Goal: Task Accomplishment & Management: Manage account settings

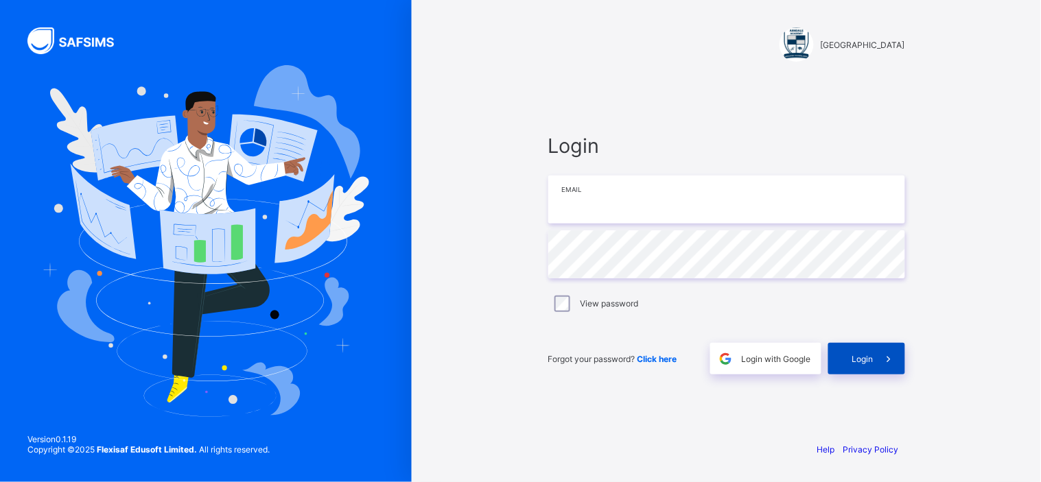
type input "**********"
click at [855, 366] on div "Login" at bounding box center [866, 359] width 77 height 32
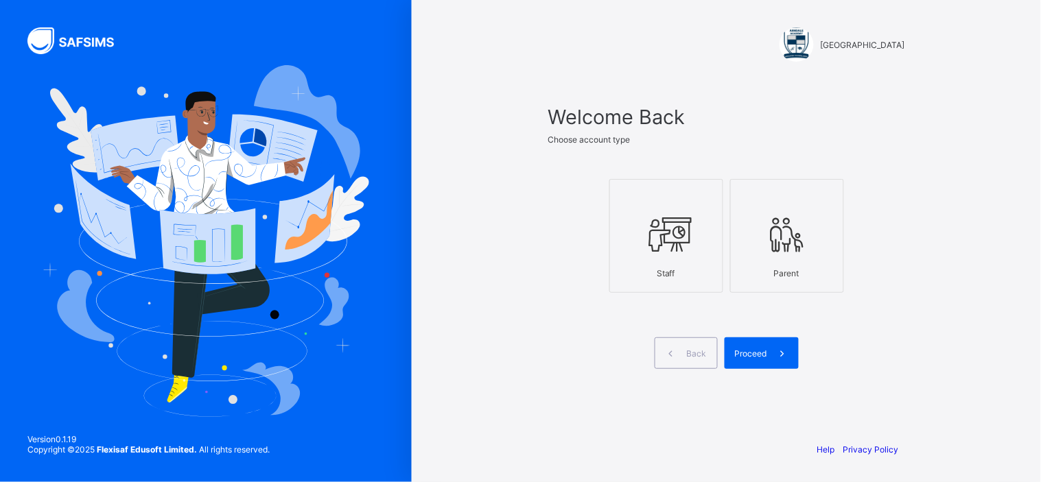
click at [670, 211] on div at bounding box center [666, 234] width 99 height 54
click at [756, 357] on span "Proceed" at bounding box center [751, 354] width 32 height 10
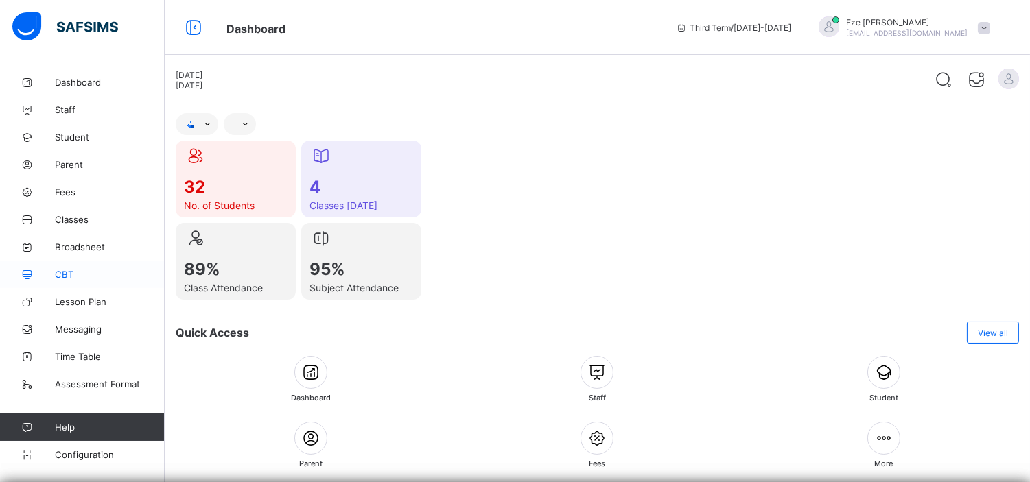
click at [65, 270] on span "CBT" at bounding box center [110, 274] width 110 height 11
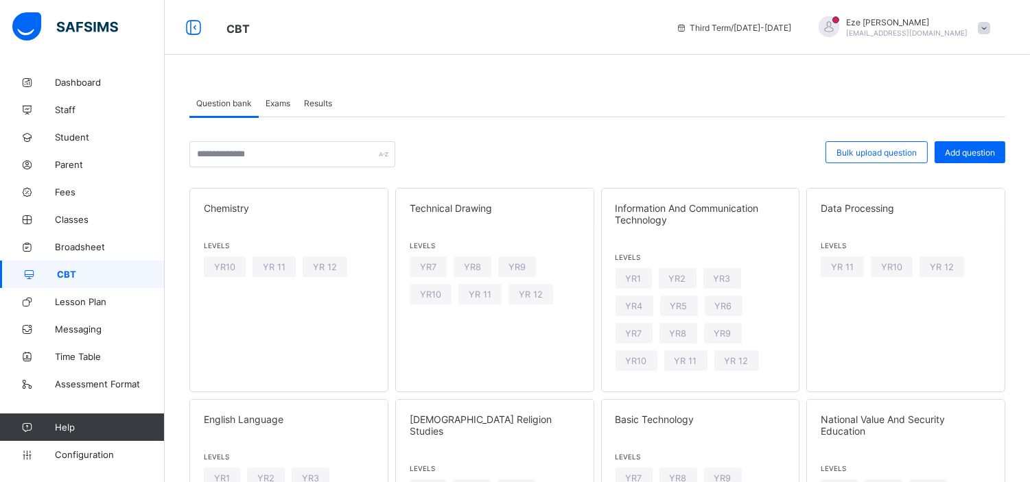
click at [279, 97] on div "Exams" at bounding box center [278, 102] width 38 height 27
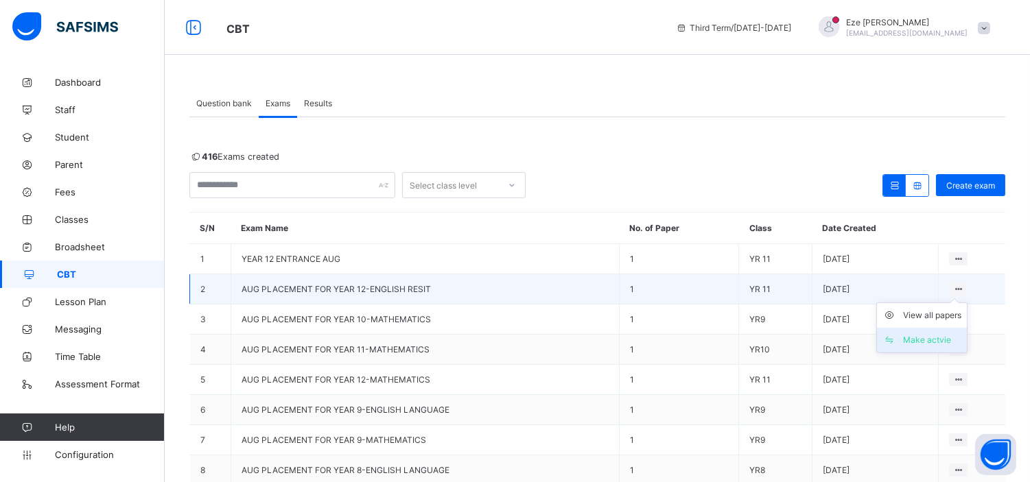
click at [929, 339] on div "Make actvie" at bounding box center [932, 341] width 58 height 14
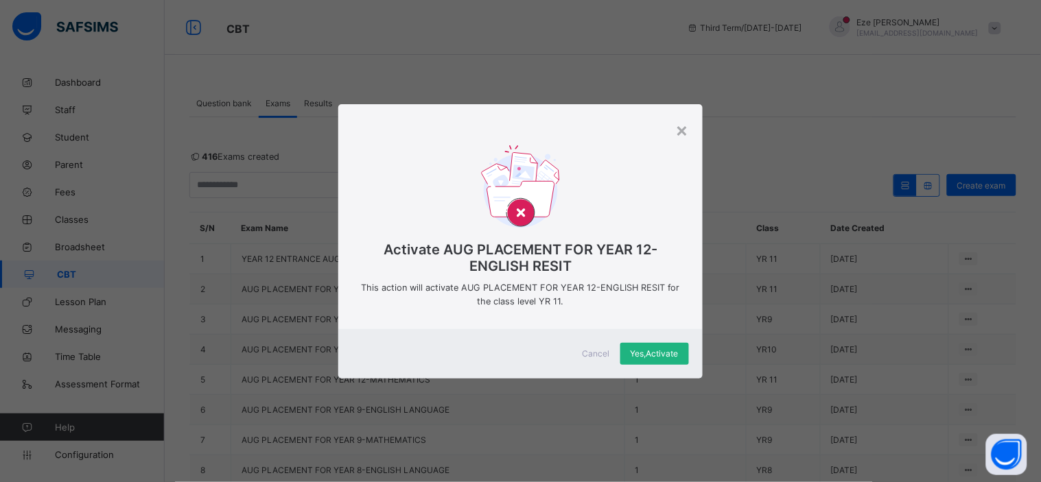
click at [643, 345] on div "Yes, Activate" at bounding box center [654, 354] width 69 height 22
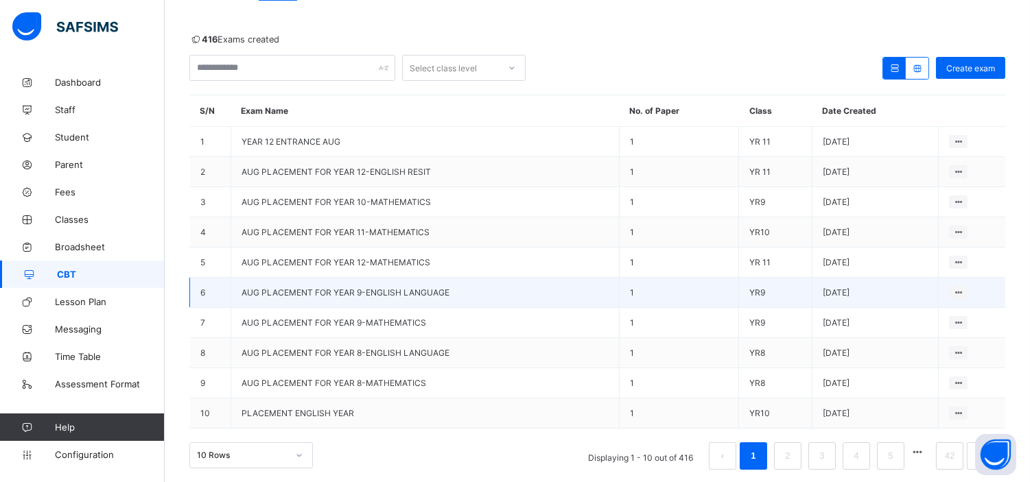
scroll to position [132, 0]
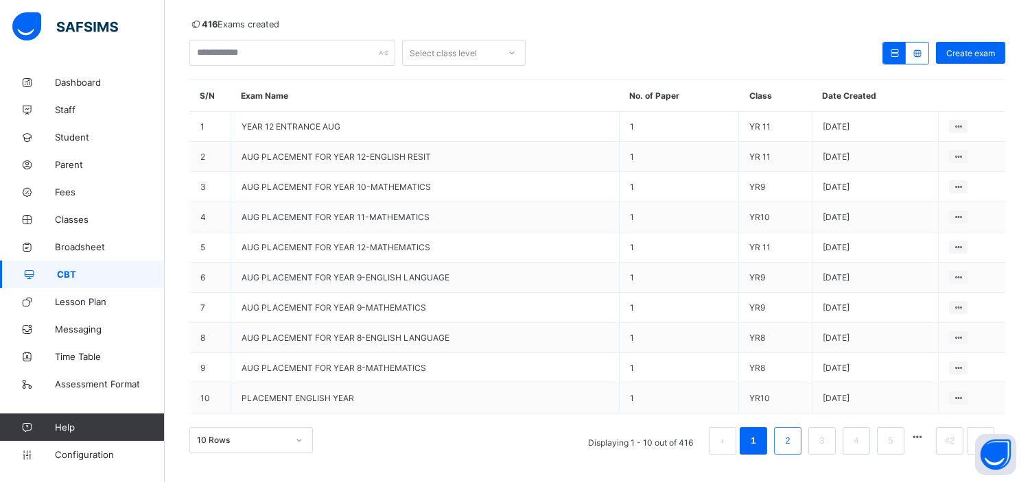
click at [794, 434] on link "2" at bounding box center [787, 441] width 13 height 18
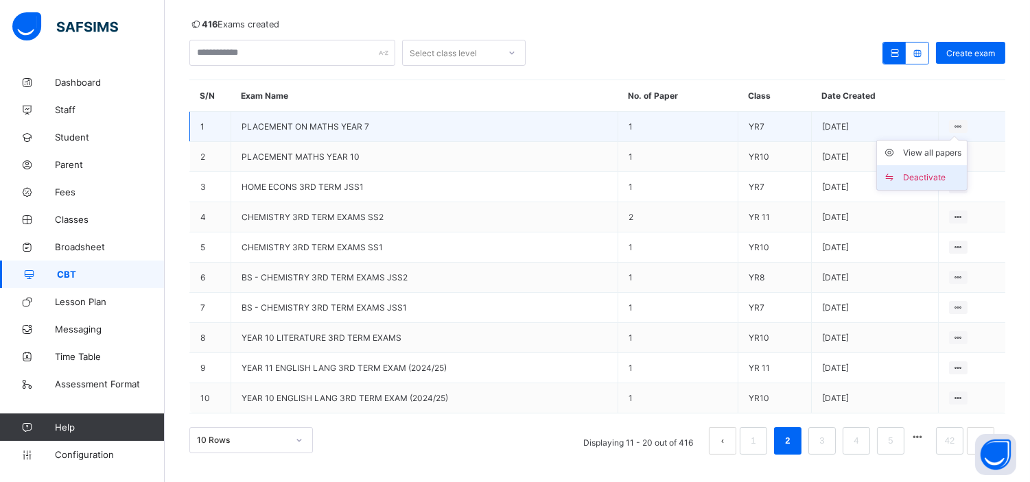
click at [942, 176] on div "Deactivate" at bounding box center [932, 178] width 58 height 14
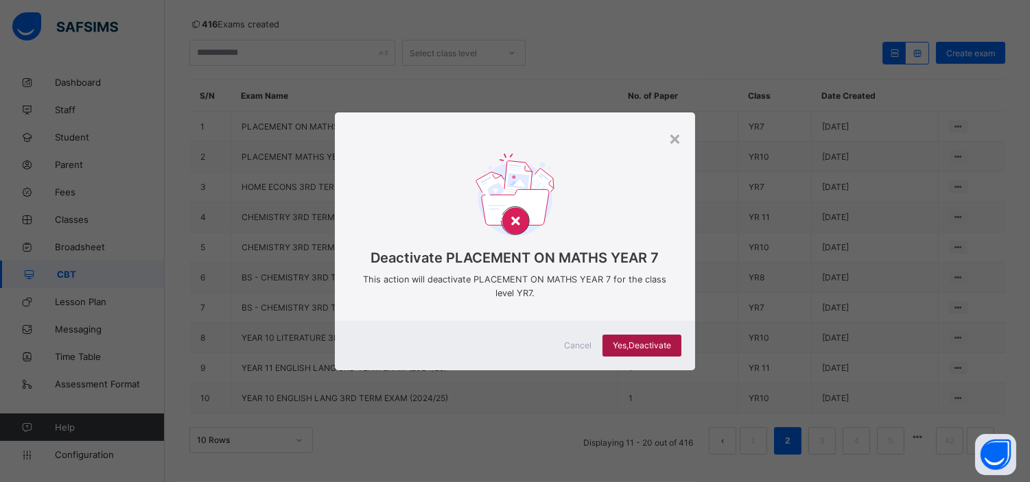
click at [647, 343] on span "Yes, Deactivate" at bounding box center [642, 345] width 58 height 10
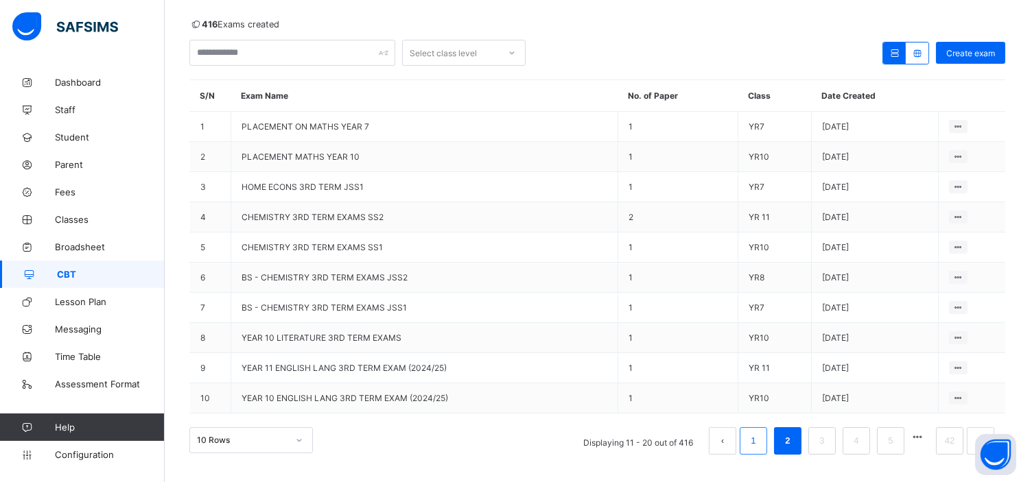
click at [760, 435] on link "1" at bounding box center [753, 441] width 13 height 18
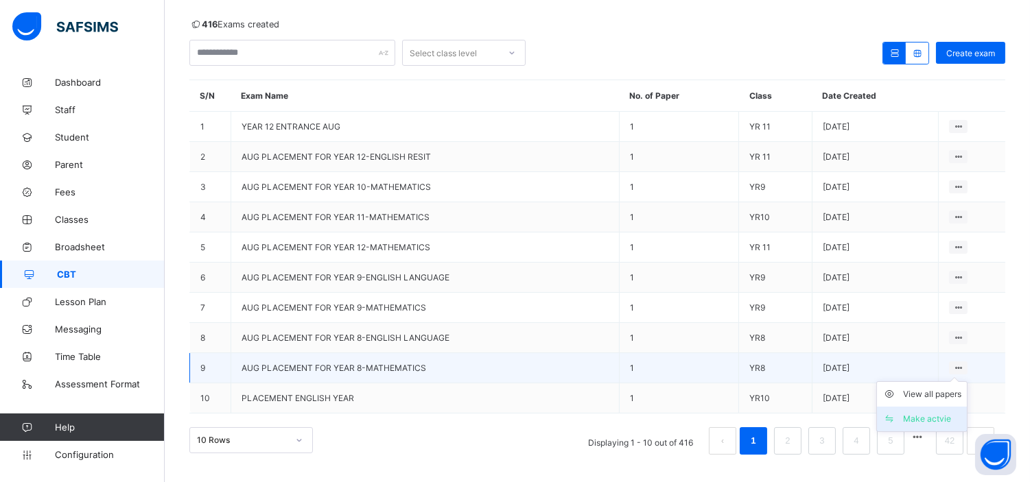
click at [936, 412] on div "Make actvie" at bounding box center [932, 419] width 58 height 14
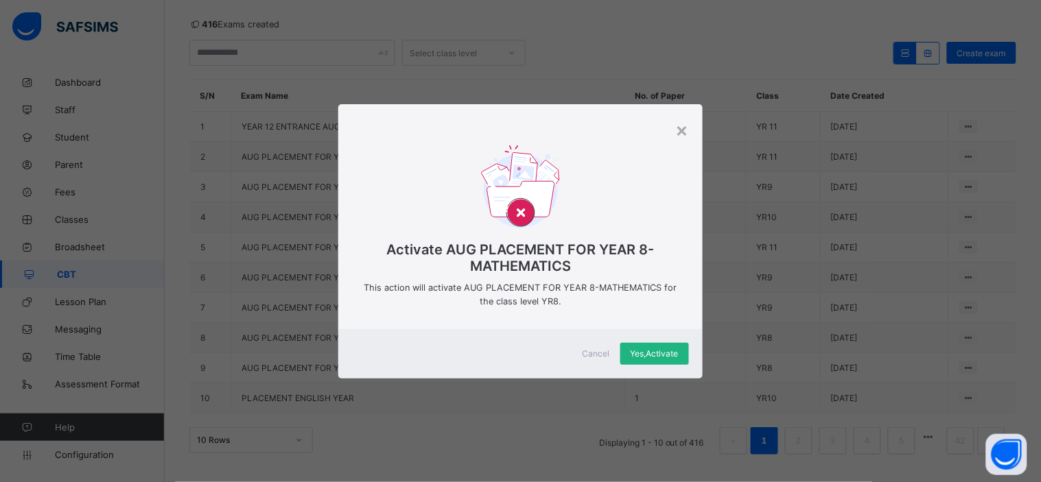
click at [645, 349] on span "Yes, Activate" at bounding box center [655, 354] width 48 height 10
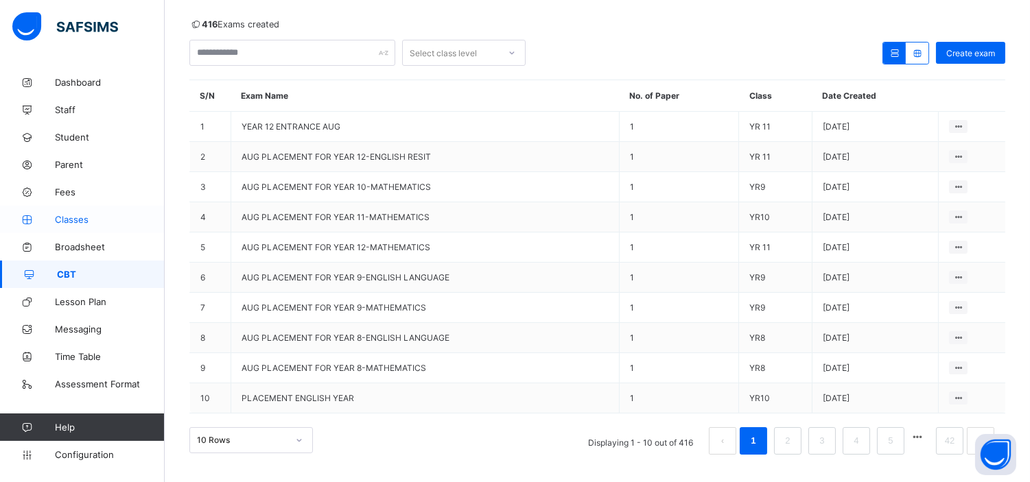
click at [86, 217] on span "Classes" at bounding box center [110, 219] width 110 height 11
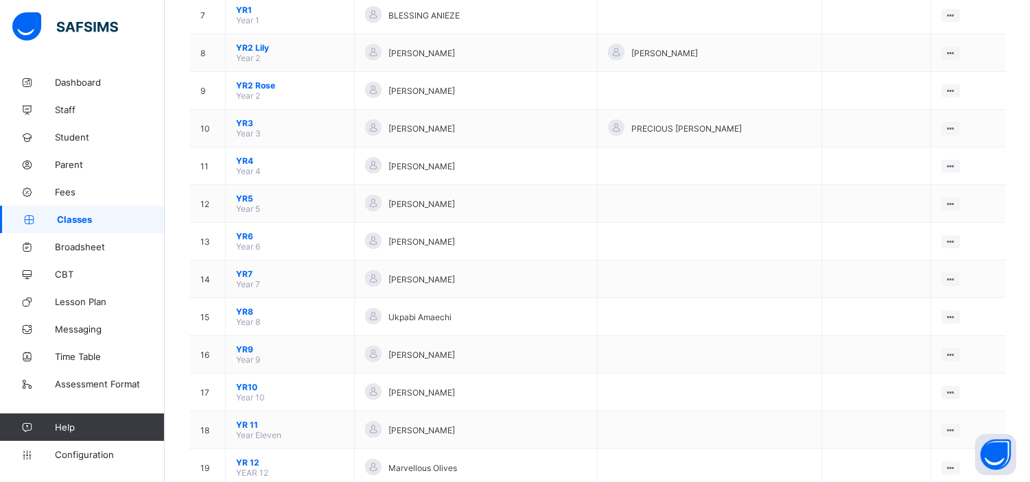
scroll to position [416, 0]
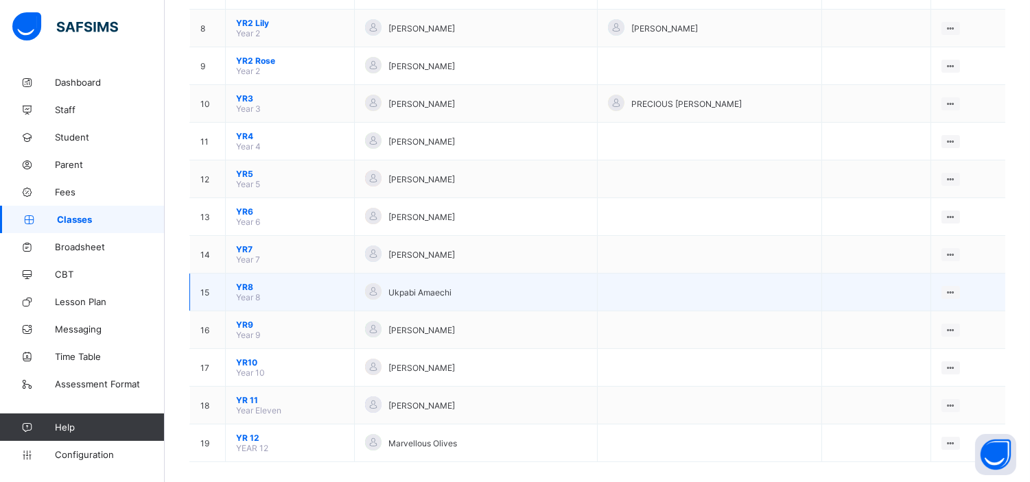
click at [244, 282] on span "YR8" at bounding box center [290, 287] width 108 height 10
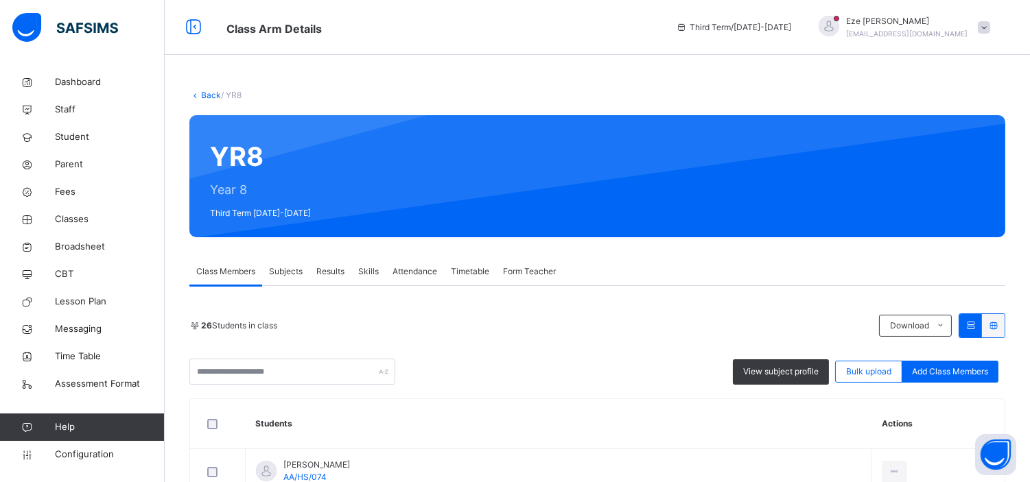
drag, startPoint x: 317, startPoint y: 340, endPoint x: 211, endPoint y: 98, distance: 264.6
click at [211, 98] on link "Back" at bounding box center [211, 95] width 20 height 10
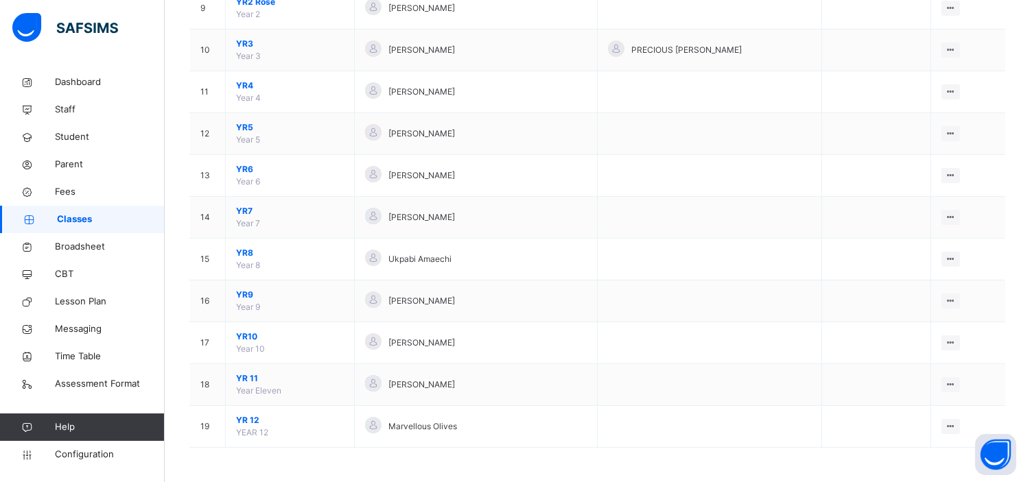
scroll to position [511, 0]
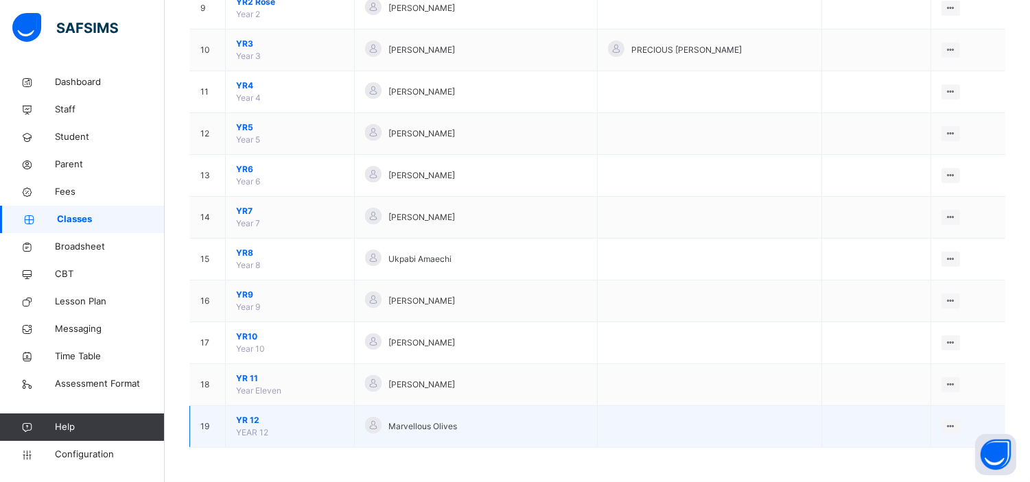
click at [245, 415] on span "YR 12" at bounding box center [290, 421] width 108 height 12
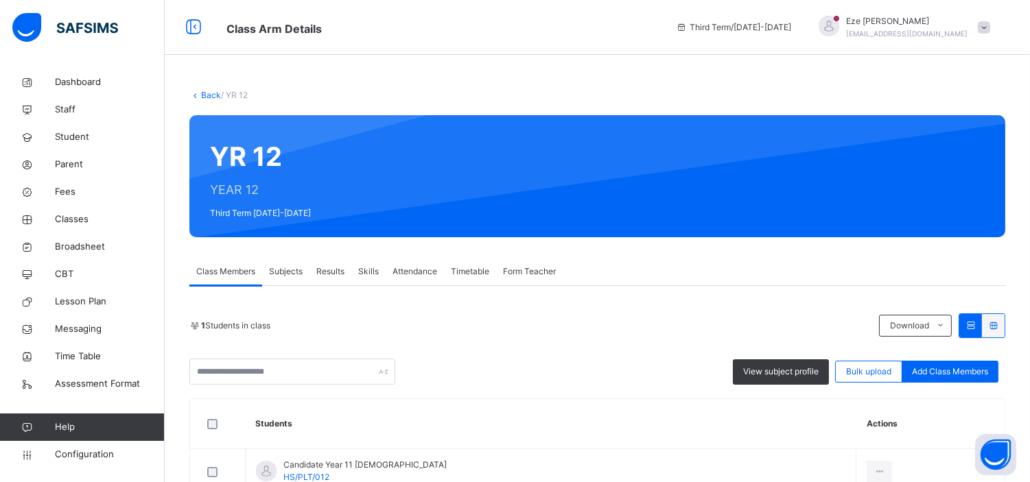
scroll to position [88, 0]
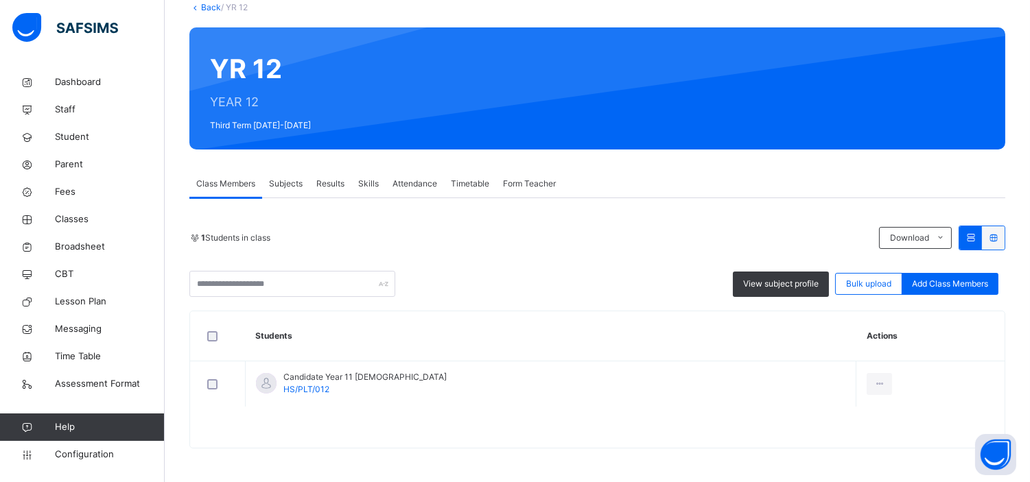
click at [369, 388] on div "Candidate Year 11 [DEMOGRAPHIC_DATA] HS/PLT/012" at bounding box center [364, 383] width 163 height 25
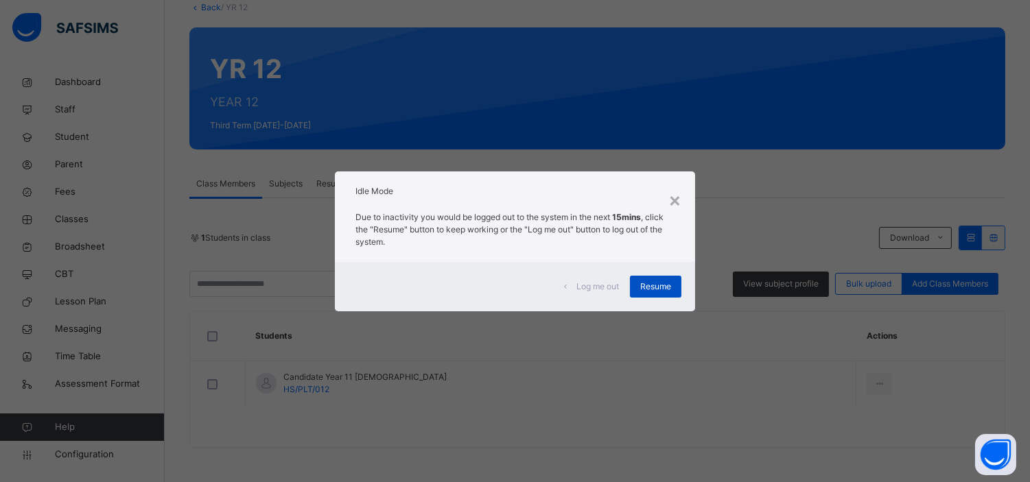
click at [653, 286] on span "Resume" at bounding box center [655, 287] width 31 height 12
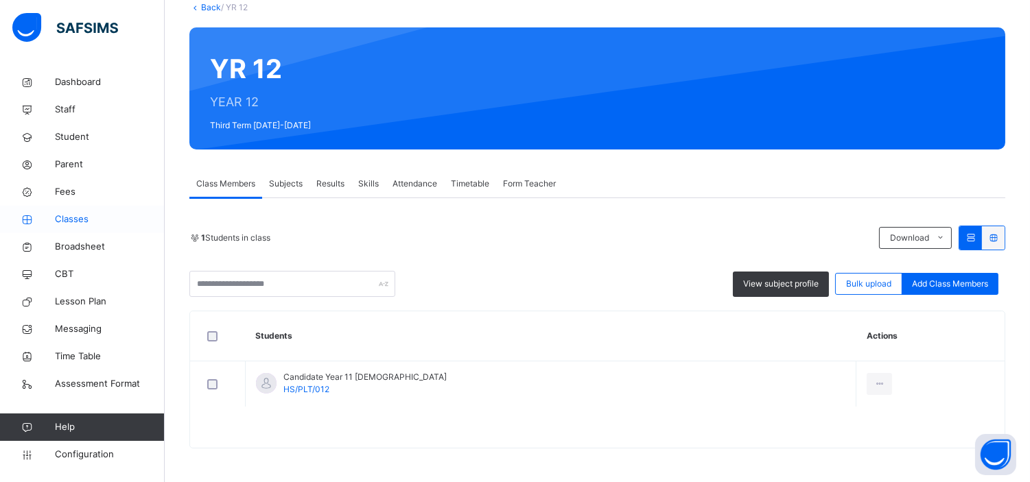
click at [73, 216] on span "Classes" at bounding box center [110, 220] width 110 height 14
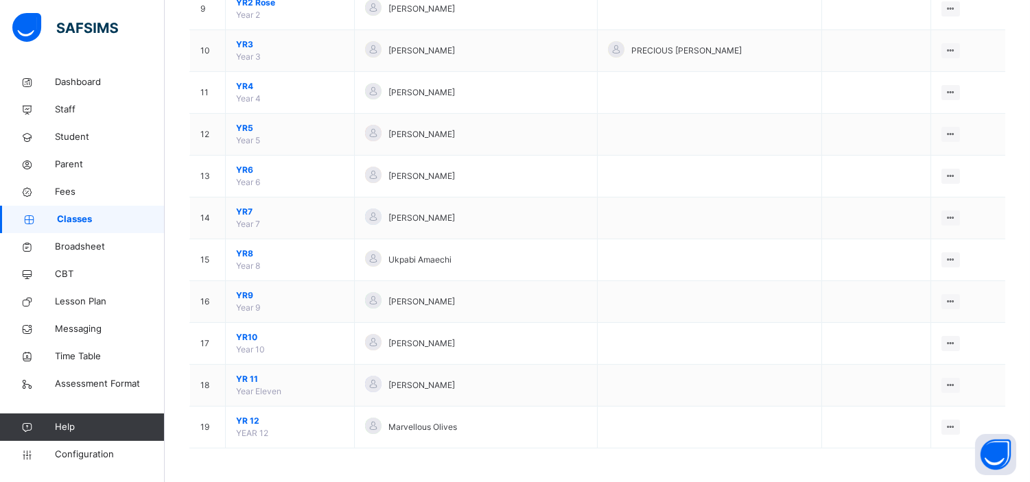
scroll to position [511, 0]
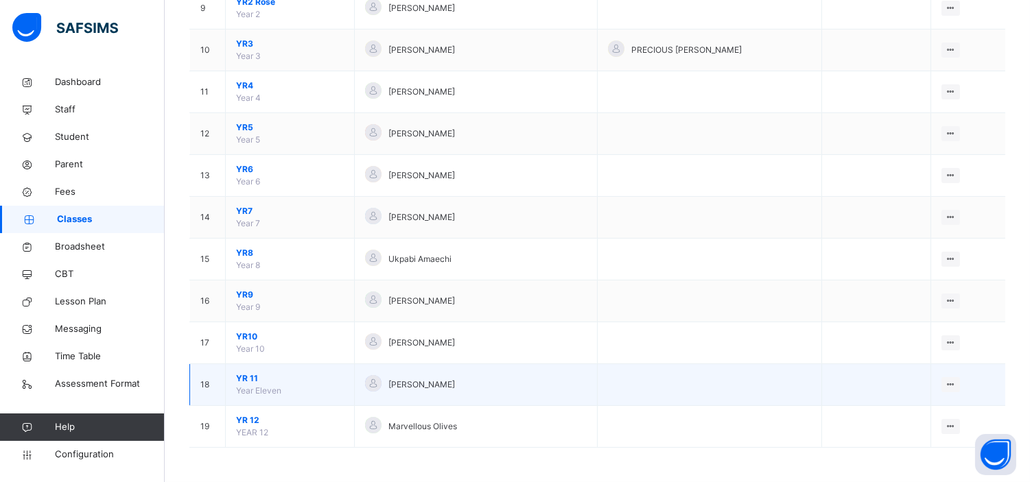
click at [244, 376] on span "YR 11" at bounding box center [290, 379] width 108 height 12
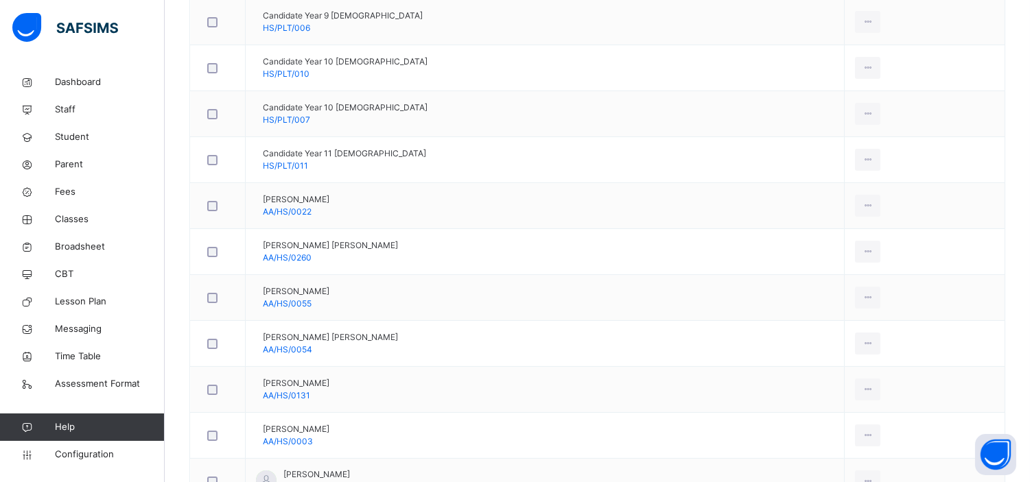
scroll to position [589, 0]
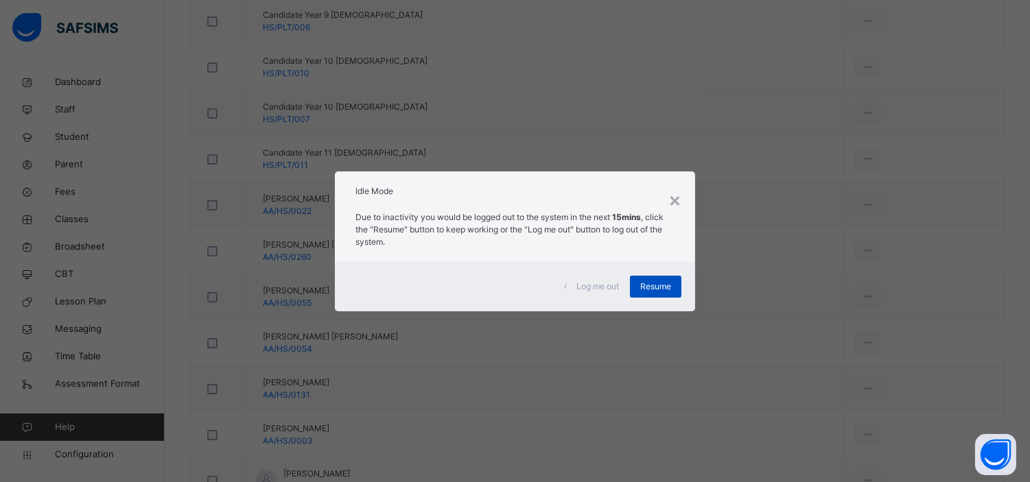
click at [653, 281] on span "Resume" at bounding box center [655, 287] width 31 height 12
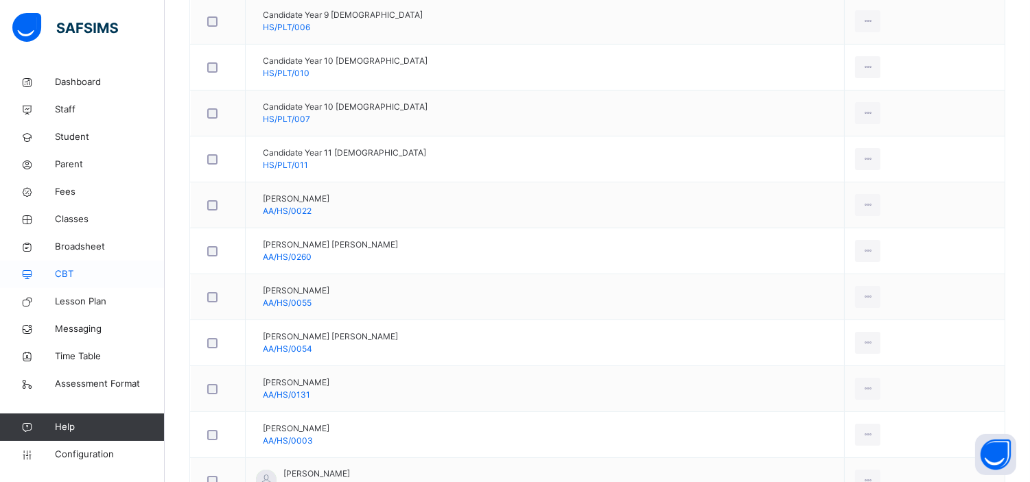
click at [54, 272] on icon at bounding box center [27, 275] width 55 height 10
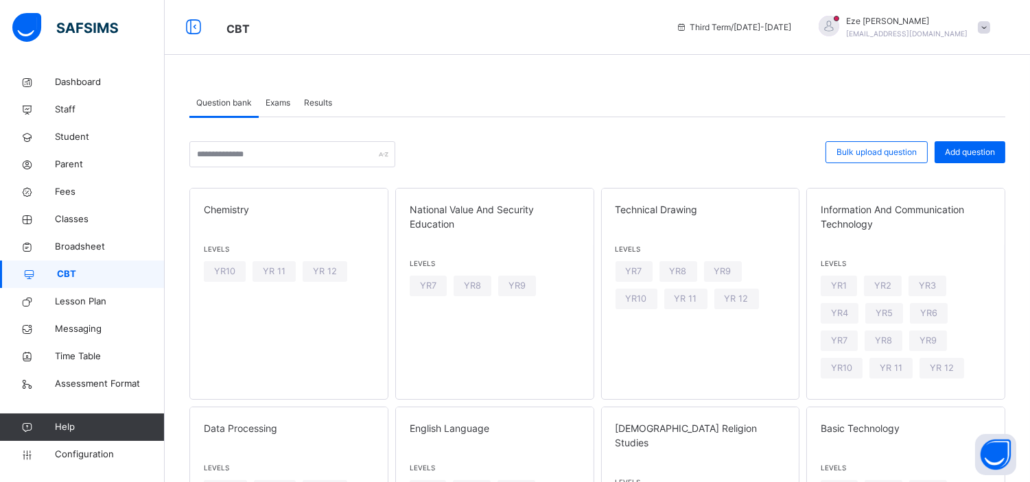
click at [277, 103] on span "Exams" at bounding box center [278, 103] width 25 height 12
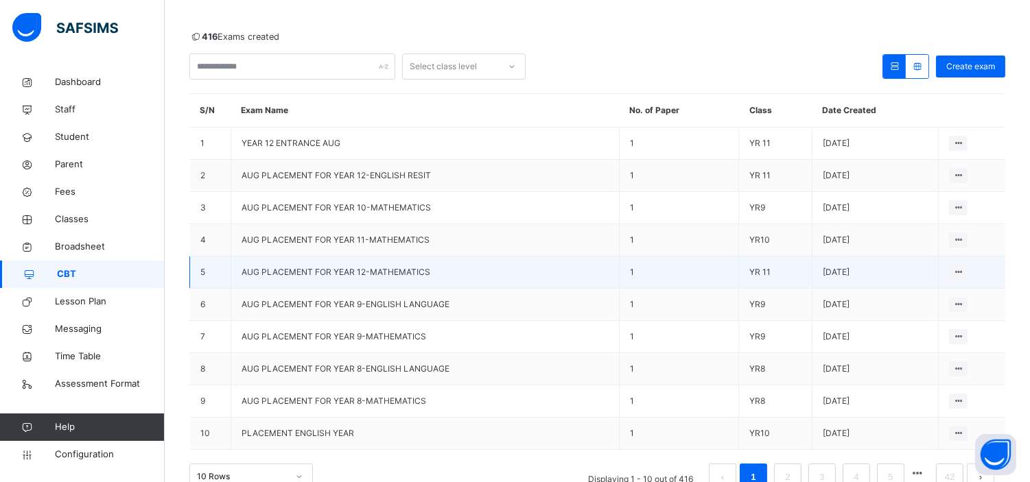
scroll to position [125, 0]
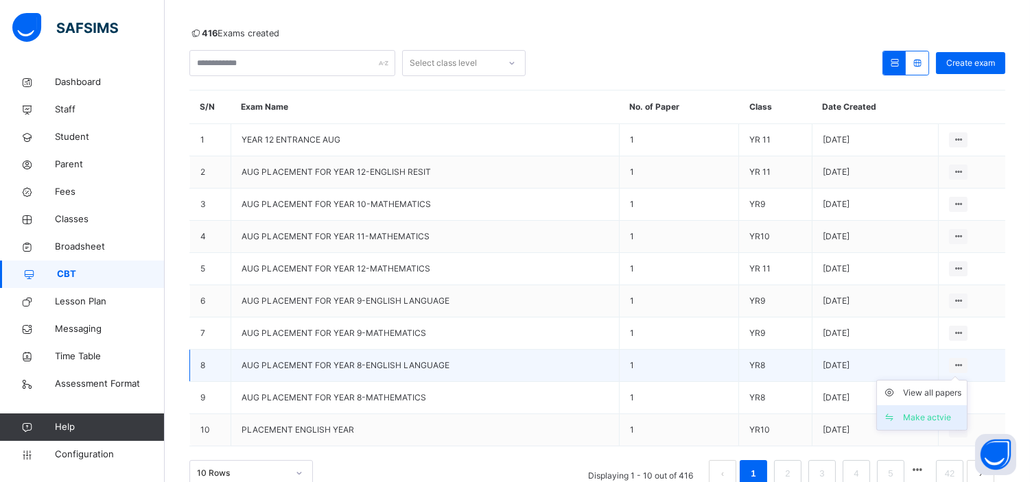
click at [935, 417] on div "Make actvie" at bounding box center [932, 418] width 58 height 14
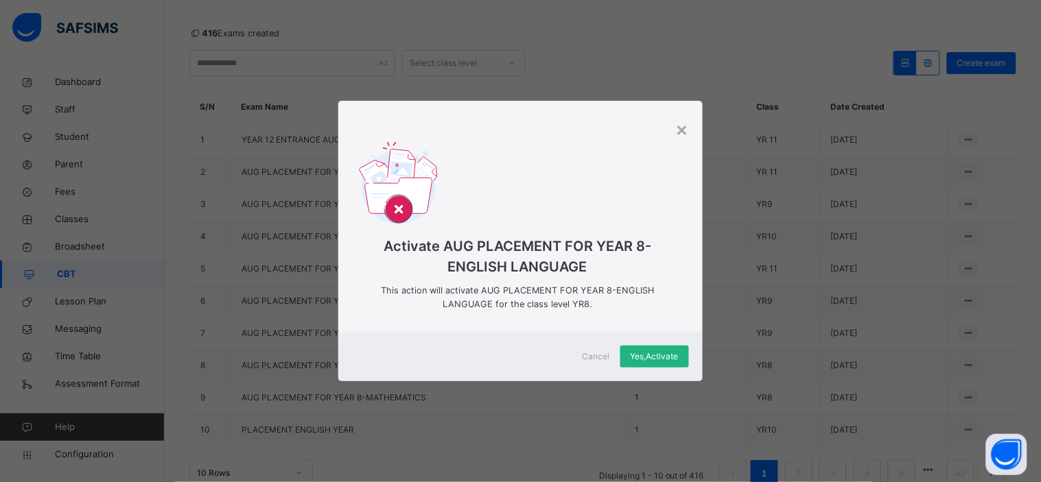
click at [647, 352] on span "Yes, Activate" at bounding box center [655, 357] width 48 height 12
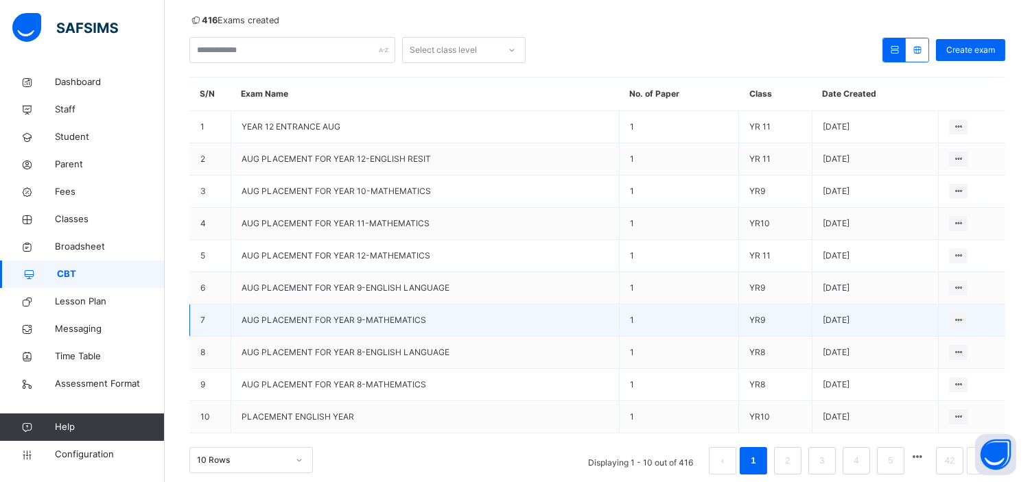
scroll to position [122, 0]
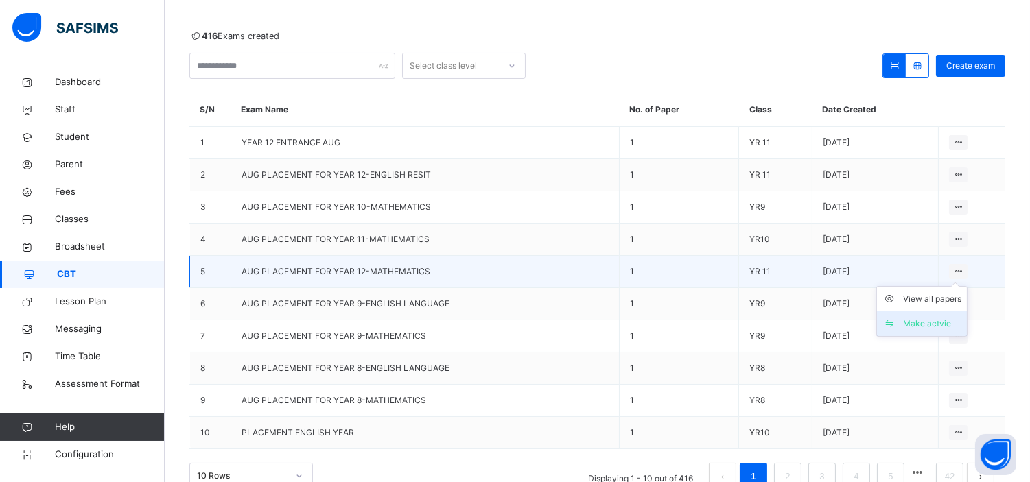
click at [939, 321] on div "Make actvie" at bounding box center [932, 324] width 58 height 14
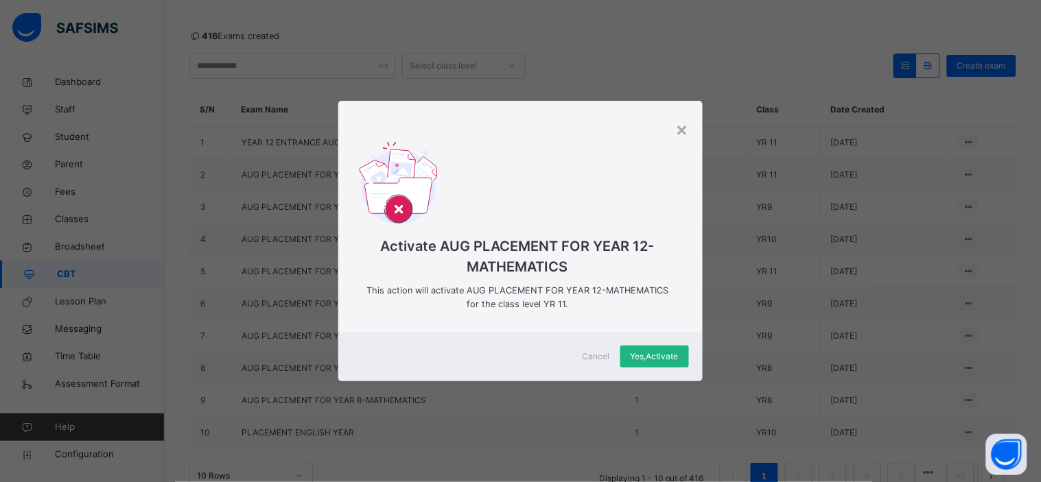
click at [653, 351] on span "Yes, Activate" at bounding box center [655, 357] width 48 height 12
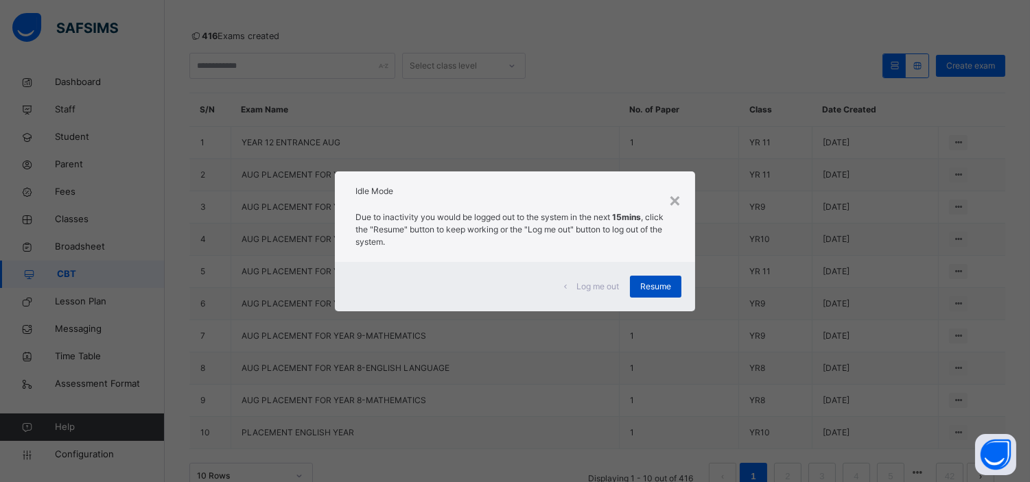
click at [661, 290] on span "Resume" at bounding box center [655, 287] width 31 height 12
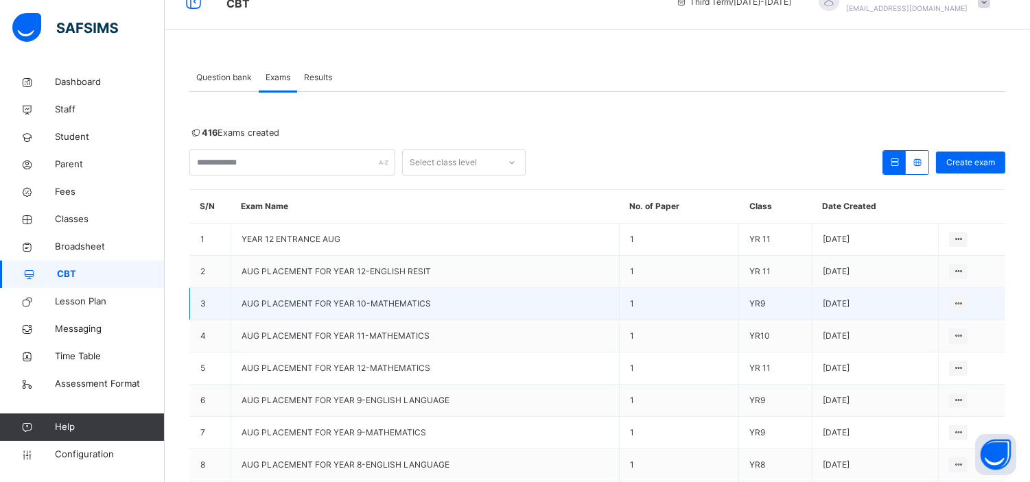
scroll to position [14, 0]
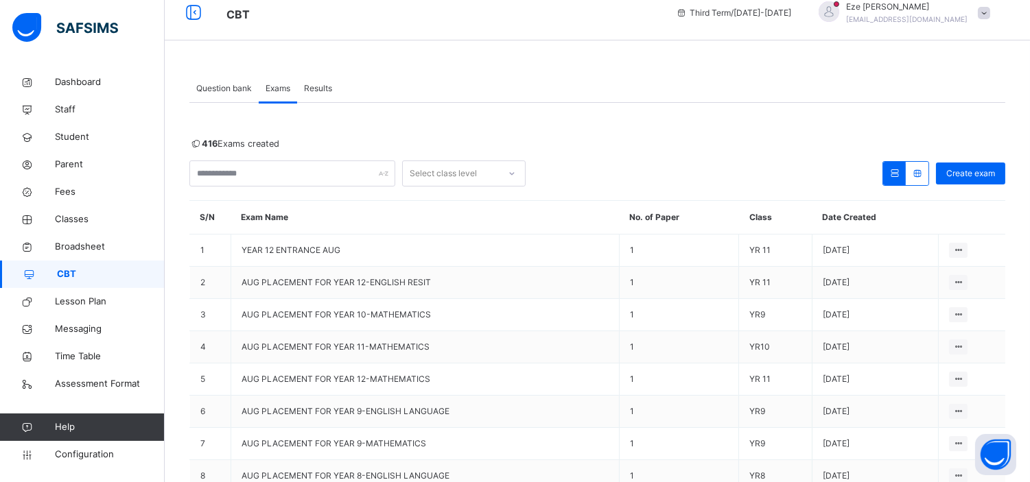
click at [318, 85] on span "Results" at bounding box center [318, 88] width 28 height 12
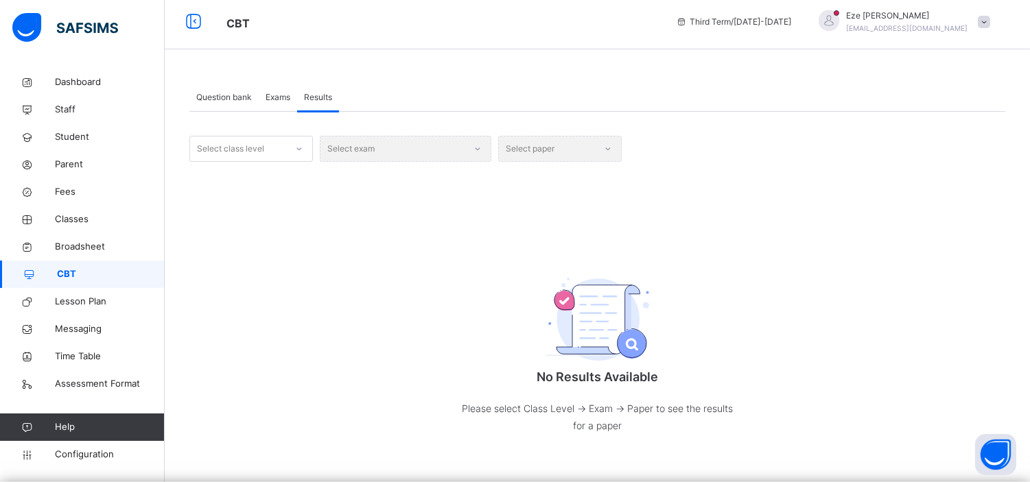
scroll to position [7, 0]
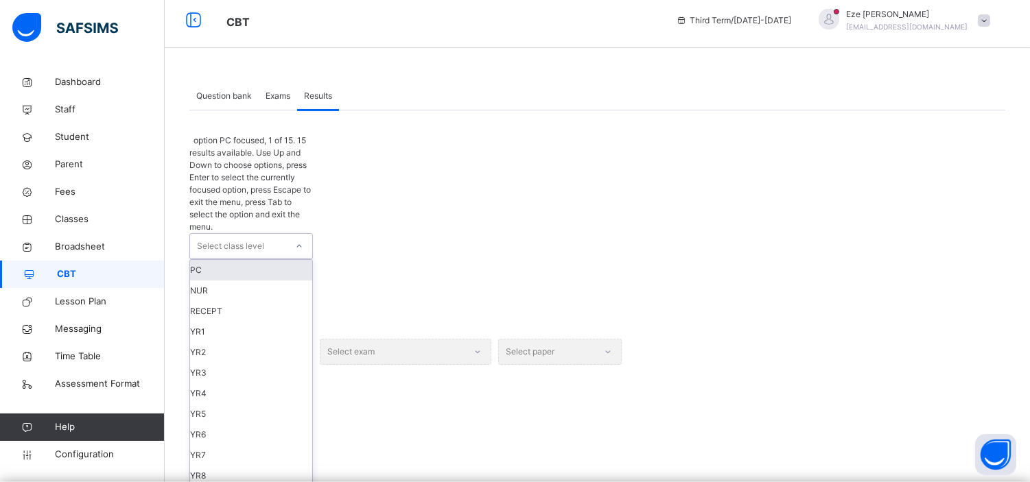
click at [296, 240] on icon at bounding box center [299, 247] width 8 height 14
click at [216, 466] on div "YR8" at bounding box center [251, 476] width 122 height 21
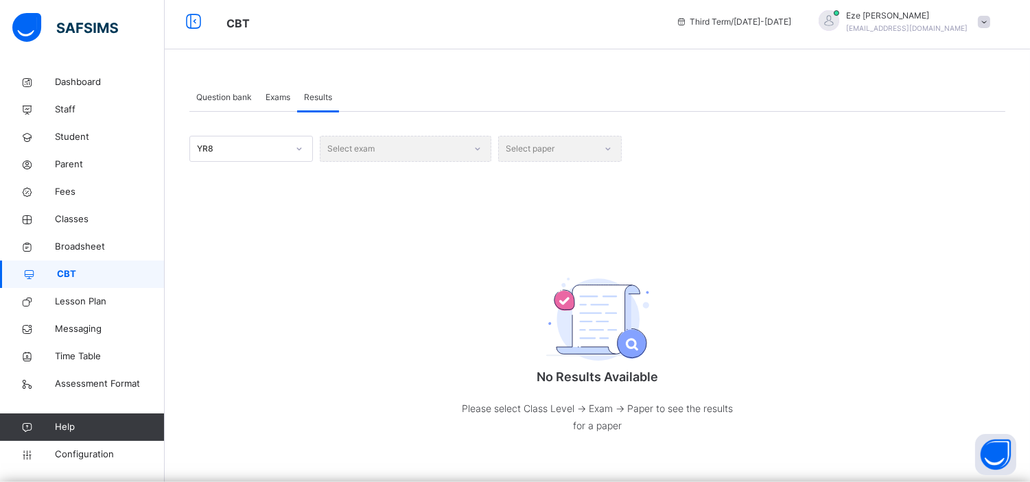
click at [453, 151] on div "Select exam" at bounding box center [406, 149] width 172 height 26
click at [475, 150] on div "Select exam" at bounding box center [406, 149] width 172 height 26
click at [476, 152] on div "Select exam" at bounding box center [406, 149] width 172 height 26
click at [428, 150] on div "Select exam" at bounding box center [406, 149] width 172 height 26
click at [553, 146] on div "Select paper" at bounding box center [560, 149] width 124 height 26
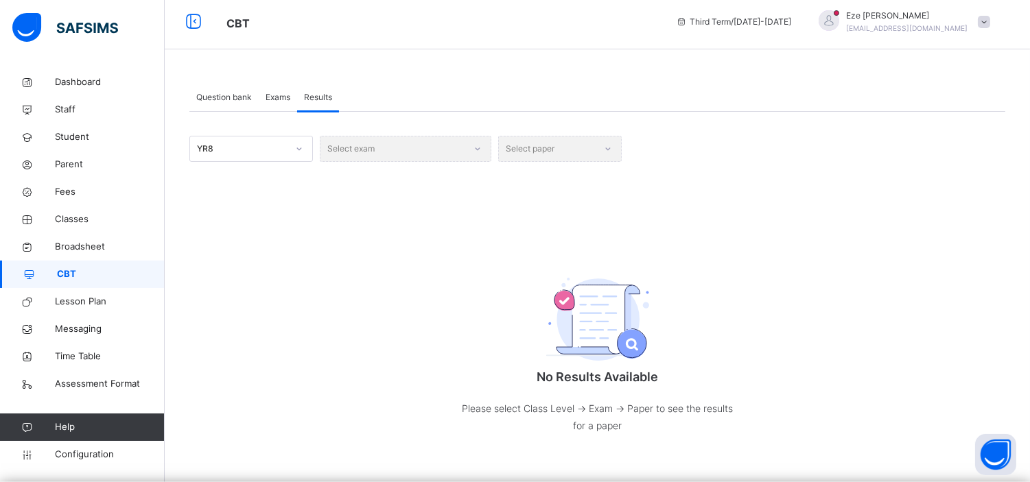
click at [365, 146] on div "Select exam" at bounding box center [406, 149] width 172 height 26
click at [479, 147] on div "Select exam" at bounding box center [406, 149] width 172 height 26
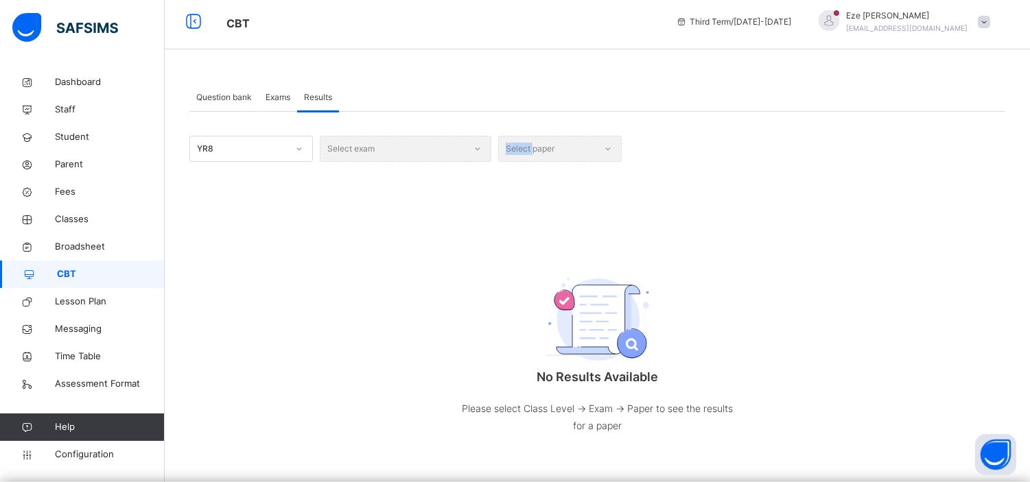
click at [479, 147] on div "Select exam" at bounding box center [406, 149] width 172 height 26
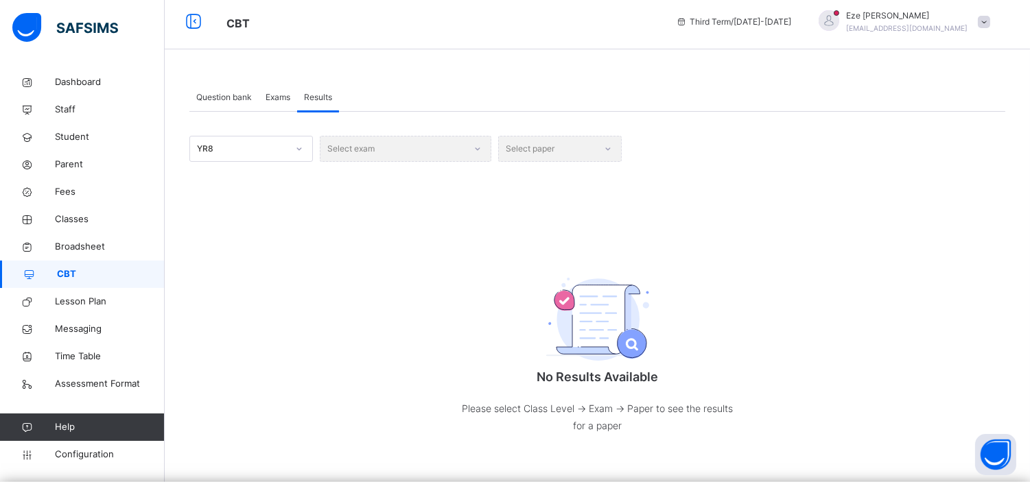
click at [609, 148] on div "Select paper" at bounding box center [560, 149] width 124 height 26
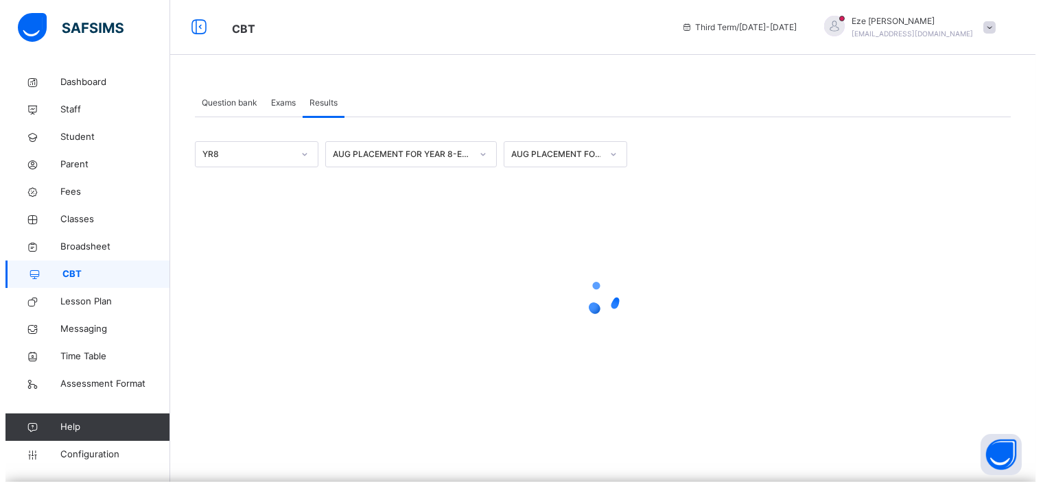
scroll to position [0, 0]
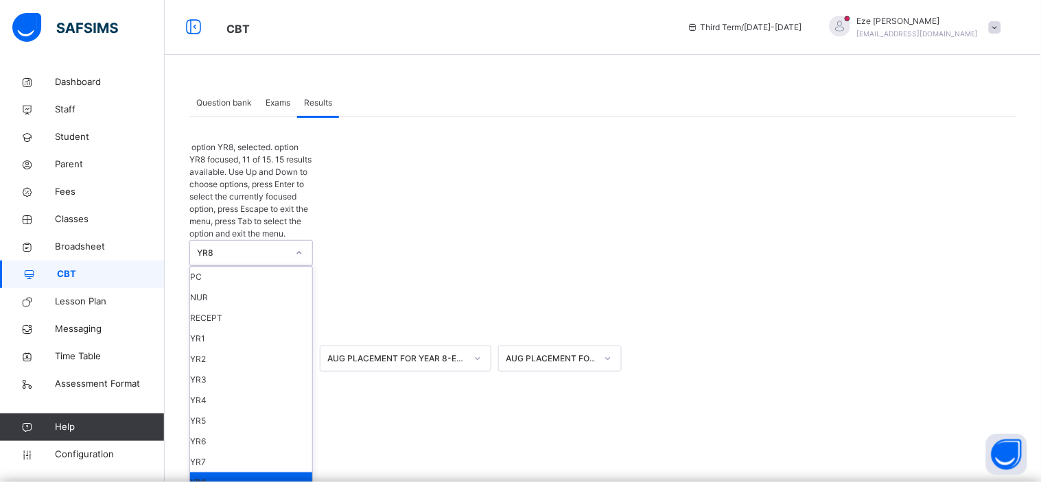
click at [299, 246] on icon at bounding box center [299, 253] width 8 height 14
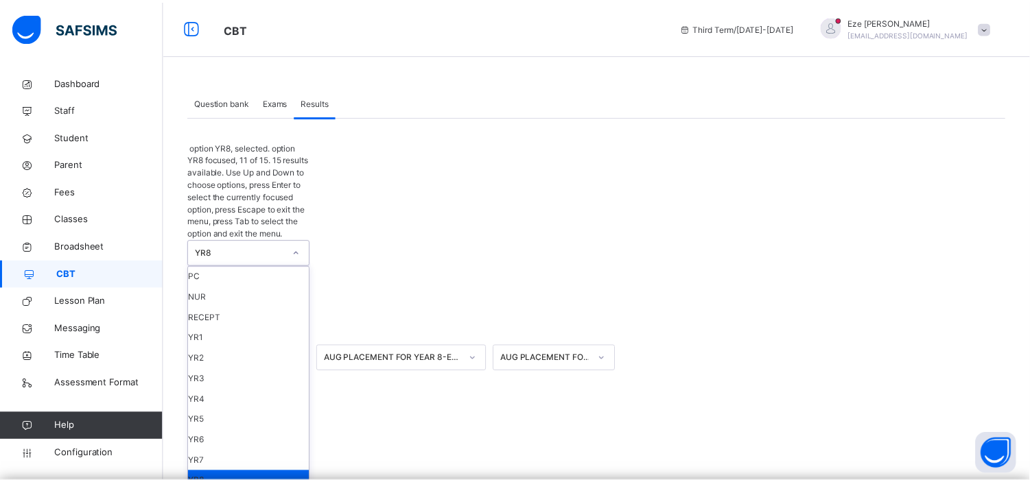
scroll to position [58, 0]
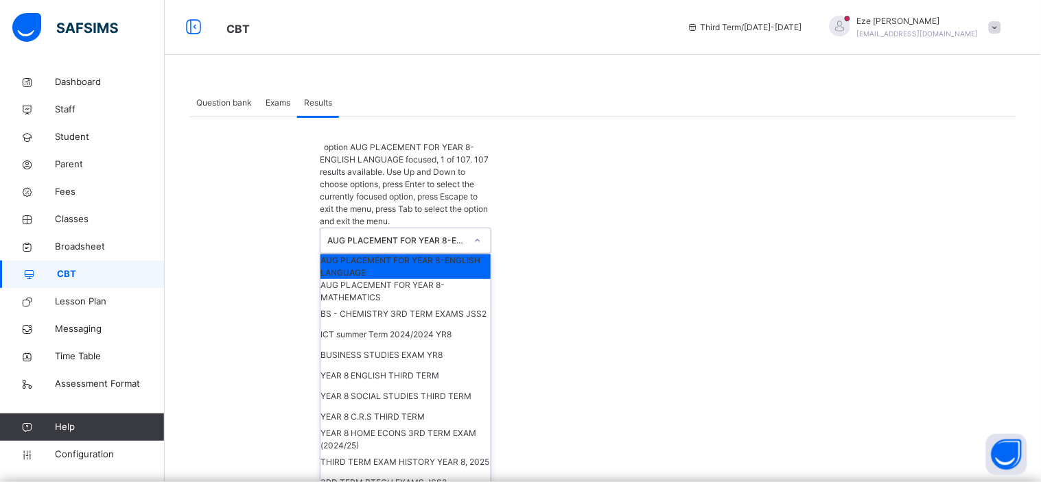
click at [437, 235] on div "AUG PLACEMENT FOR YEAR 8-ENGLISH LANGUAGE" at bounding box center [396, 241] width 139 height 12
click at [417, 279] on div "AUG PLACEMENT FOR YEAR 8-MATHEMATICS" at bounding box center [406, 291] width 170 height 25
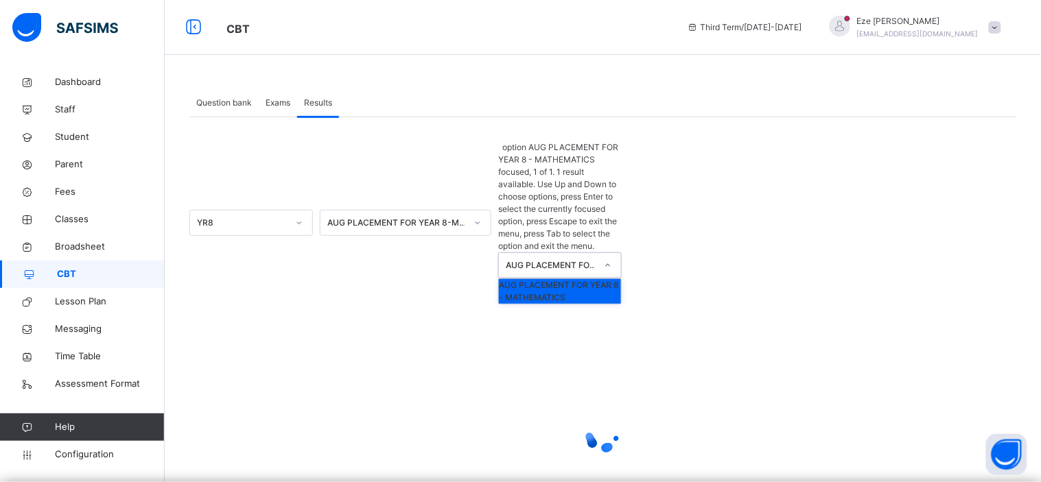
click at [581, 259] on div "AUG PLACEMENT FOR YEAR 8 - MATHEMATICS" at bounding box center [551, 265] width 91 height 12
click at [582, 279] on div "AUG PLACEMENT FOR YEAR 8 - MATHEMATICS" at bounding box center [560, 291] width 122 height 25
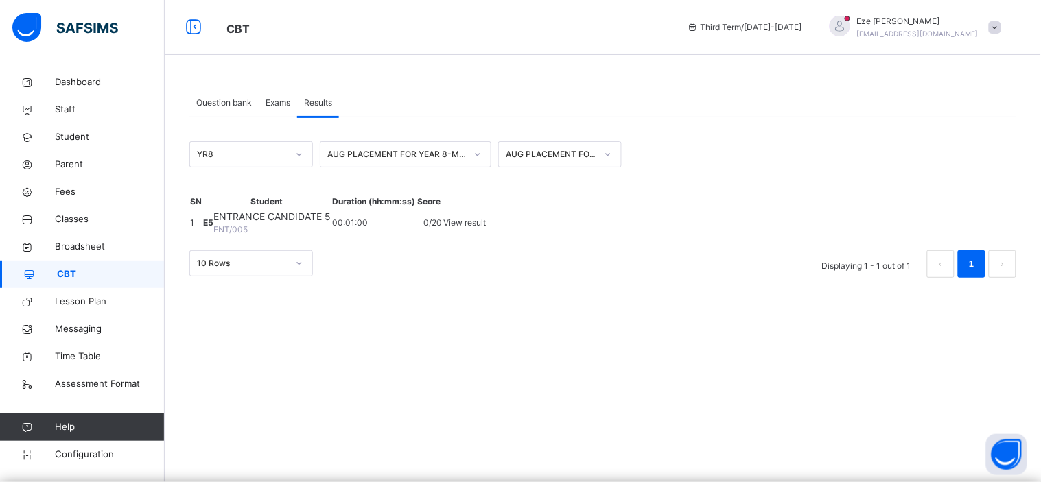
click at [279, 97] on span "Exams" at bounding box center [278, 103] width 25 height 12
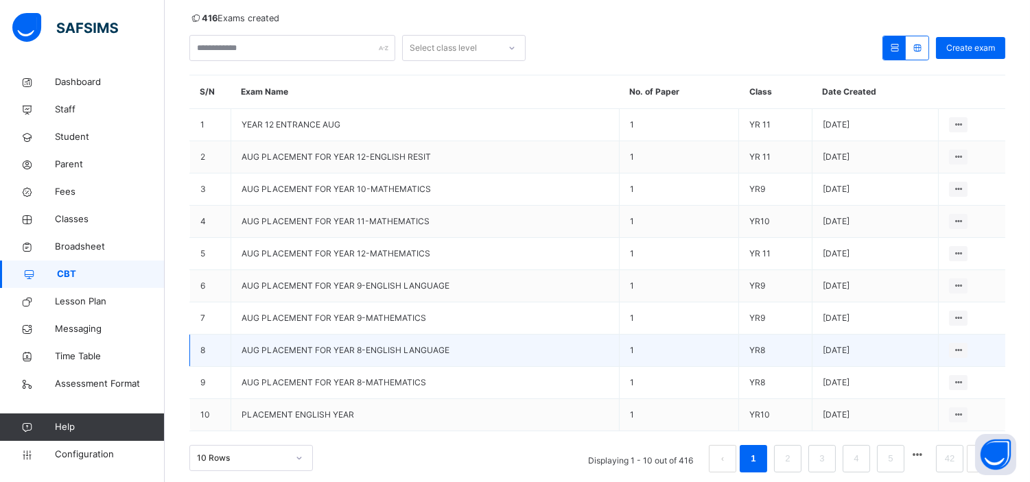
scroll to position [148, 0]
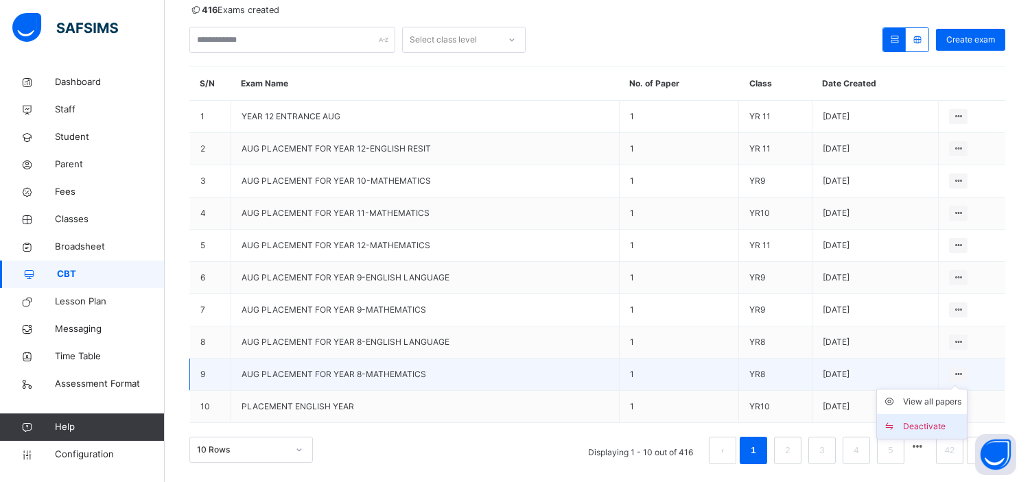
click at [927, 426] on div "Deactivate" at bounding box center [932, 427] width 58 height 14
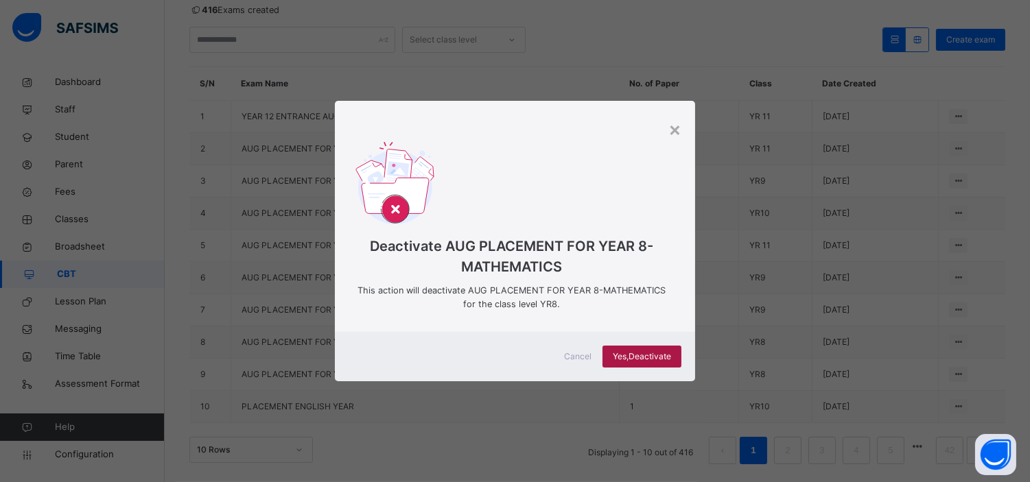
click at [646, 357] on span "Yes, Deactivate" at bounding box center [642, 357] width 58 height 12
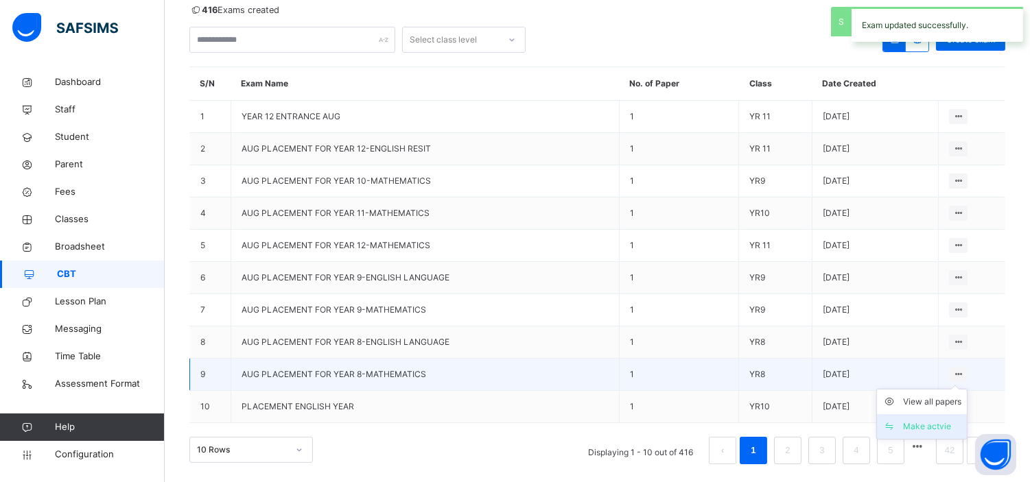
click at [936, 426] on div "Make actvie" at bounding box center [932, 427] width 58 height 14
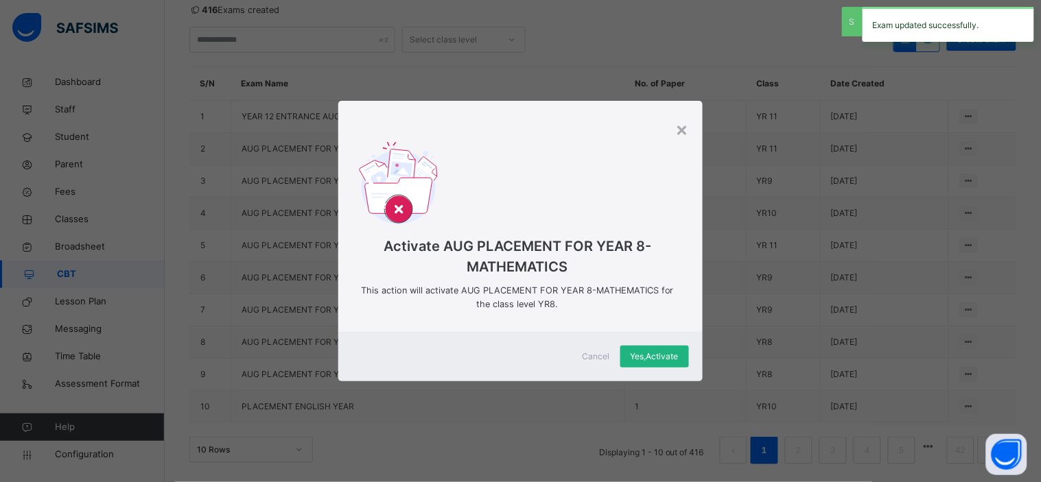
click at [654, 353] on span "Yes, Activate" at bounding box center [655, 357] width 48 height 12
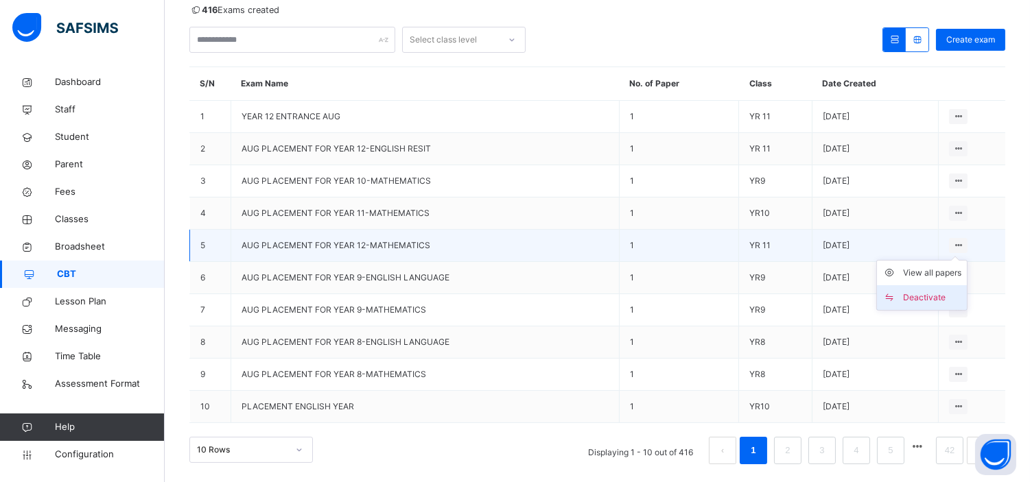
click at [939, 298] on div "Deactivate" at bounding box center [932, 298] width 58 height 14
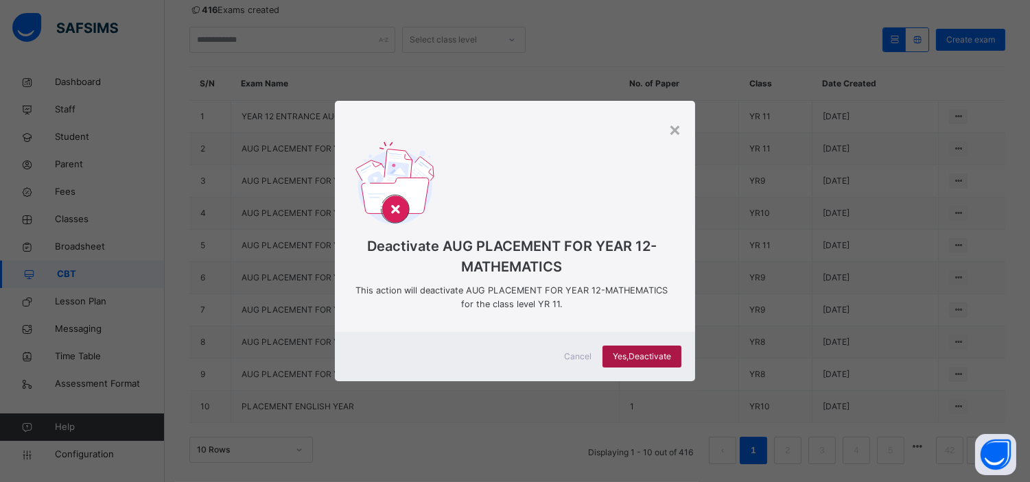
click at [637, 355] on span "Yes, Deactivate" at bounding box center [642, 357] width 58 height 12
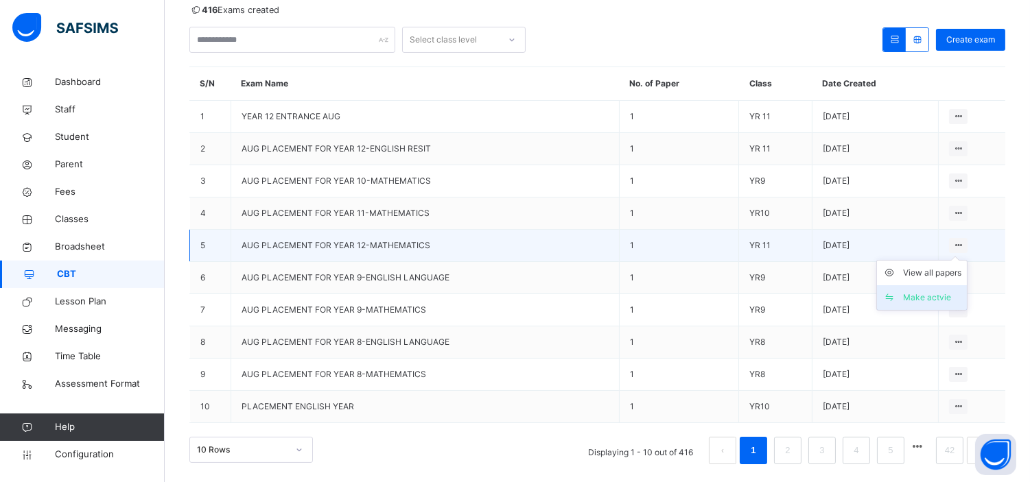
click at [950, 296] on div "Make actvie" at bounding box center [932, 298] width 58 height 14
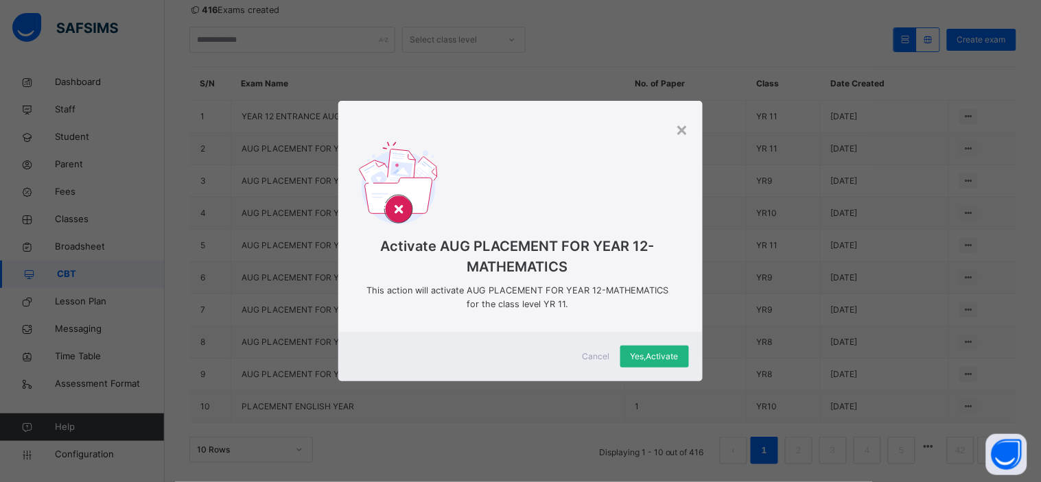
click at [652, 355] on span "Yes, Activate" at bounding box center [655, 357] width 48 height 12
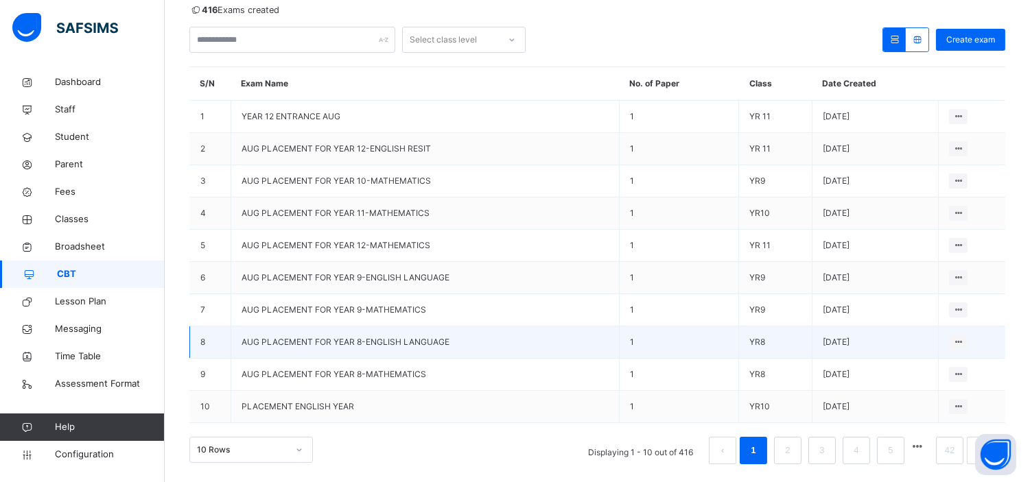
click at [384, 338] on span "AUG PLACEMENT FOR YEAR 8-ENGLISH LANGUAGE" at bounding box center [346, 342] width 208 height 10
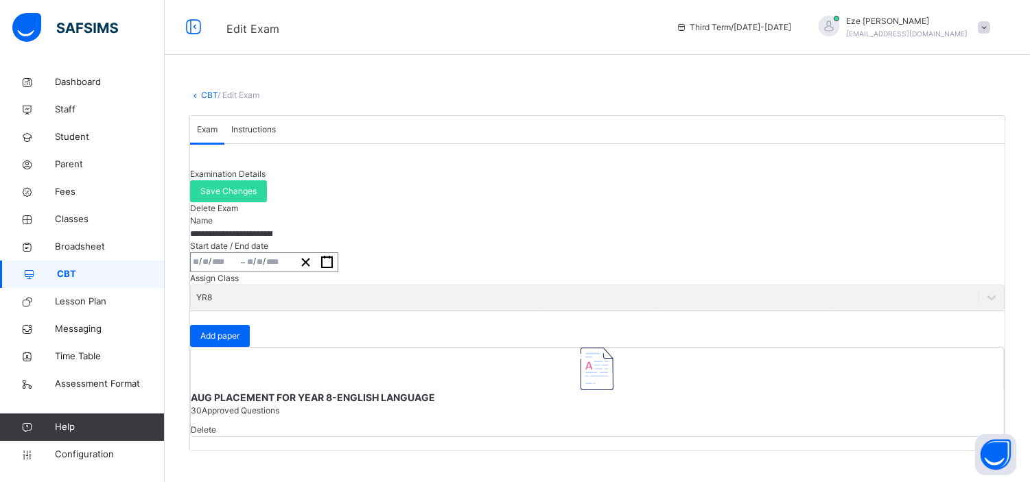
click at [272, 240] on input "**********" at bounding box center [231, 234] width 82 height 12
type input "**********"
click at [257, 185] on span "Save Changes" at bounding box center [228, 191] width 56 height 12
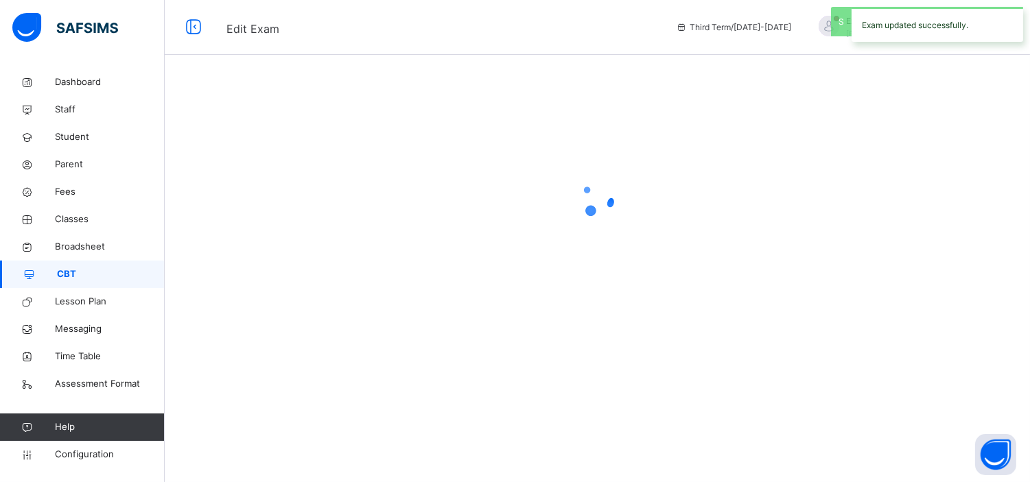
scroll to position [0, 0]
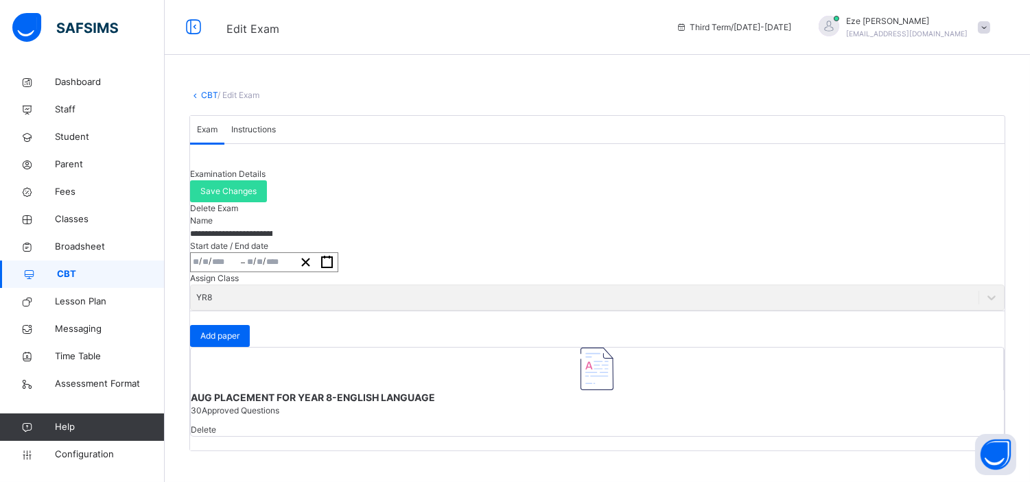
click at [207, 91] on link "CBT" at bounding box center [209, 95] width 16 height 10
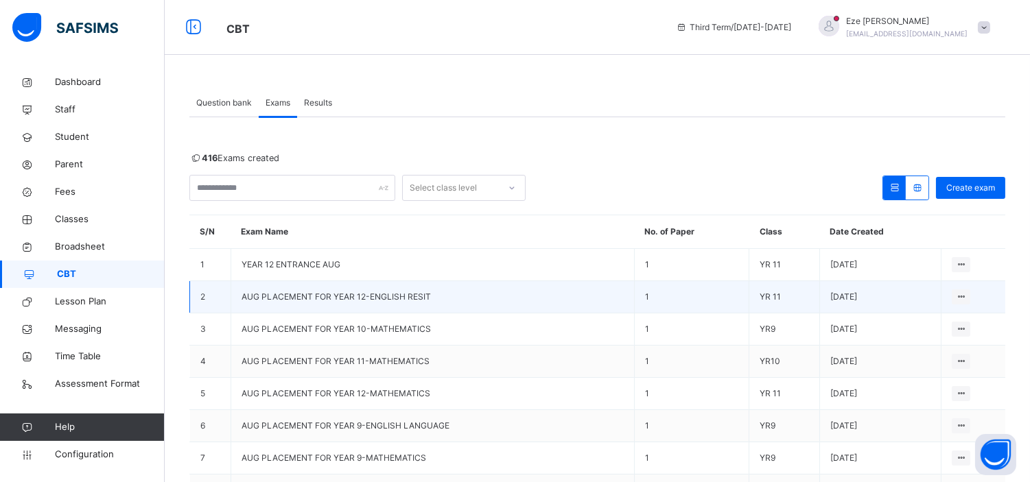
scroll to position [161, 0]
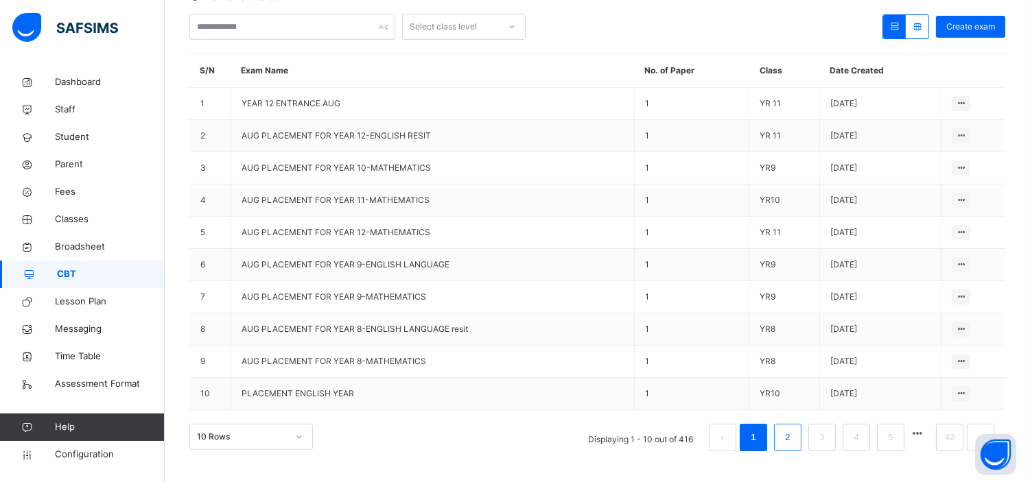
click at [794, 437] on link "2" at bounding box center [787, 438] width 13 height 18
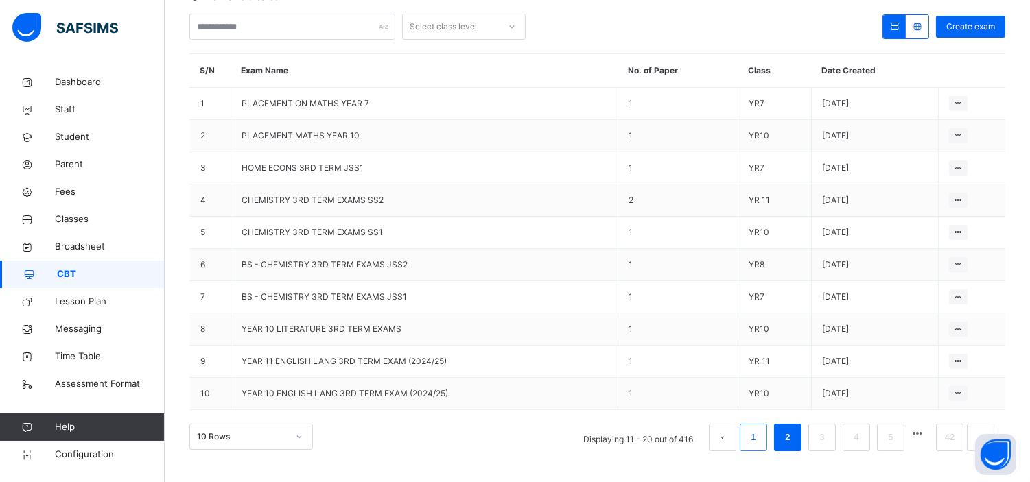
click at [760, 430] on link "1" at bounding box center [753, 438] width 13 height 18
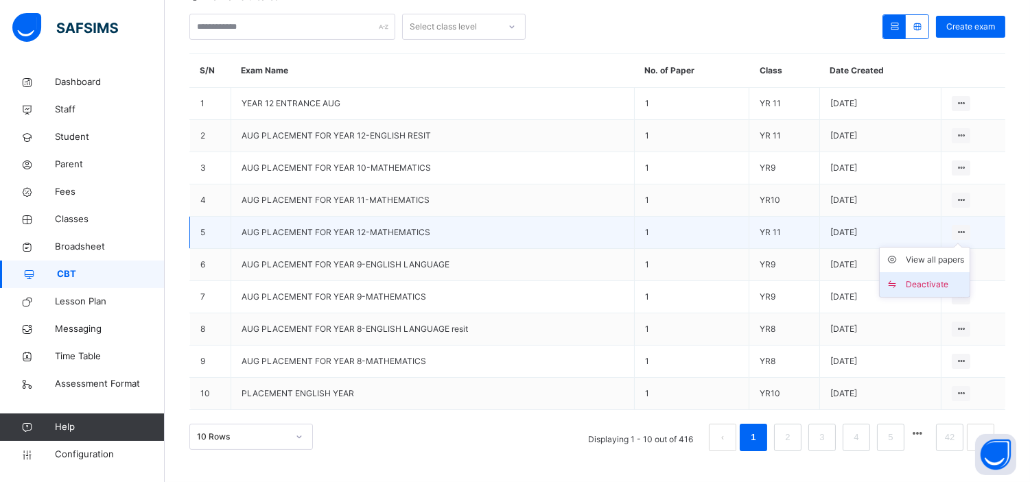
click at [931, 289] on div "Deactivate" at bounding box center [935, 285] width 58 height 14
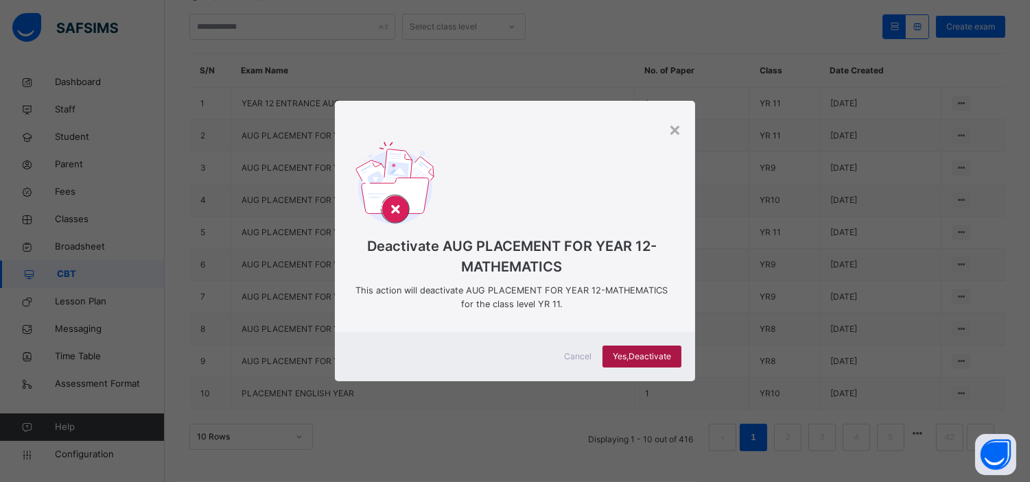
click at [644, 352] on span "Yes, Deactivate" at bounding box center [642, 357] width 58 height 12
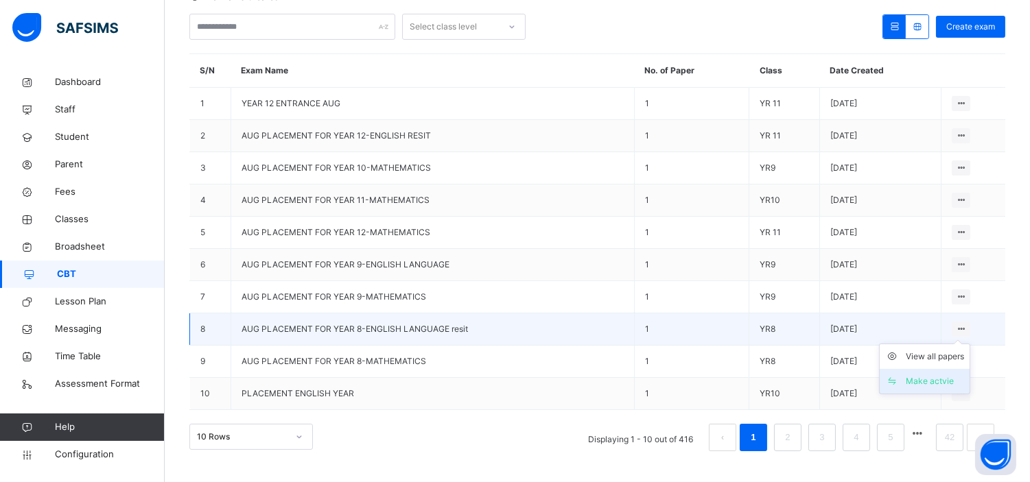
click at [942, 375] on div "Make actvie" at bounding box center [935, 382] width 58 height 14
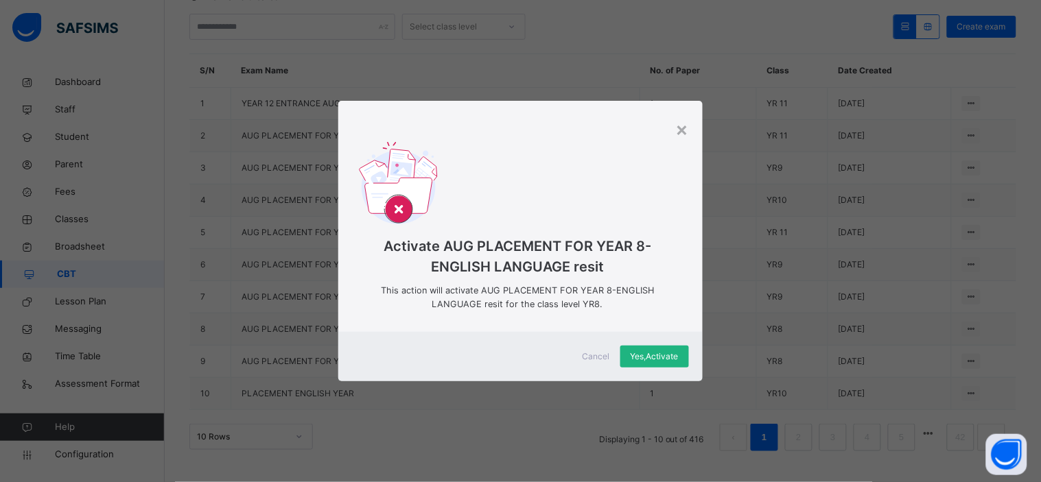
click at [655, 347] on div "Yes, Activate" at bounding box center [654, 357] width 69 height 22
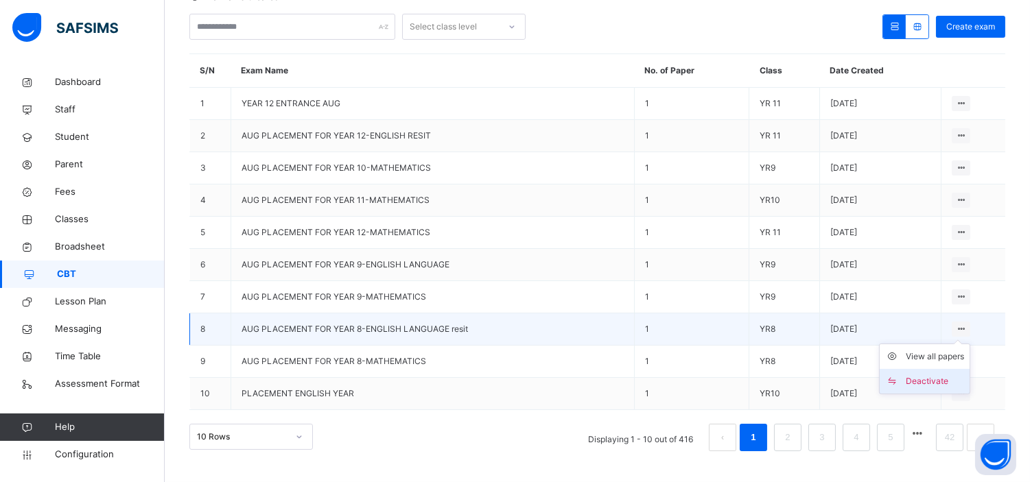
click at [936, 386] on div "Deactivate" at bounding box center [935, 382] width 58 height 14
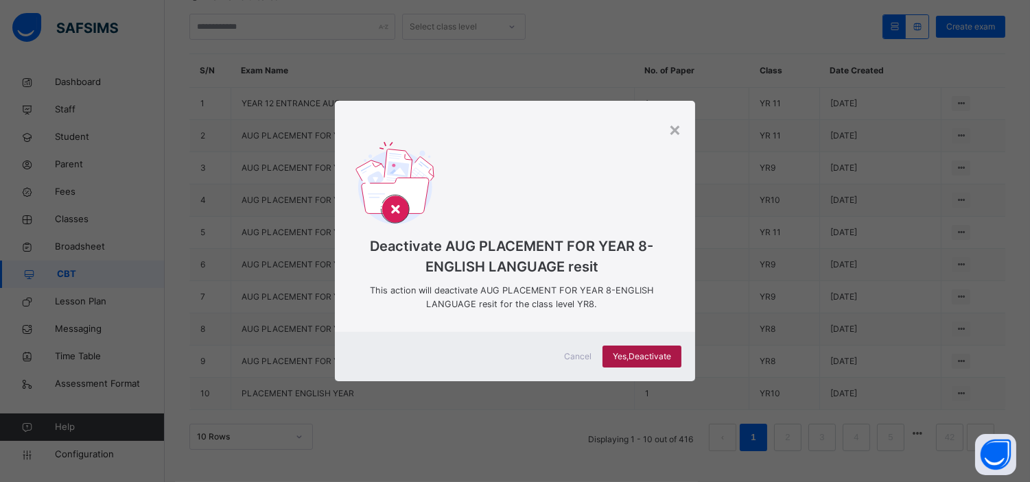
click at [646, 355] on span "Yes, Deactivate" at bounding box center [642, 357] width 58 height 12
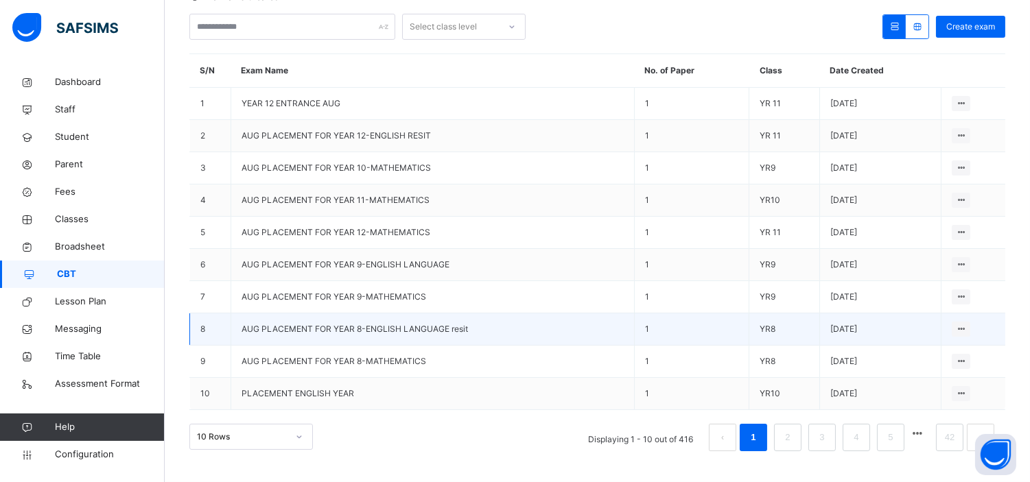
click at [414, 327] on span "AUG PLACEMENT FOR YEAR 8-ENGLISH LANGUAGE resit" at bounding box center [355, 329] width 226 height 10
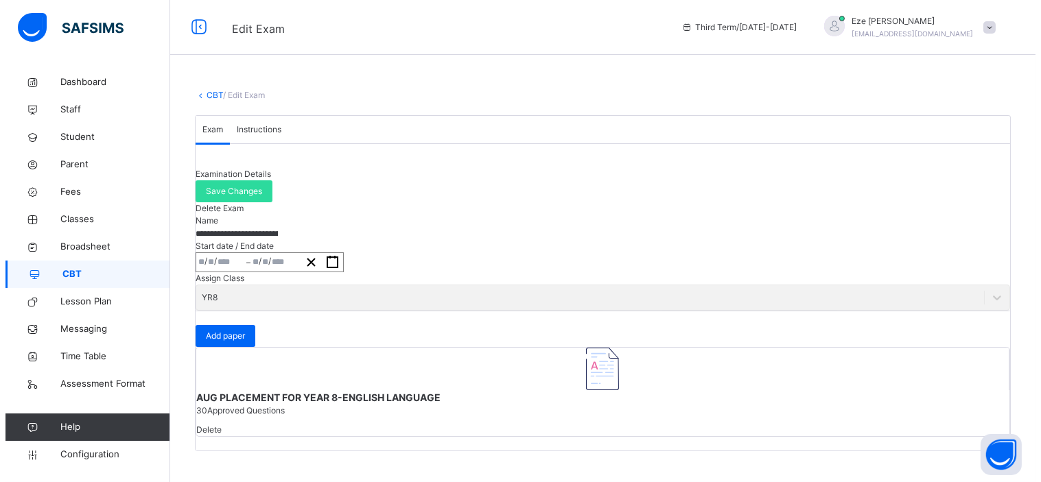
scroll to position [64, 0]
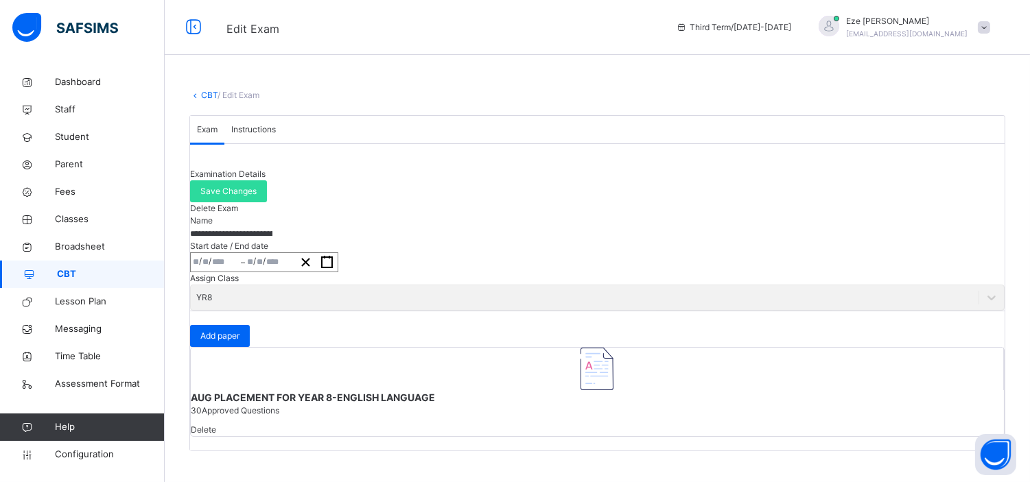
click at [288, 405] on span "AUG PLACEMENT FOR YEAR 8-ENGLISH LANGUAGE" at bounding box center [597, 398] width 813 height 14
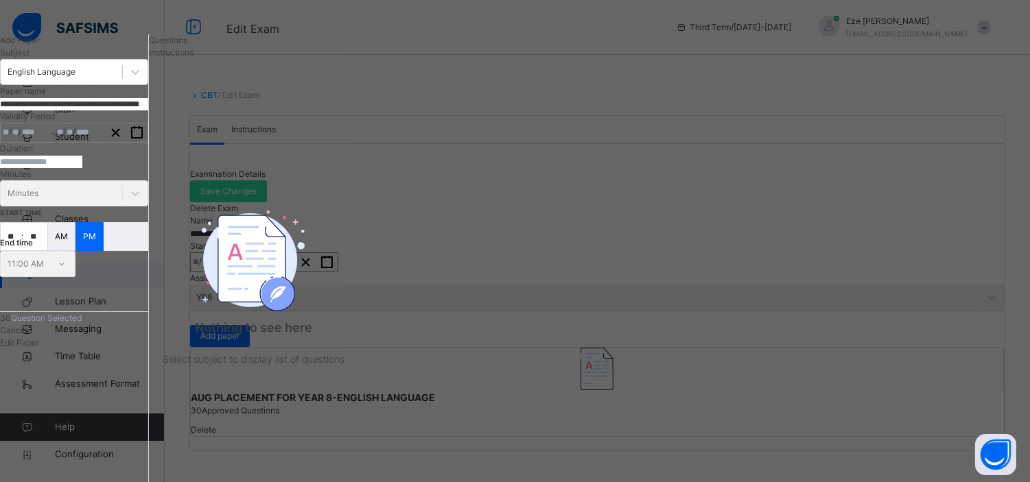
type input "**********"
type input "*"
type input "****"
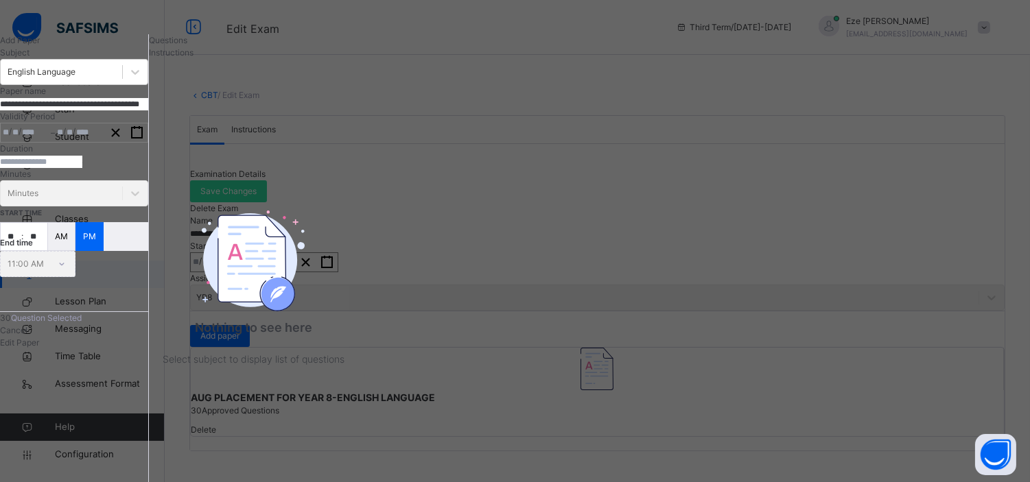
type input "**********"
type input "*"
type input "****"
type input "**"
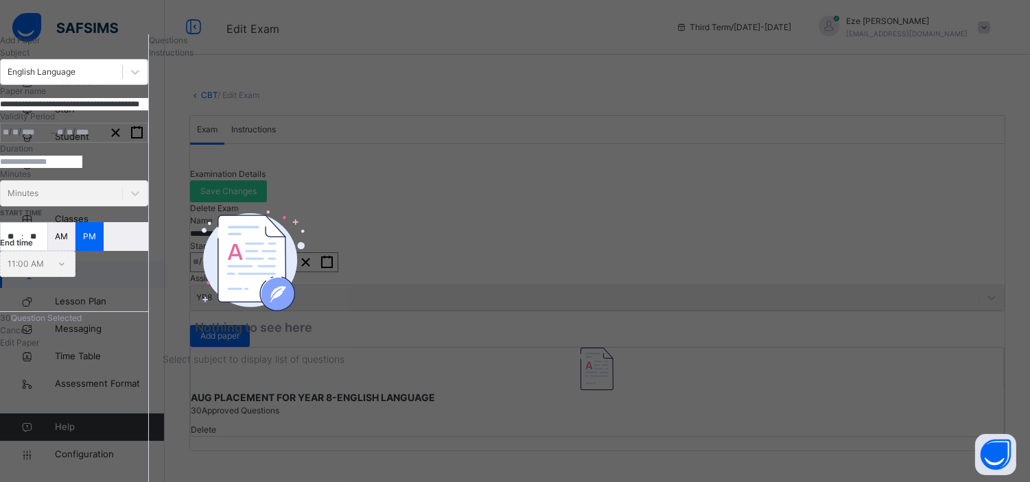
type input "**"
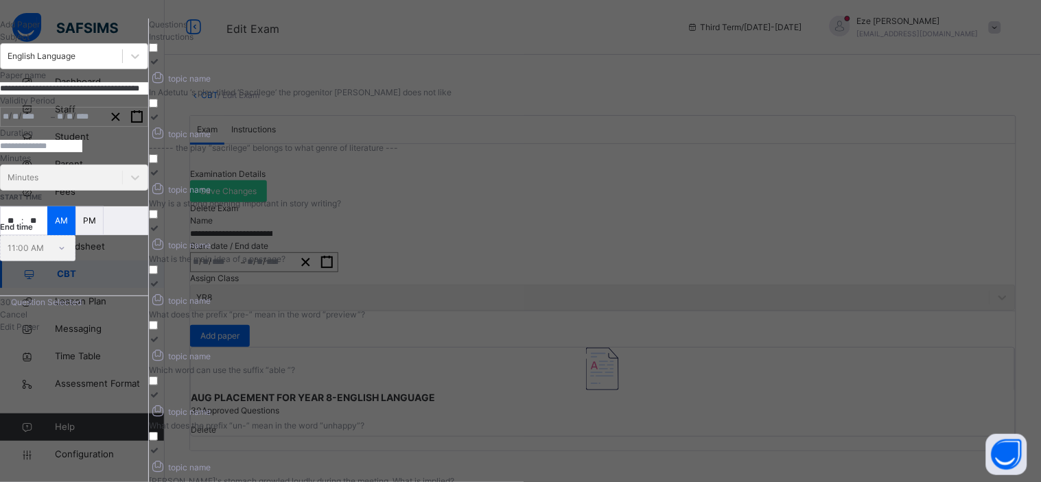
scroll to position [15, 0]
click at [74, 95] on input "**********" at bounding box center [74, 89] width 148 height 12
type input "**********"
click at [21, 235] on input "**" at bounding box center [11, 221] width 21 height 27
type input "**"
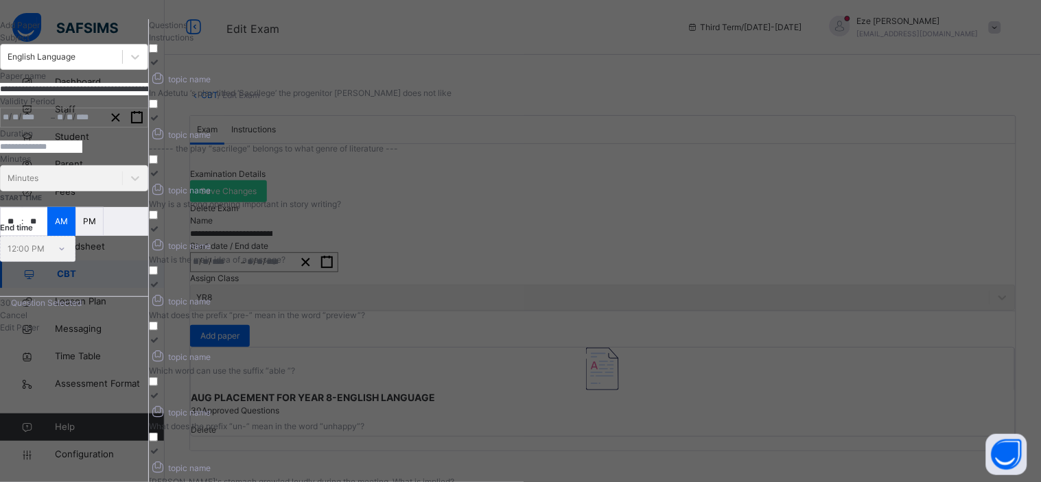
type input "**"
click at [21, 235] on input "**" at bounding box center [11, 221] width 21 height 27
type input "**"
click at [47, 235] on input "**" at bounding box center [35, 221] width 24 height 27
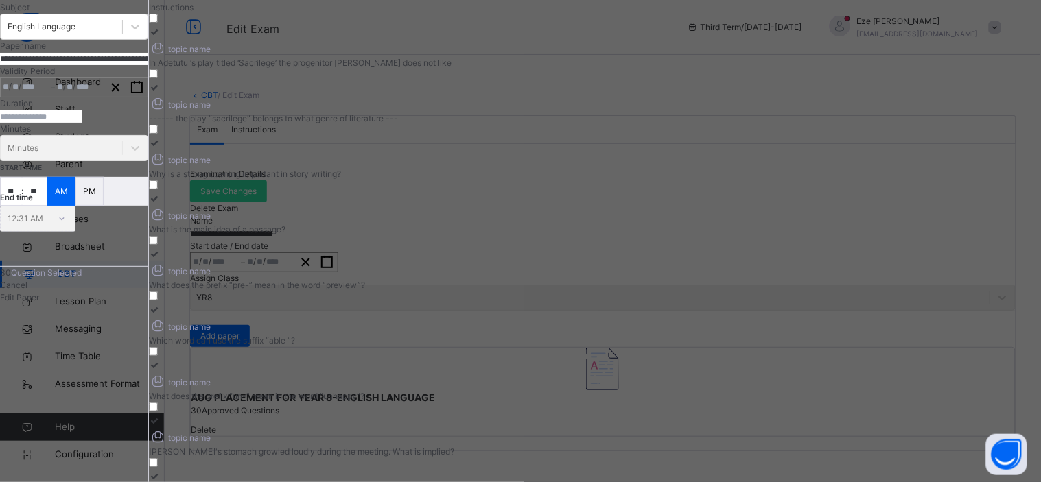
scroll to position [51, 0]
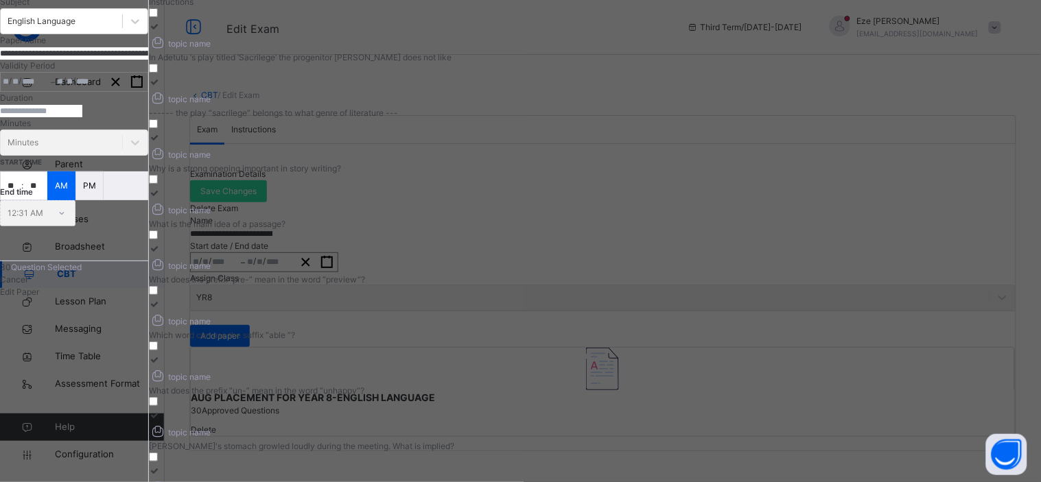
type input "**"
click at [96, 192] on p "PM" at bounding box center [89, 186] width 13 height 12
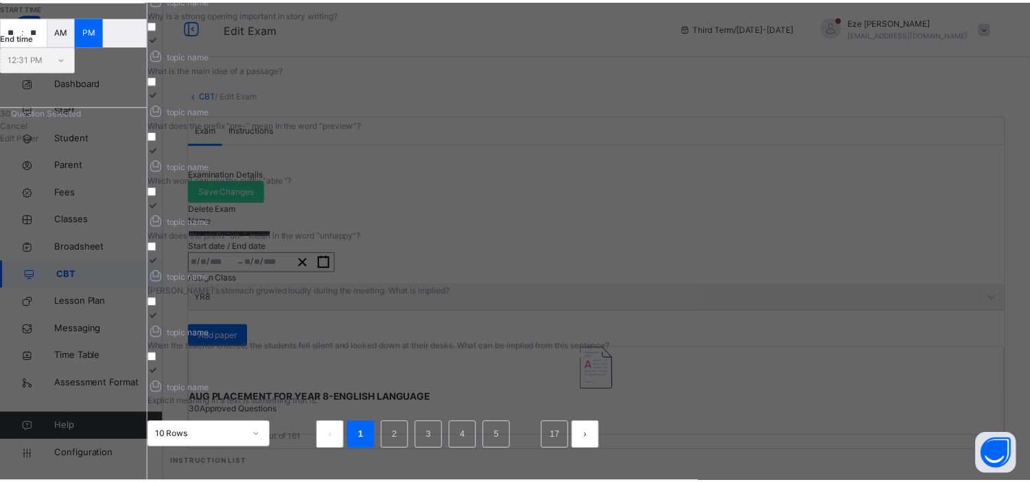
scroll to position [211, 0]
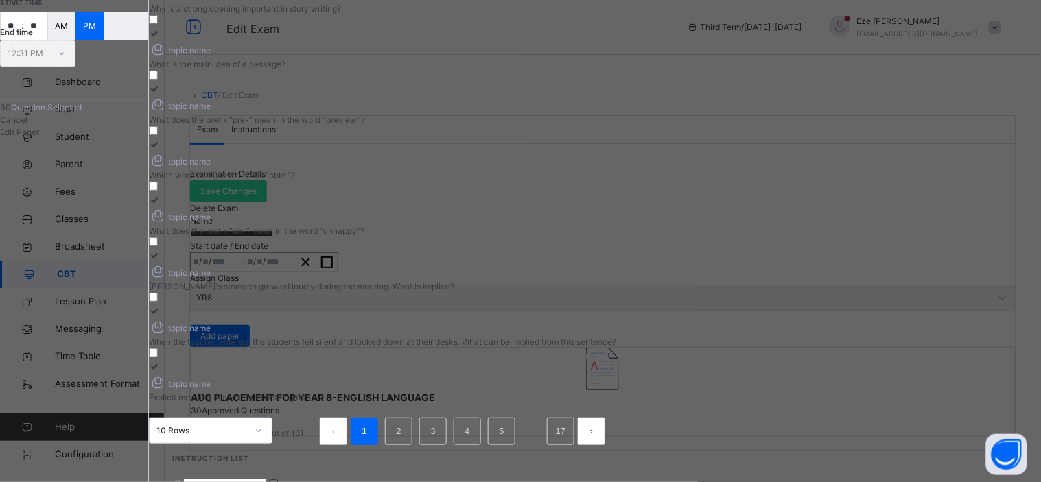
click at [39, 137] on span "Edit Paper" at bounding box center [19, 132] width 39 height 10
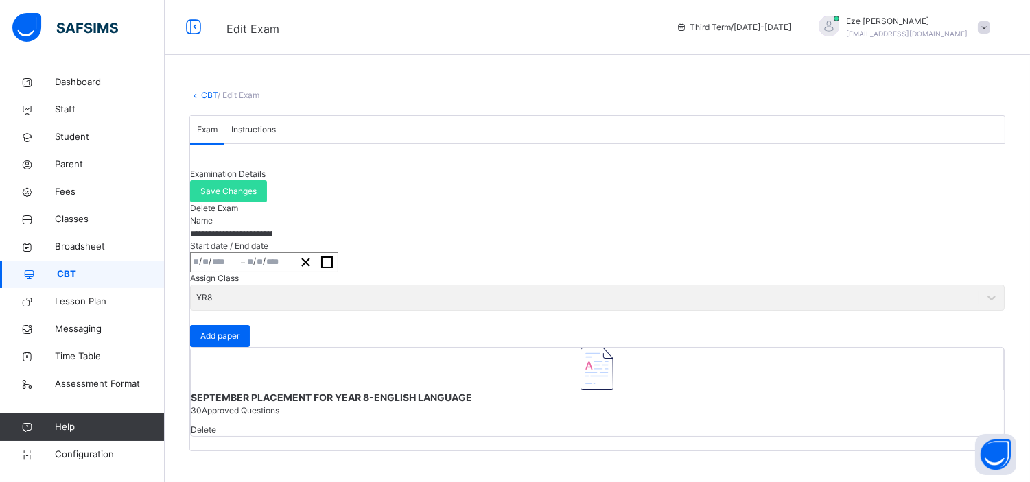
click at [240, 228] on input "**********" at bounding box center [231, 234] width 82 height 12
type input "**********"
click at [257, 185] on span "Save Changes" at bounding box center [228, 191] width 56 height 12
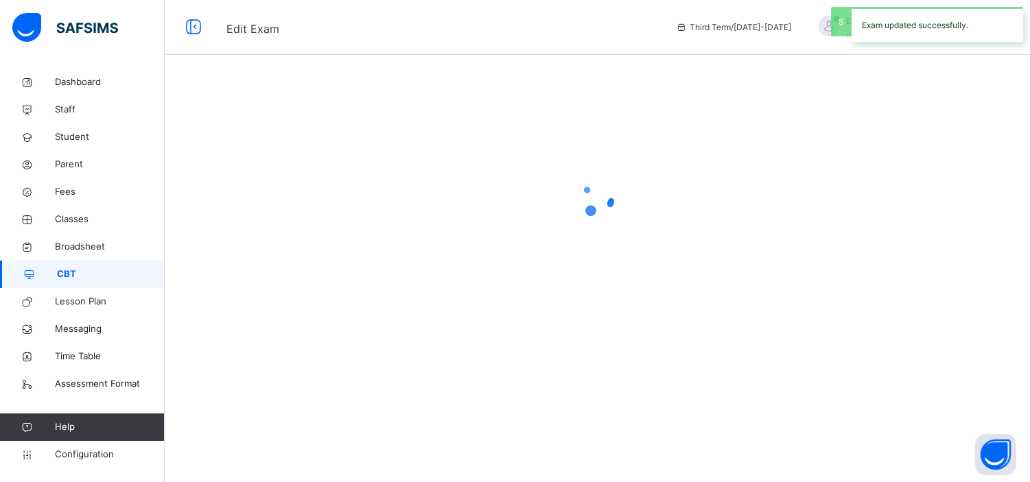
scroll to position [0, 0]
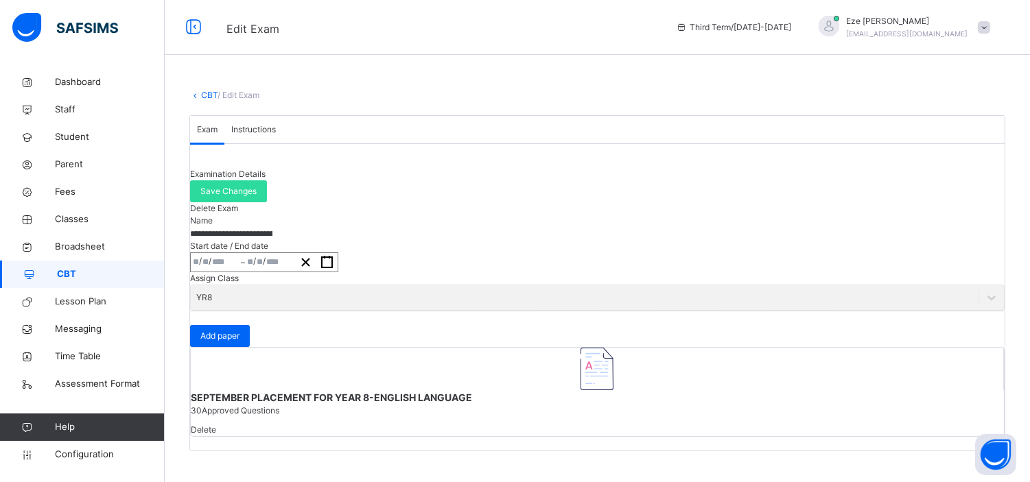
click at [205, 86] on div "**********" at bounding box center [597, 271] width 865 height 404
click at [210, 95] on link "CBT" at bounding box center [209, 95] width 16 height 10
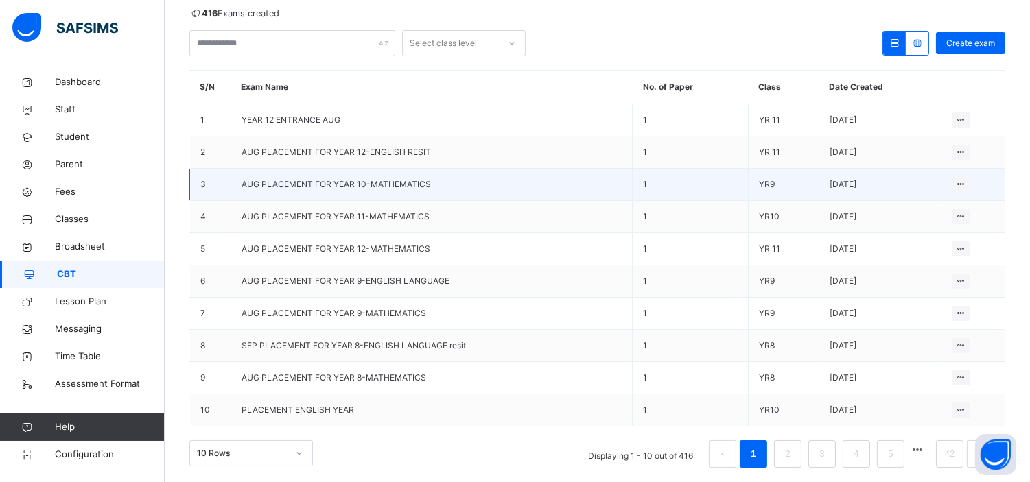
scroll to position [161, 0]
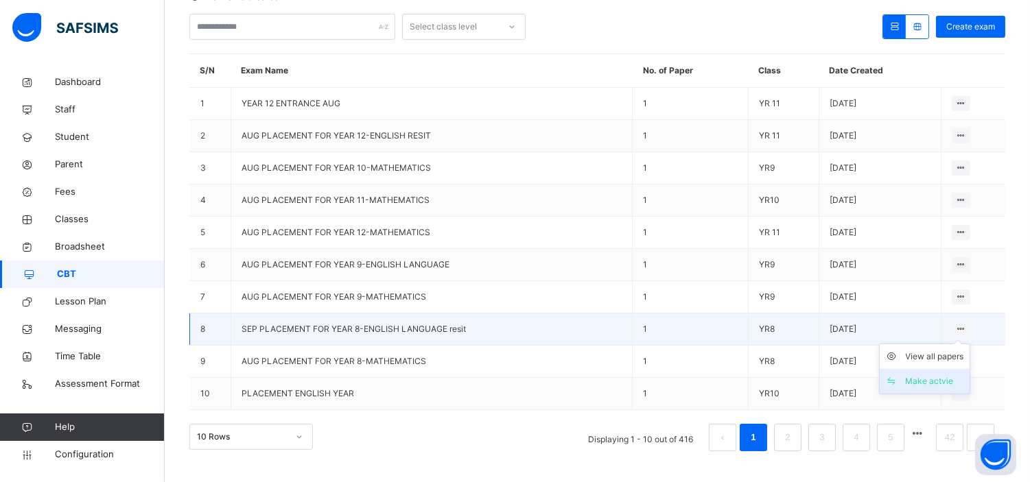
click at [936, 380] on div "Make actvie" at bounding box center [935, 382] width 58 height 14
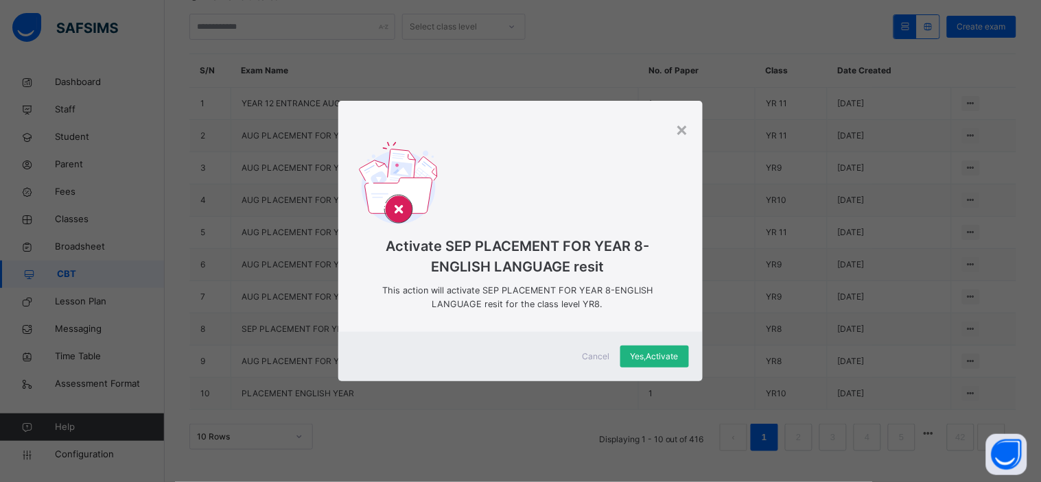
click at [658, 359] on span "Yes, Activate" at bounding box center [655, 357] width 48 height 12
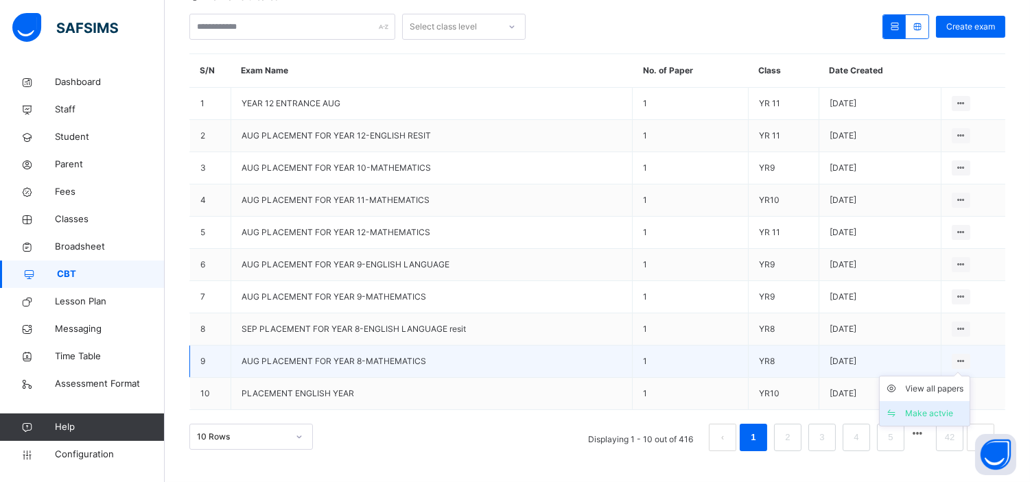
click at [931, 410] on div "Make actvie" at bounding box center [935, 414] width 58 height 14
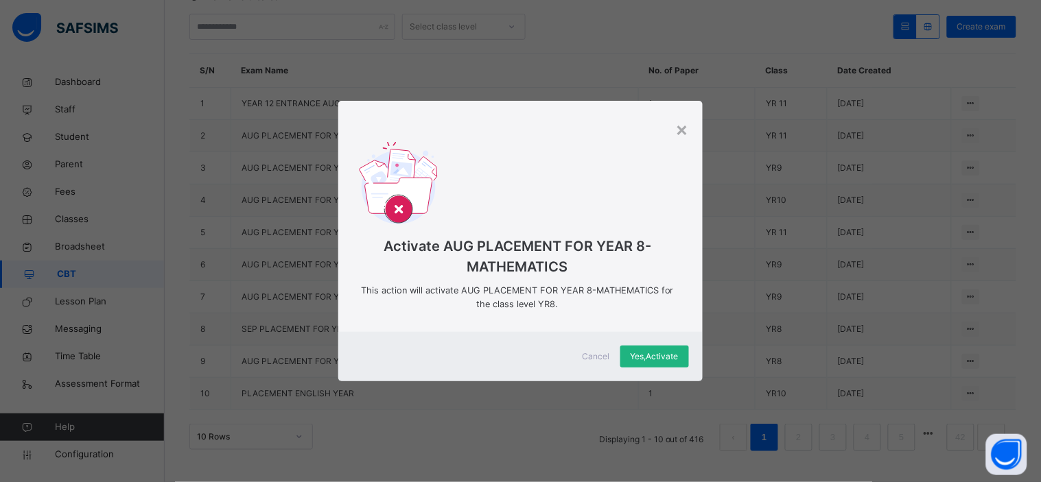
click at [649, 359] on span "Yes, Activate" at bounding box center [655, 357] width 48 height 12
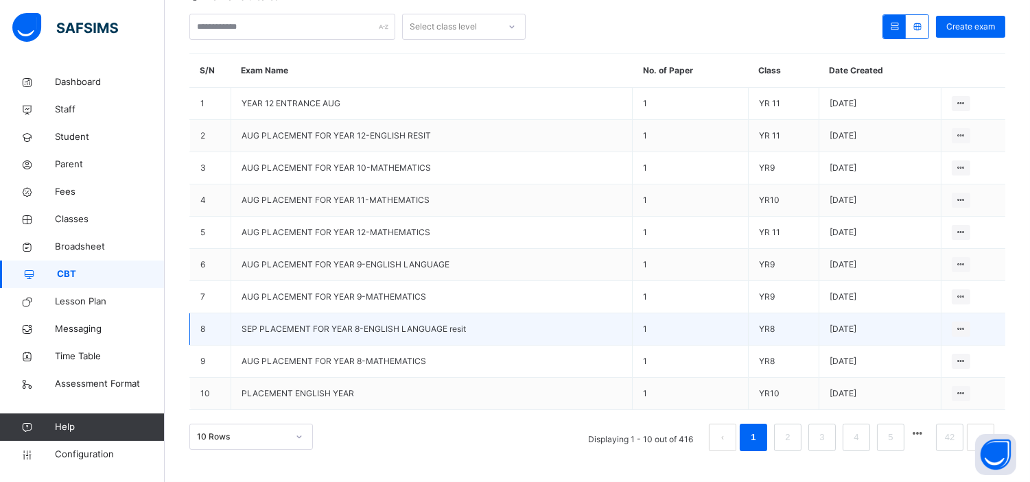
click at [348, 327] on span "SEP PLACEMENT FOR YEAR 8-ENGLISH LANGUAGE resit" at bounding box center [354, 329] width 224 height 10
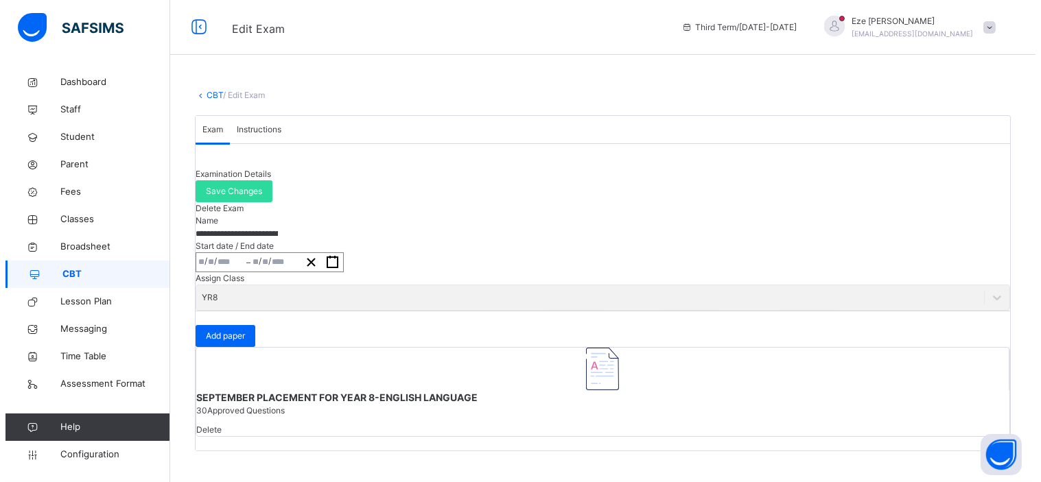
scroll to position [69, 0]
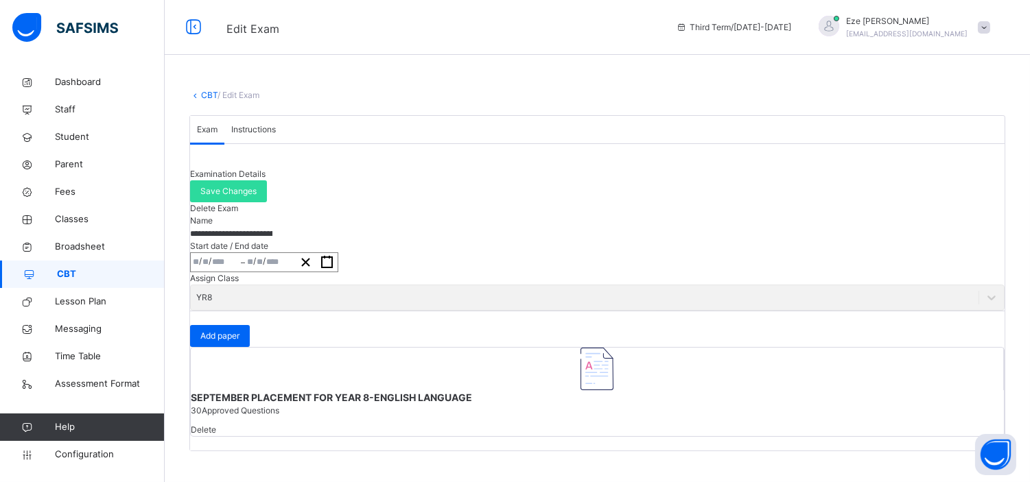
click at [579, 277] on div "Assign Class YR8" at bounding box center [597, 291] width 815 height 38
click at [303, 405] on span "SEPTEMBER PLACEMENT FOR YEAR 8-ENGLISH LANGUAGE" at bounding box center [597, 398] width 813 height 14
type input "**********"
type input "*"
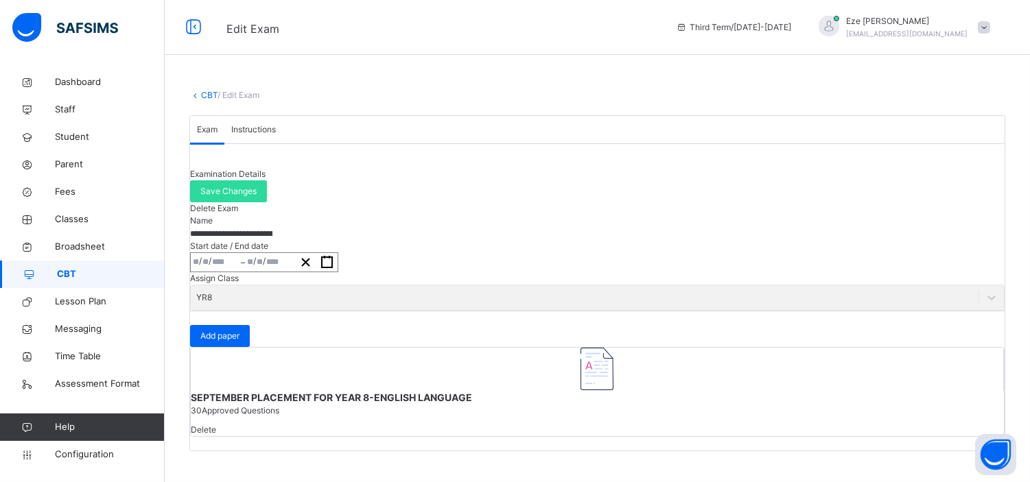
type input "*"
type input "****"
type input "**********"
type input "*"
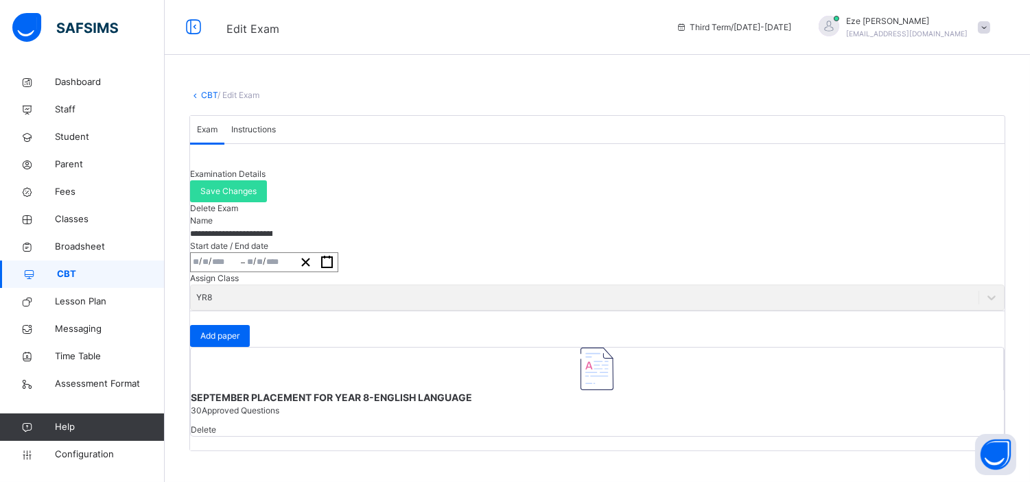
type input "****"
type input "**"
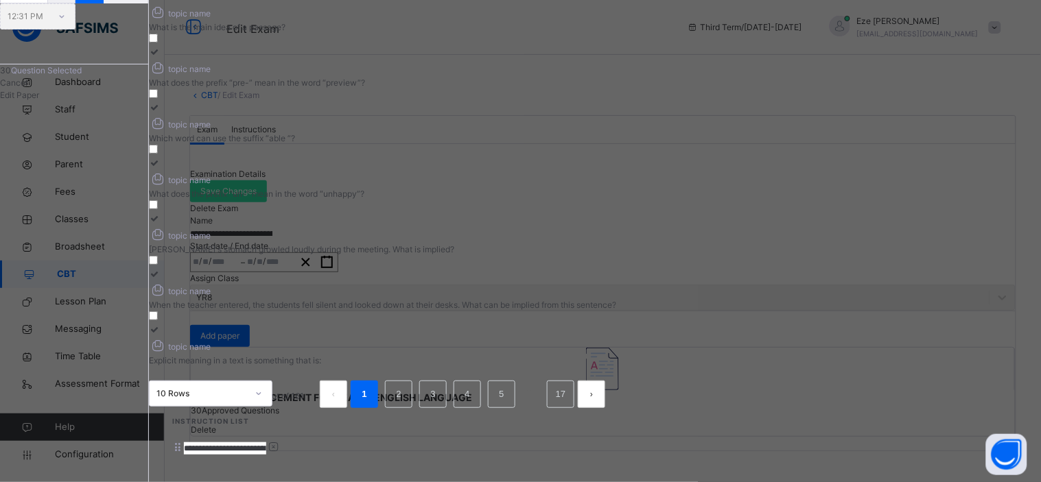
scroll to position [249, 0]
click at [405, 384] on link "2" at bounding box center [398, 393] width 13 height 18
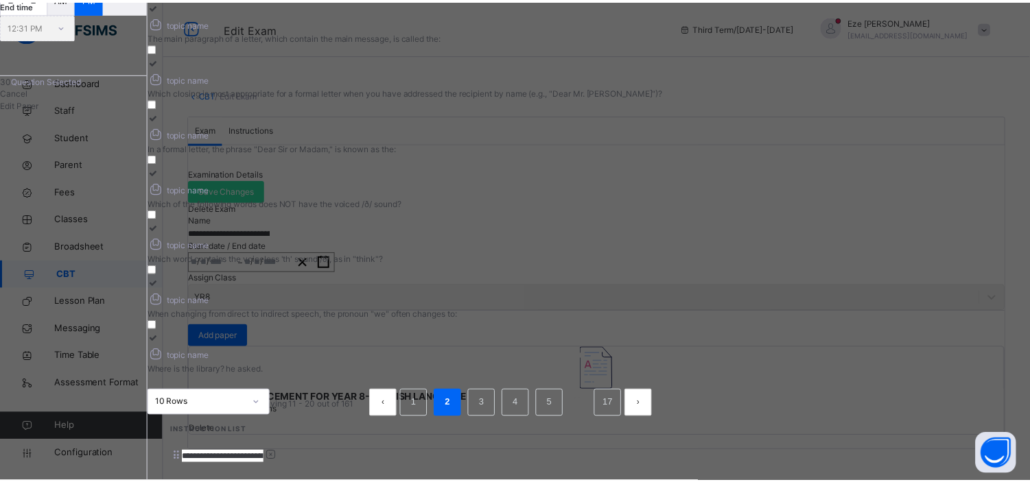
scroll to position [253, 0]
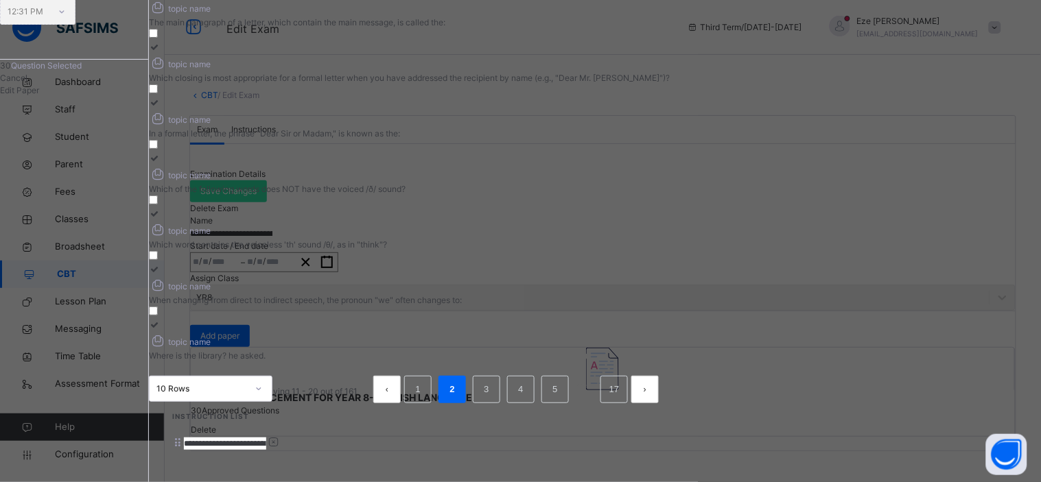
click at [39, 95] on span "Edit Paper" at bounding box center [19, 90] width 39 height 10
click at [148, 97] on div "Edit Paper" at bounding box center [74, 90] width 148 height 12
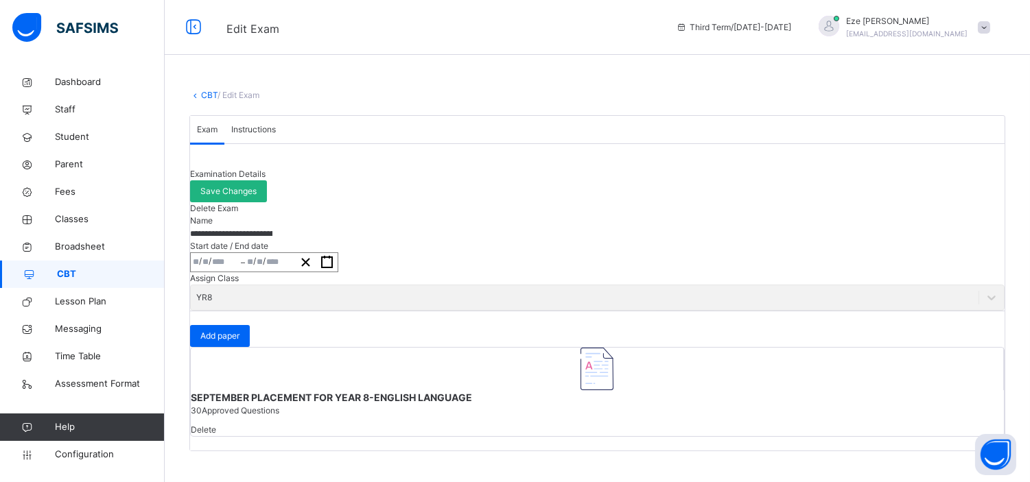
click at [257, 185] on span "Save Changes" at bounding box center [228, 191] width 56 height 12
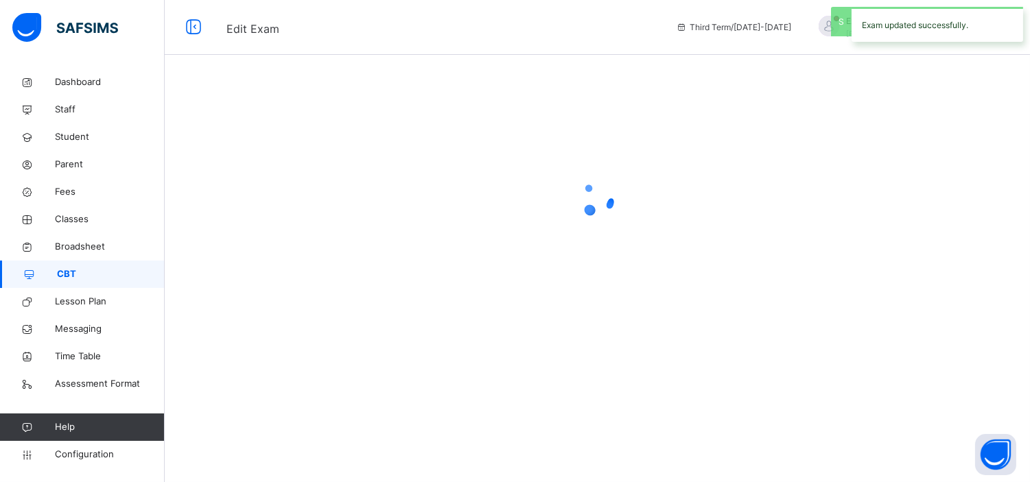
scroll to position [0, 0]
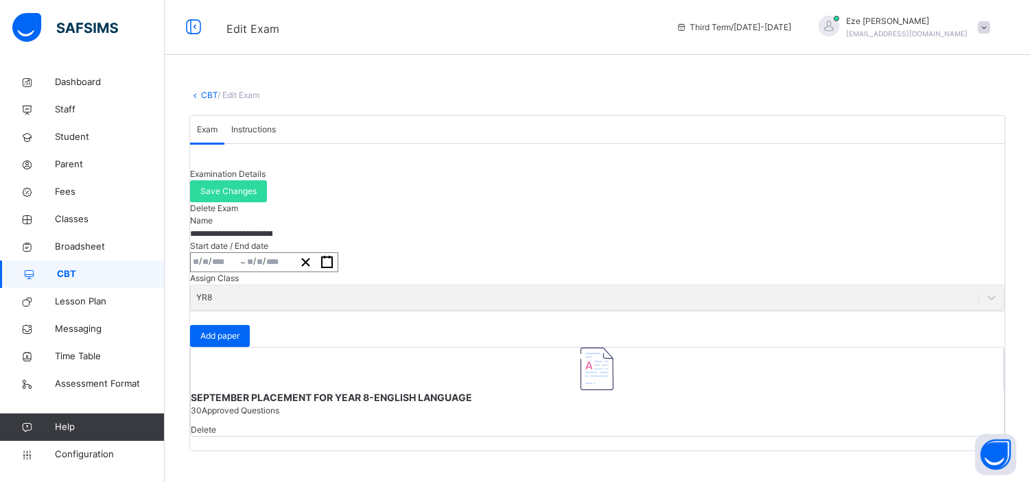
click at [237, 93] on span "/ Edit Exam" at bounding box center [239, 95] width 42 height 10
click at [202, 98] on link "CBT" at bounding box center [209, 95] width 16 height 10
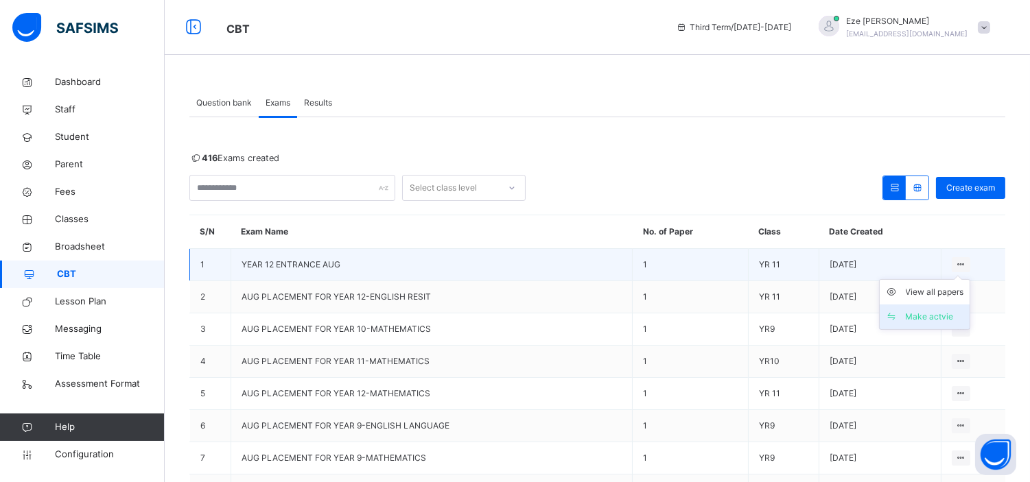
click at [939, 311] on div "Make actvie" at bounding box center [935, 317] width 58 height 14
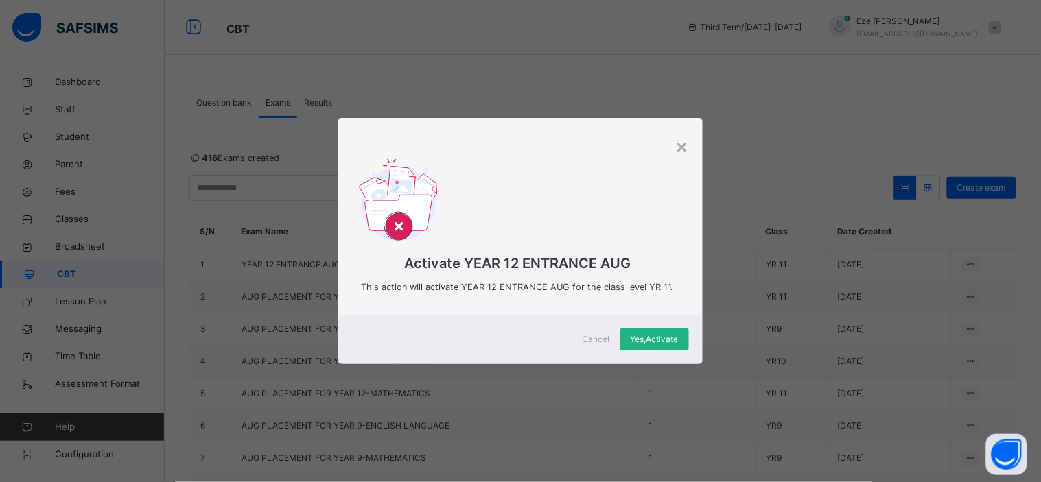
click at [655, 339] on span "Yes, Activate" at bounding box center [655, 340] width 48 height 12
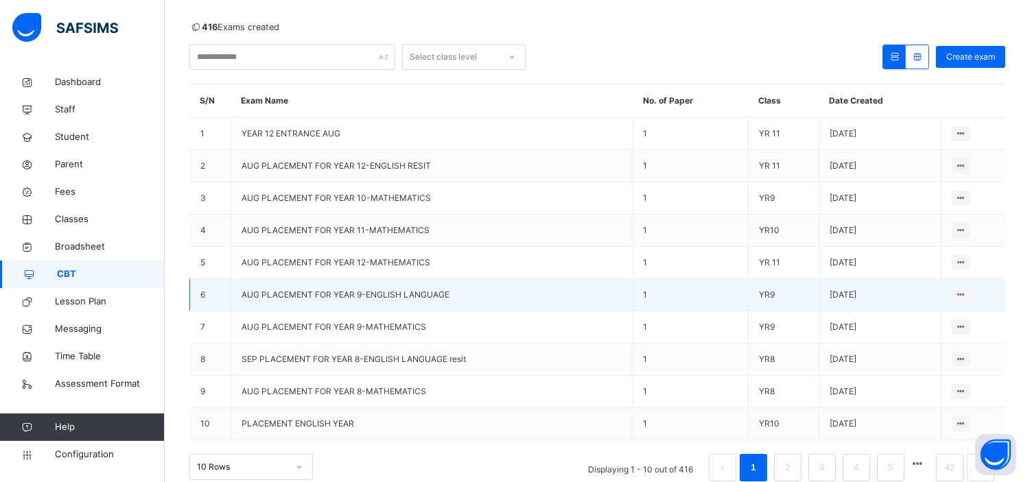
scroll to position [132, 0]
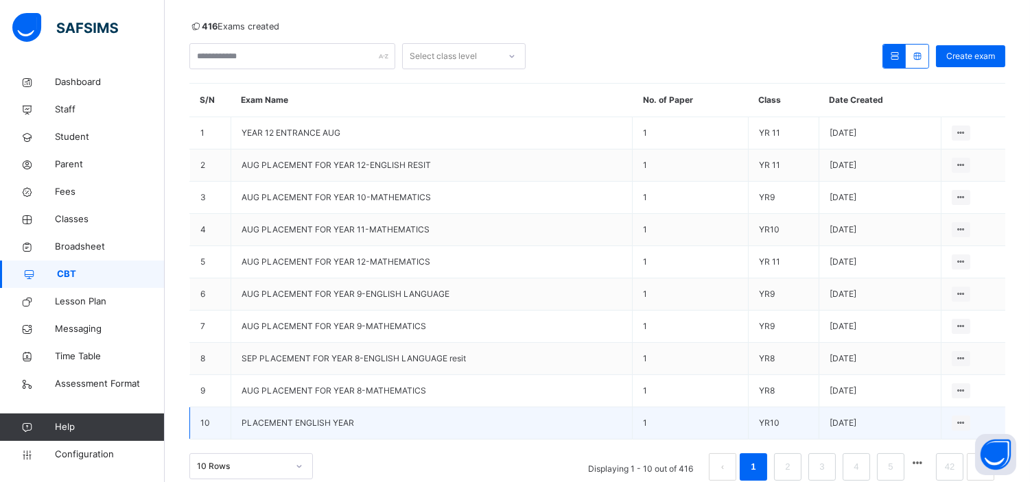
click at [313, 421] on span "PLACEMENT ENGLISH YEAR" at bounding box center [298, 423] width 113 height 10
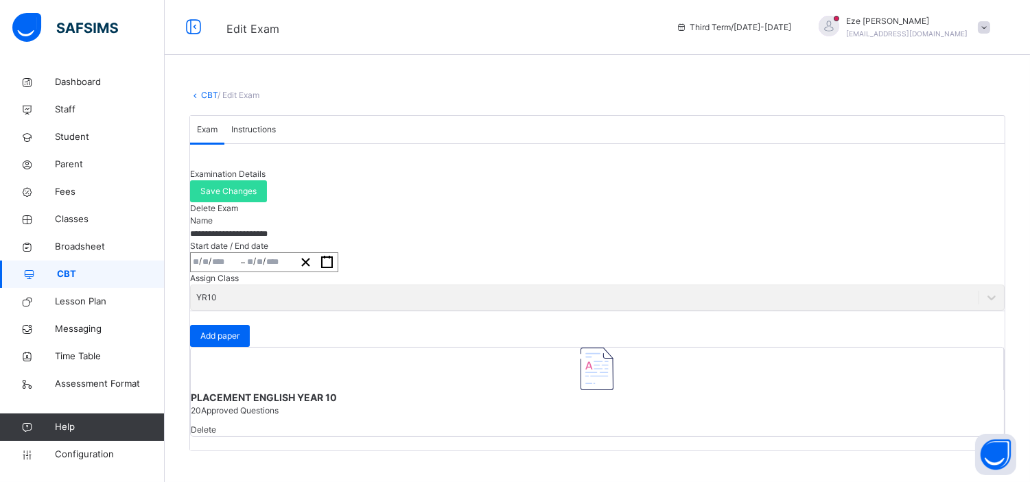
click at [208, 93] on link "CBT" at bounding box center [209, 95] width 16 height 10
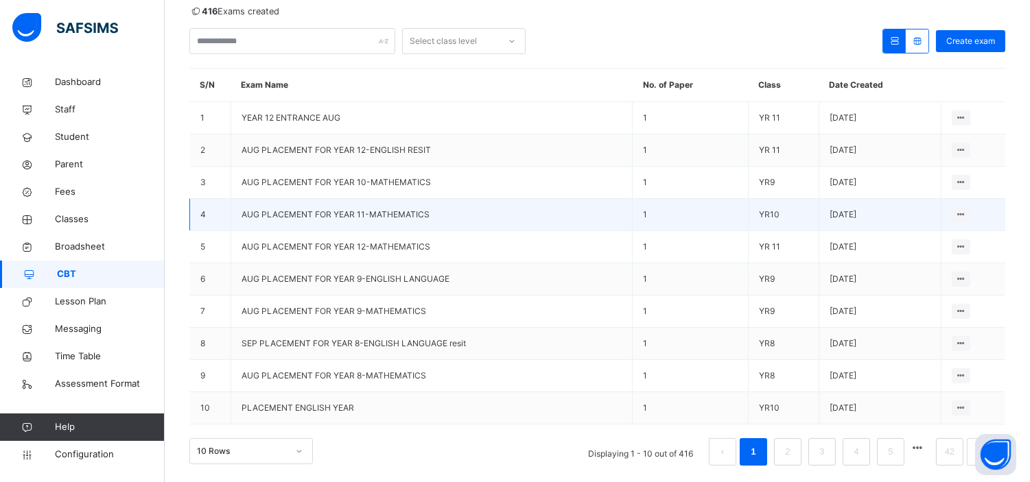
scroll to position [148, 0]
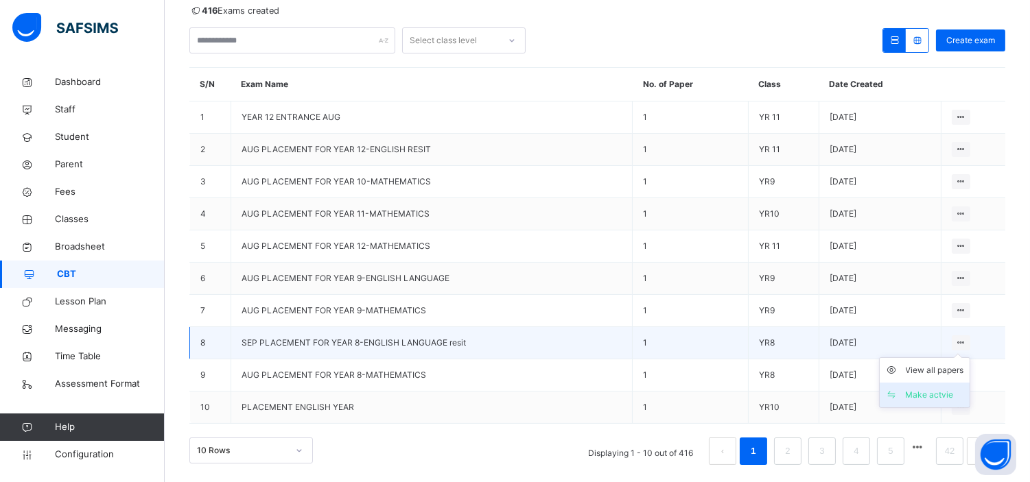
click at [930, 399] on div "Make actvie" at bounding box center [935, 395] width 58 height 14
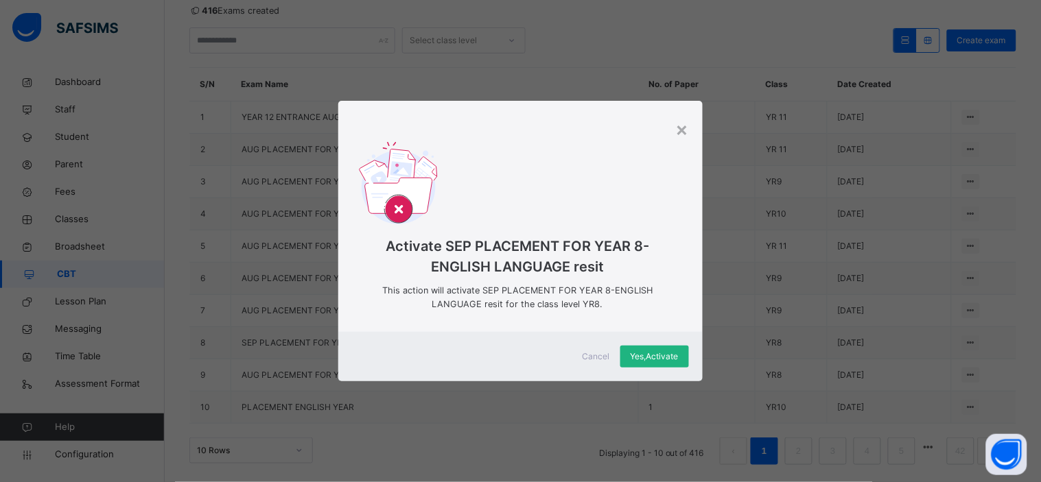
click at [661, 353] on span "Yes, Activate" at bounding box center [655, 357] width 48 height 12
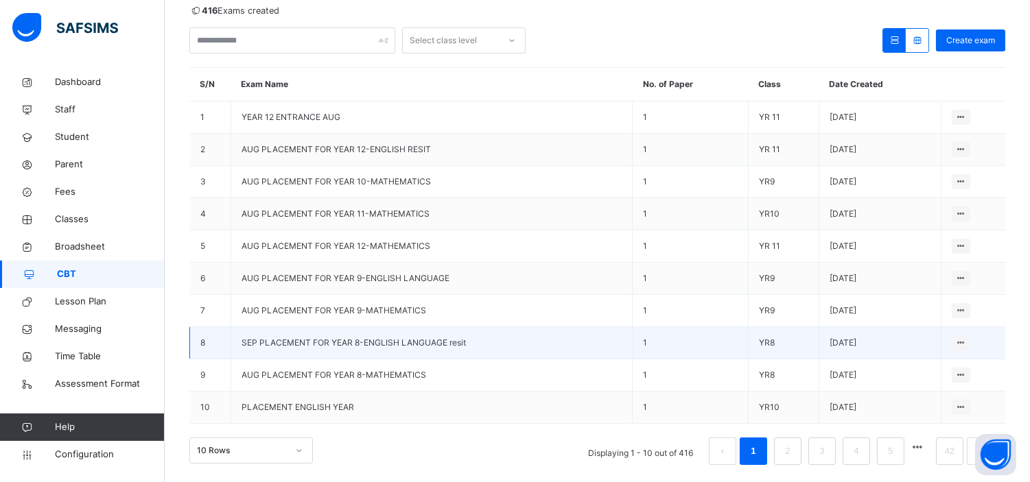
scroll to position [161, 0]
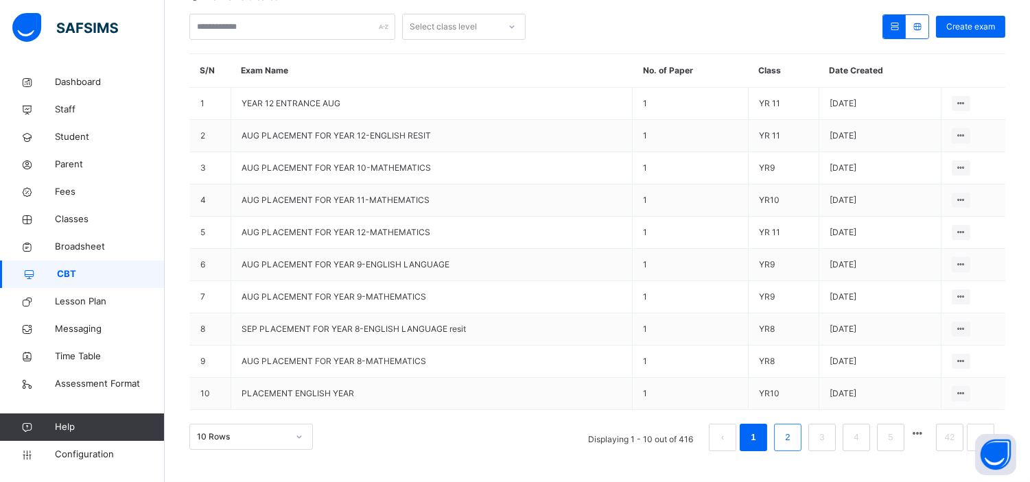
click at [794, 437] on link "2" at bounding box center [787, 438] width 13 height 18
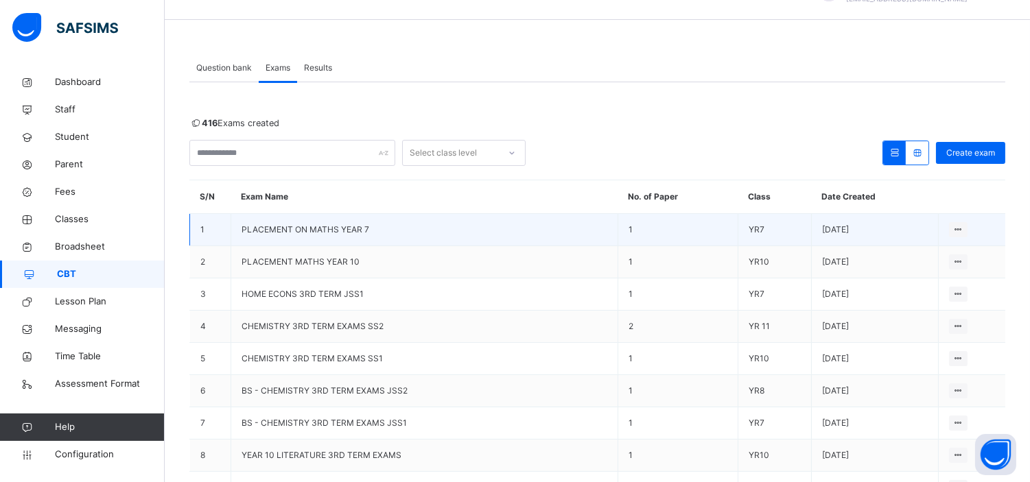
scroll to position [34, 0]
click at [927, 279] on div "Make actvie" at bounding box center [932, 283] width 58 height 14
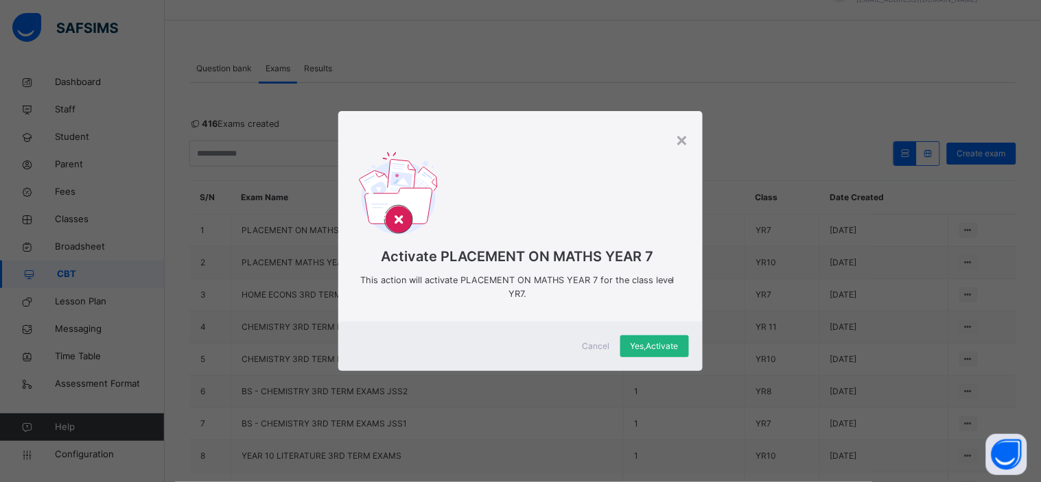
click at [664, 344] on span "Yes, Activate" at bounding box center [655, 346] width 48 height 12
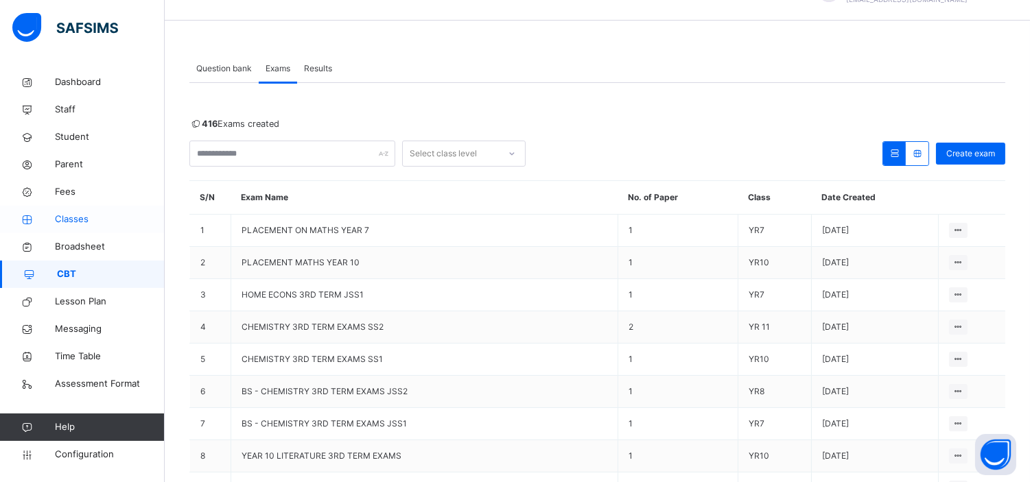
click at [75, 214] on span "Classes" at bounding box center [110, 220] width 110 height 14
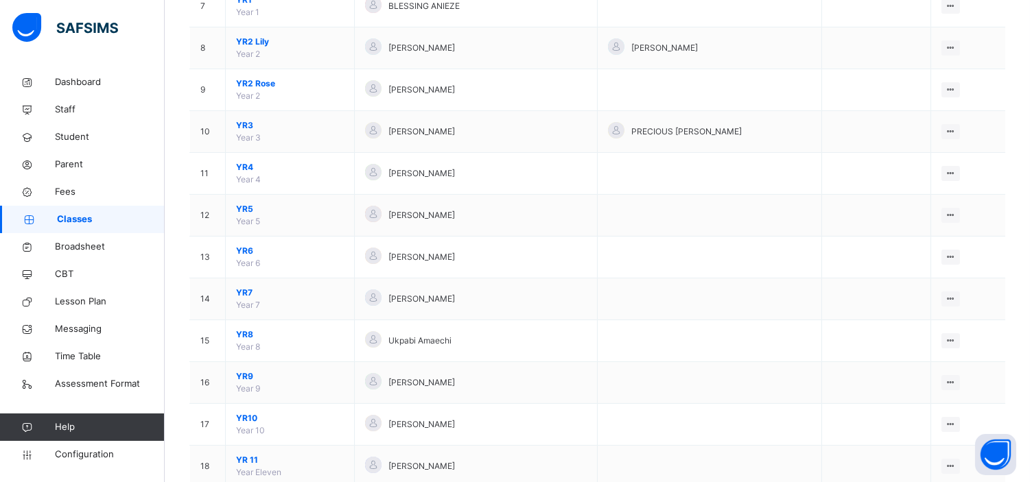
scroll to position [430, 0]
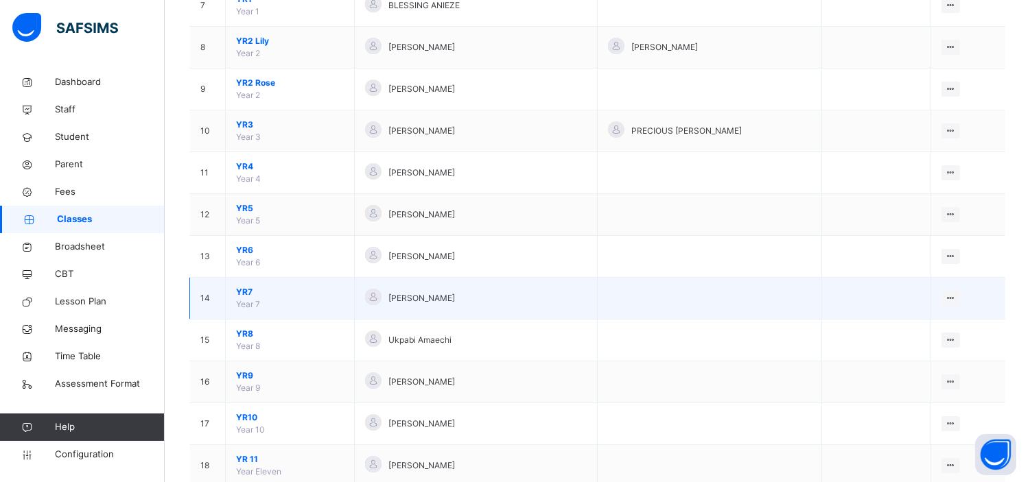
click at [242, 288] on span "YR7" at bounding box center [290, 292] width 108 height 12
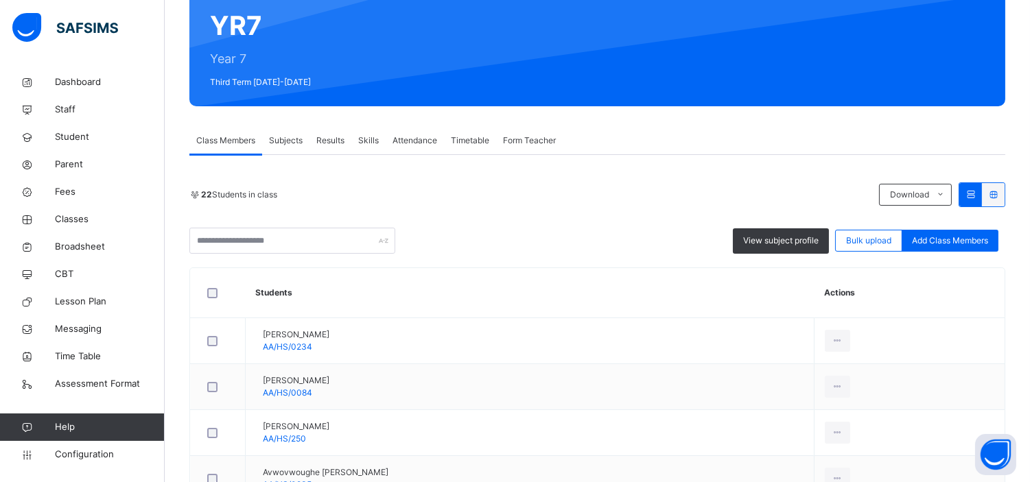
scroll to position [130, 0]
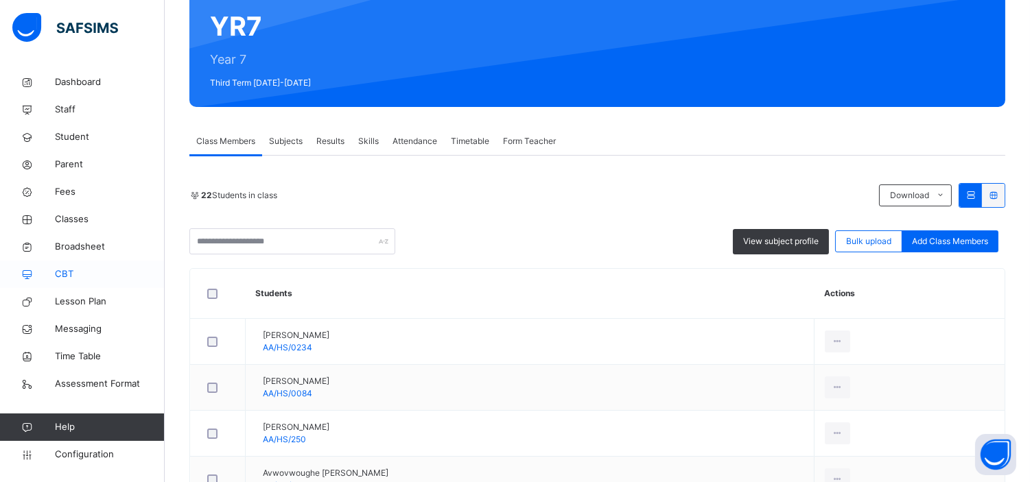
click at [56, 269] on span "CBT" at bounding box center [110, 275] width 110 height 14
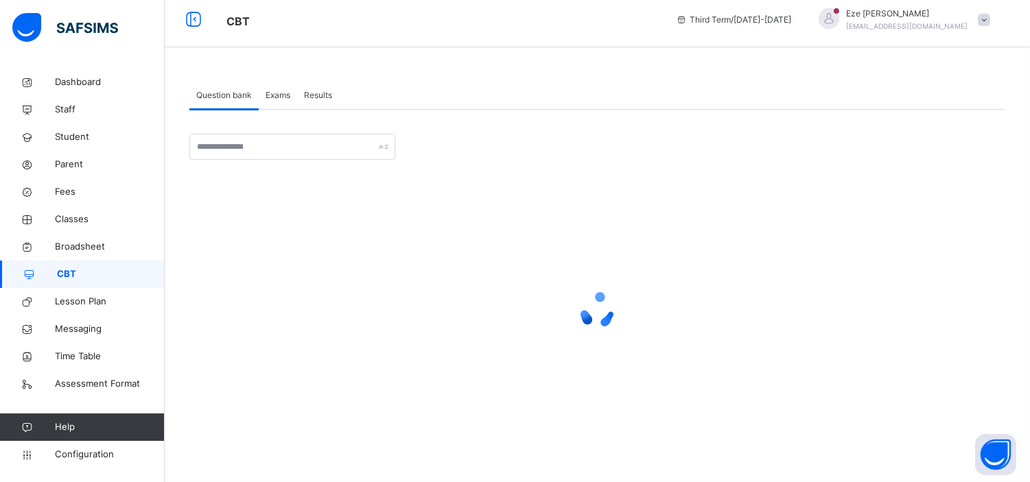
scroll to position [8, 0]
click at [318, 92] on span "Results" at bounding box center [318, 95] width 28 height 12
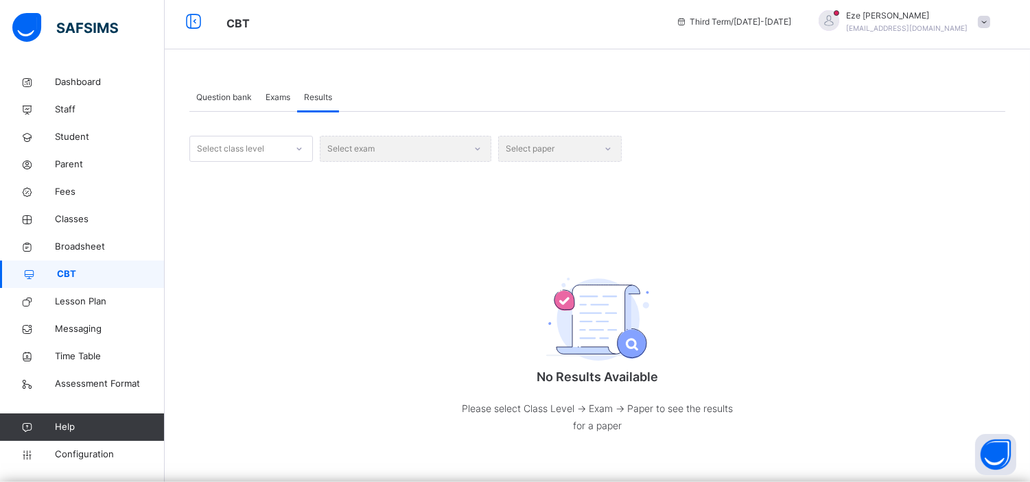
scroll to position [7, 0]
click at [297, 149] on icon at bounding box center [299, 149] width 8 height 14
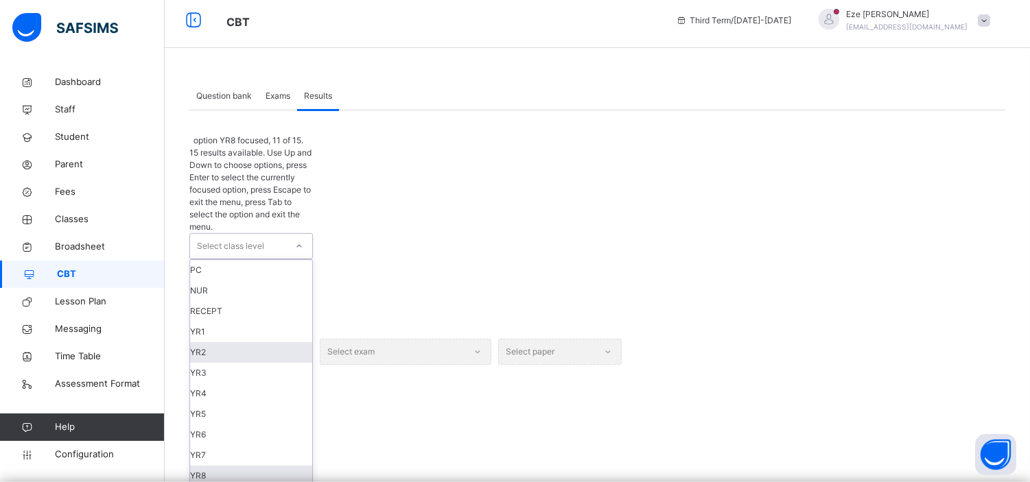
scroll to position [143, 0]
click at [216, 445] on div "YR7" at bounding box center [251, 455] width 122 height 21
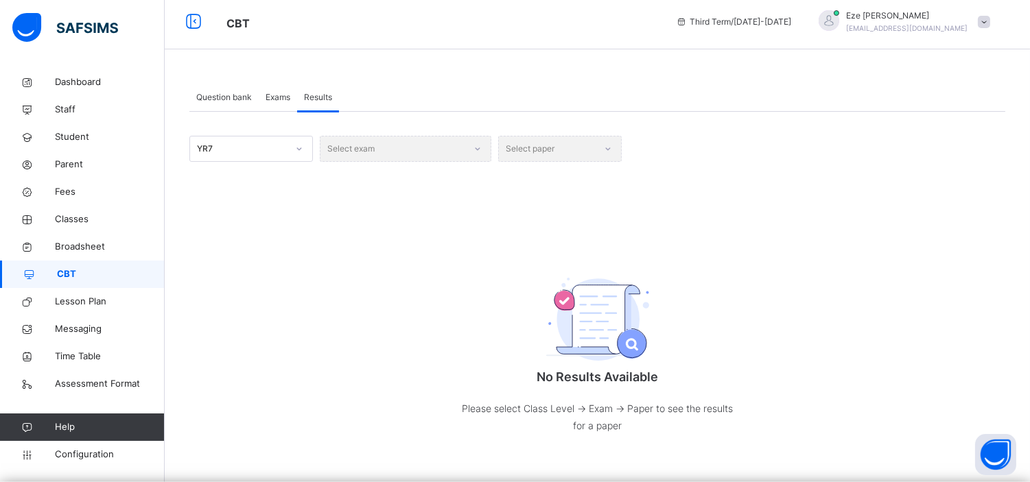
click at [455, 150] on div "Select exam" at bounding box center [406, 149] width 172 height 26
click at [438, 146] on div "Select exam" at bounding box center [406, 149] width 172 height 26
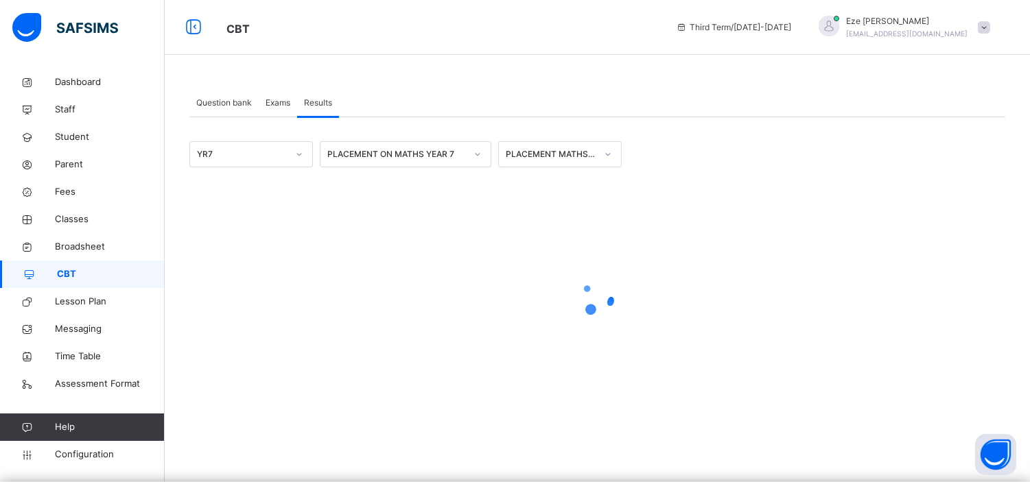
scroll to position [0, 0]
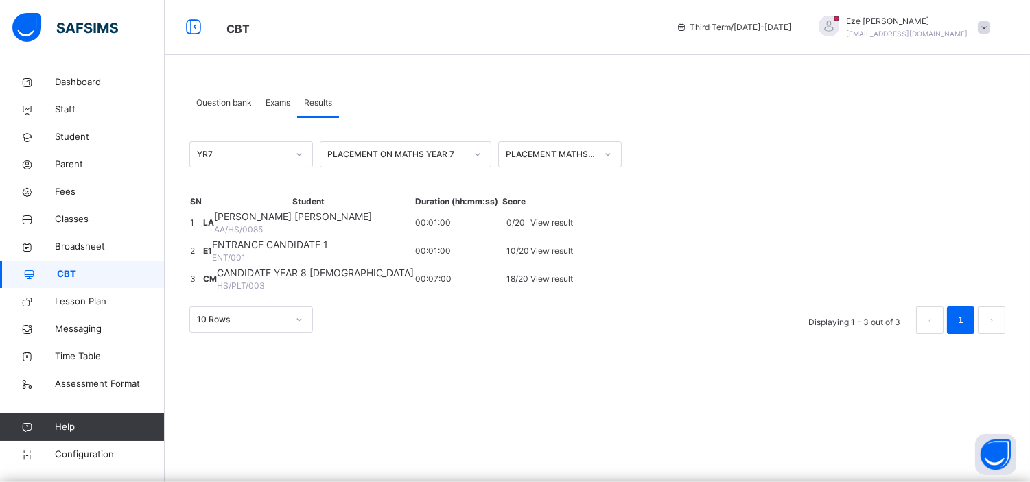
click at [612, 154] on icon at bounding box center [608, 155] width 8 height 14
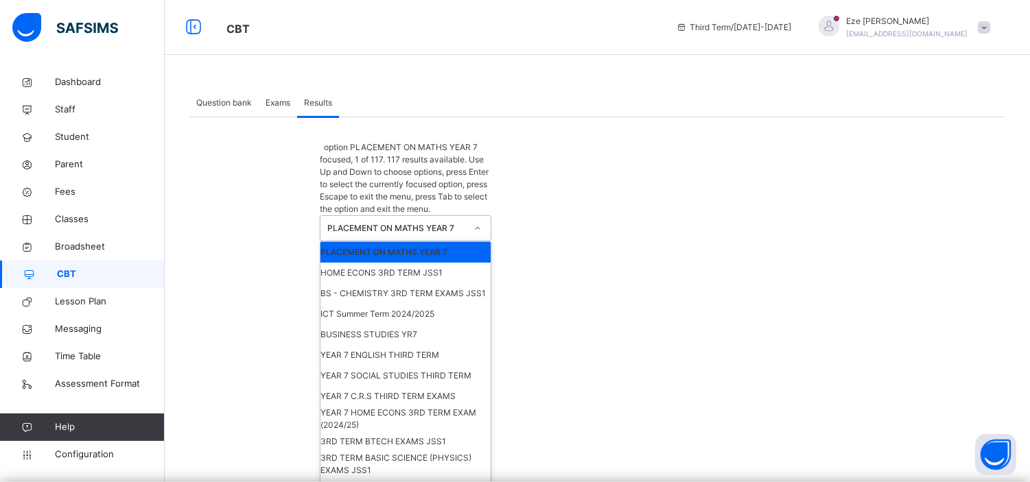
click at [482, 218] on div at bounding box center [477, 229] width 23 height 22
click at [444, 242] on div "PLACEMENT ON MATHS YEAR 7" at bounding box center [406, 252] width 170 height 21
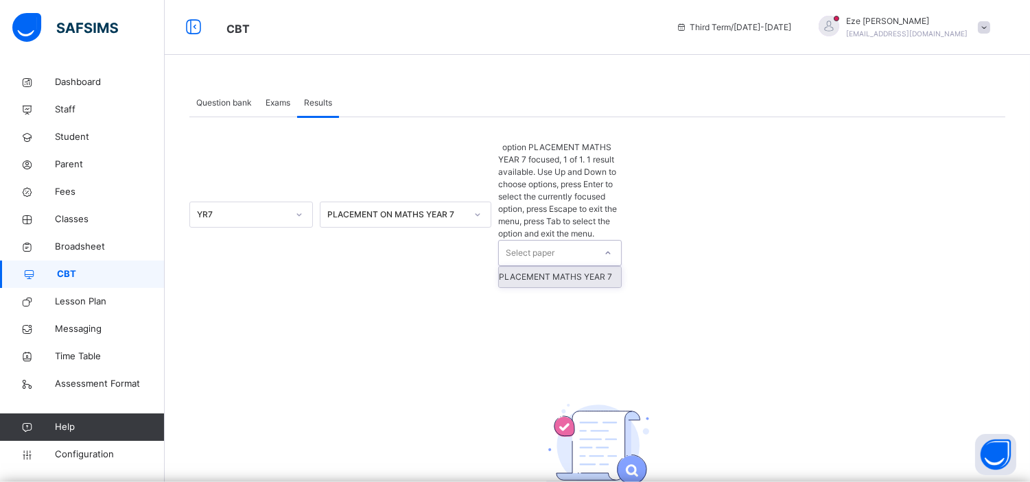
click at [570, 241] on div "Select paper" at bounding box center [547, 253] width 96 height 25
click at [556, 267] on div "PLACEMENT MATHS YEAR 7" at bounding box center [560, 277] width 122 height 21
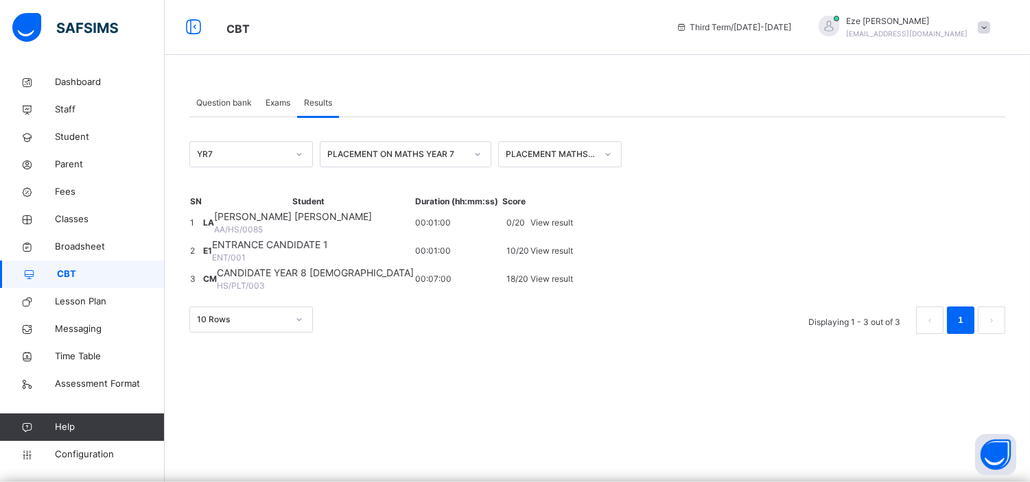
click at [278, 94] on div "Exams" at bounding box center [278, 102] width 38 height 27
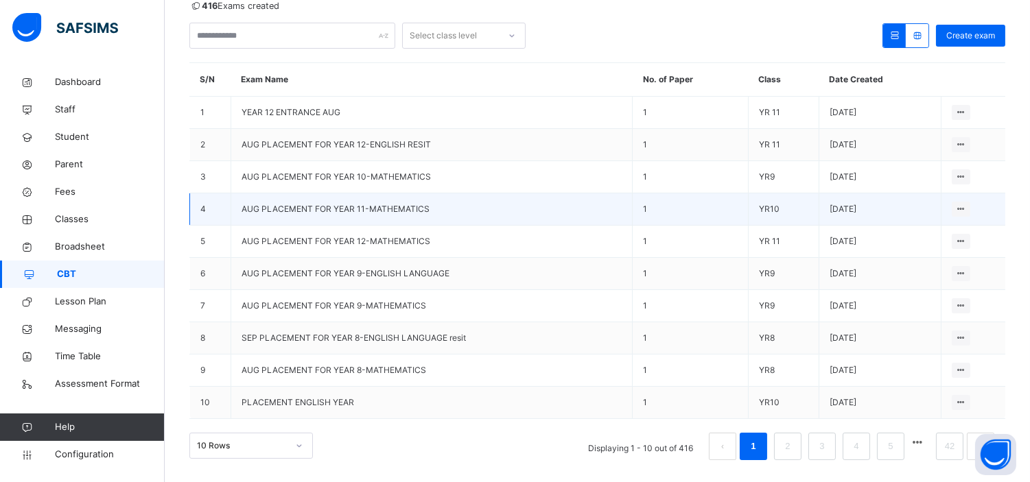
scroll to position [153, 0]
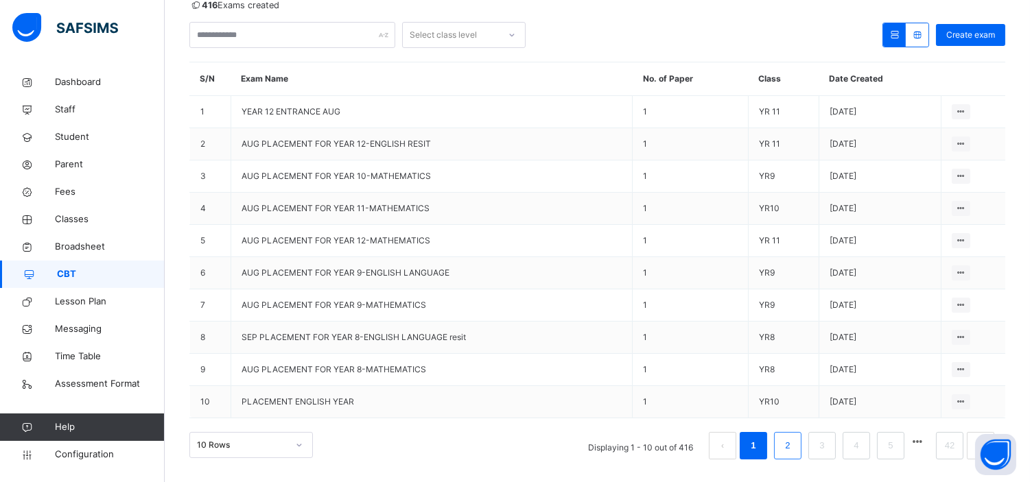
click at [794, 447] on link "2" at bounding box center [787, 446] width 13 height 18
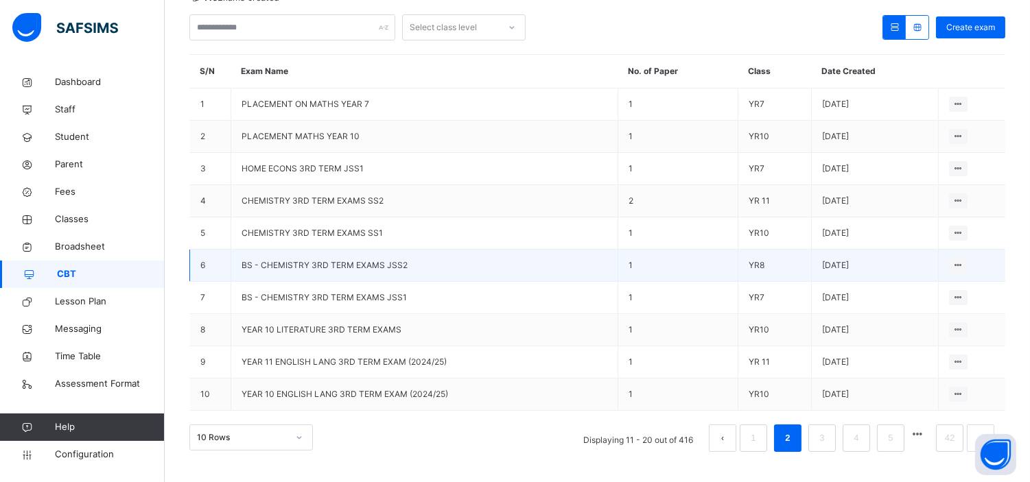
scroll to position [161, 0]
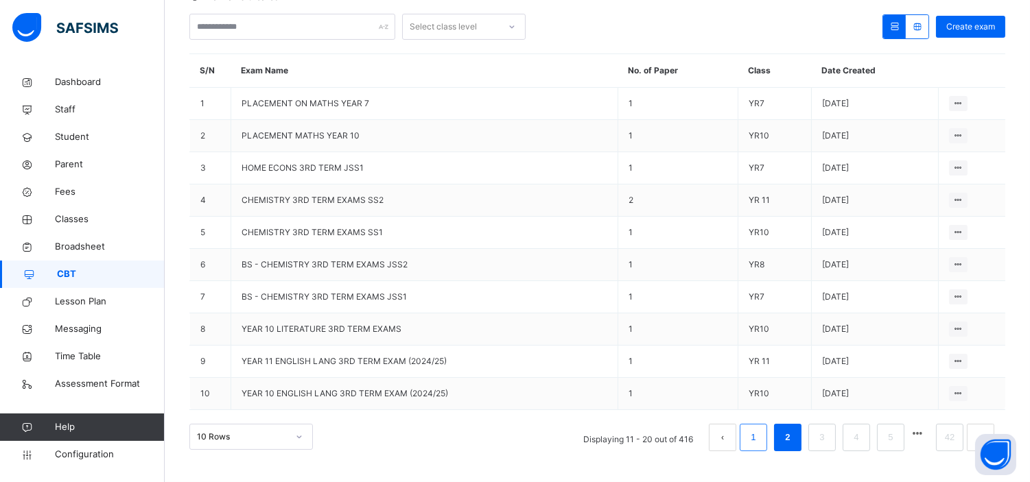
click at [760, 438] on link "1" at bounding box center [753, 438] width 13 height 18
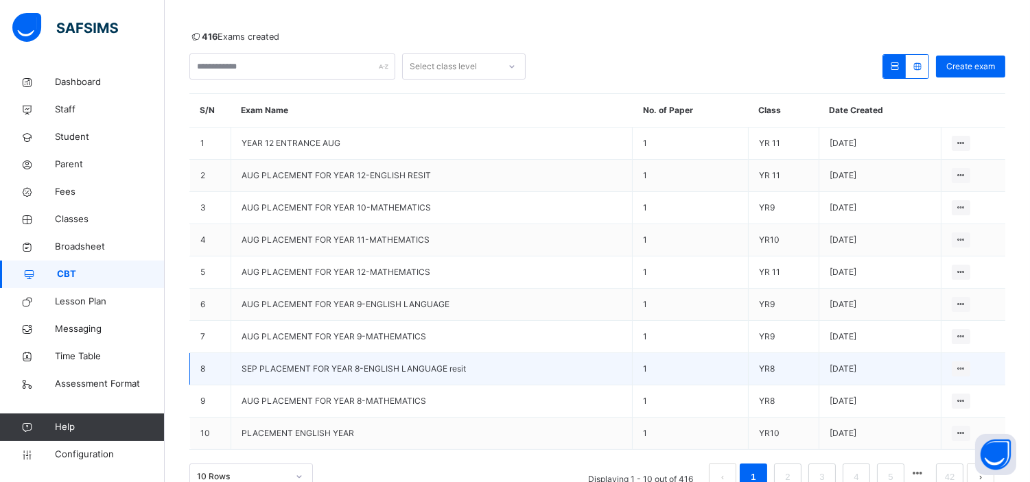
scroll to position [107, 0]
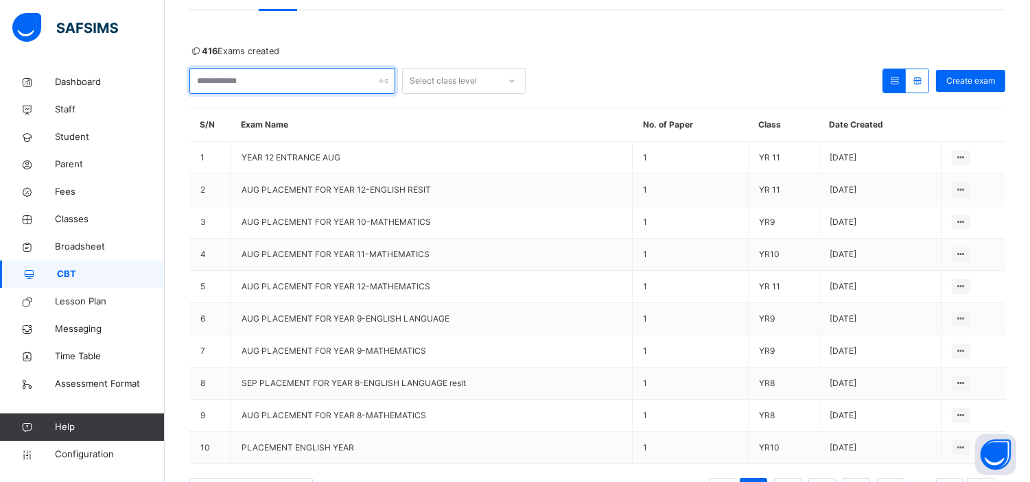
click at [317, 83] on input "text" at bounding box center [292, 81] width 206 height 26
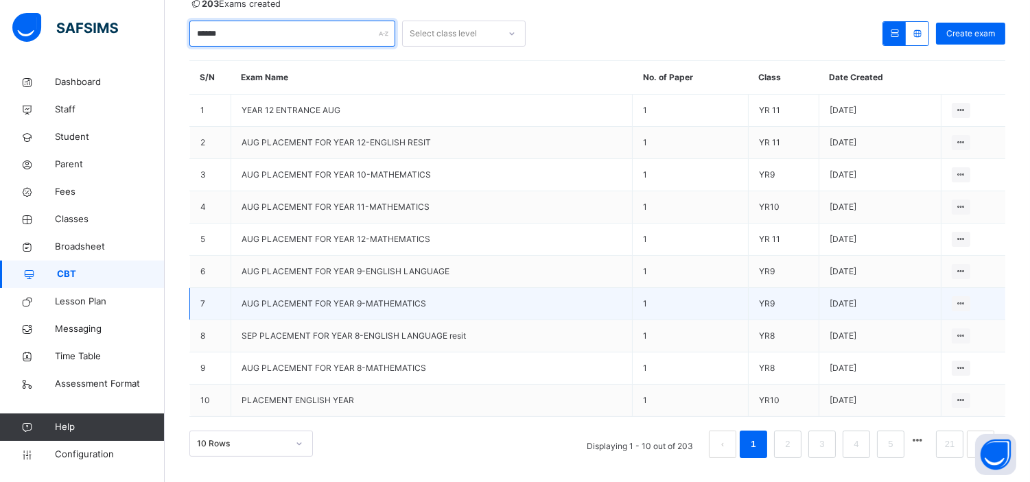
scroll to position [160, 0]
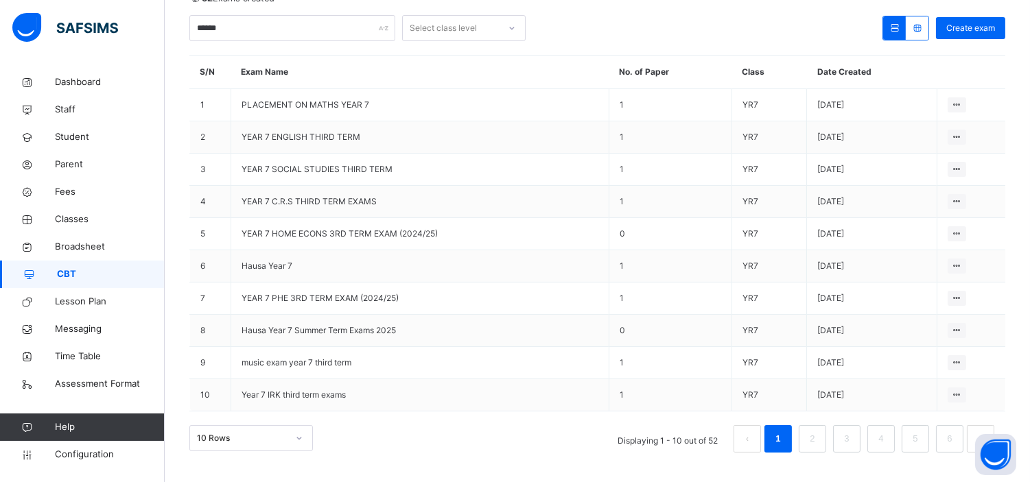
click at [784, 437] on link "1" at bounding box center [777, 439] width 13 height 18
click at [819, 441] on link "2" at bounding box center [812, 439] width 13 height 18
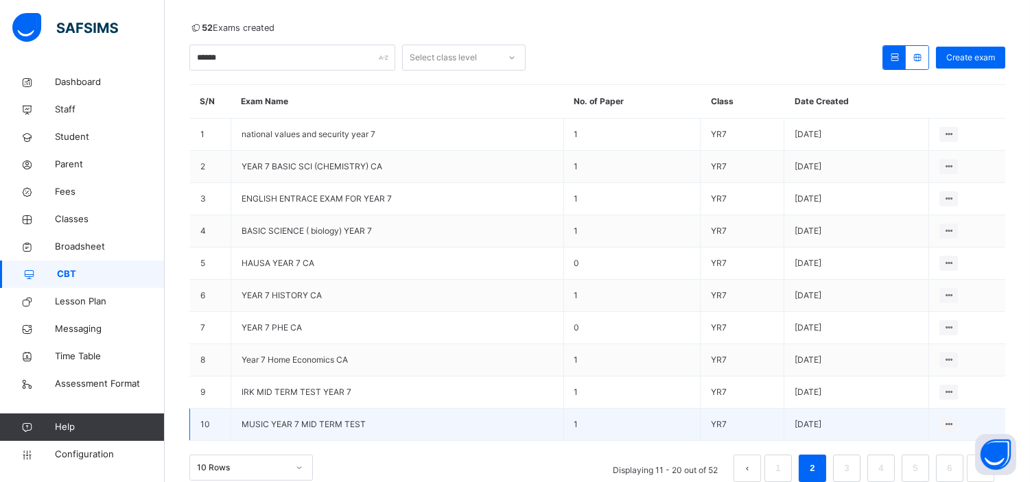
scroll to position [161, 0]
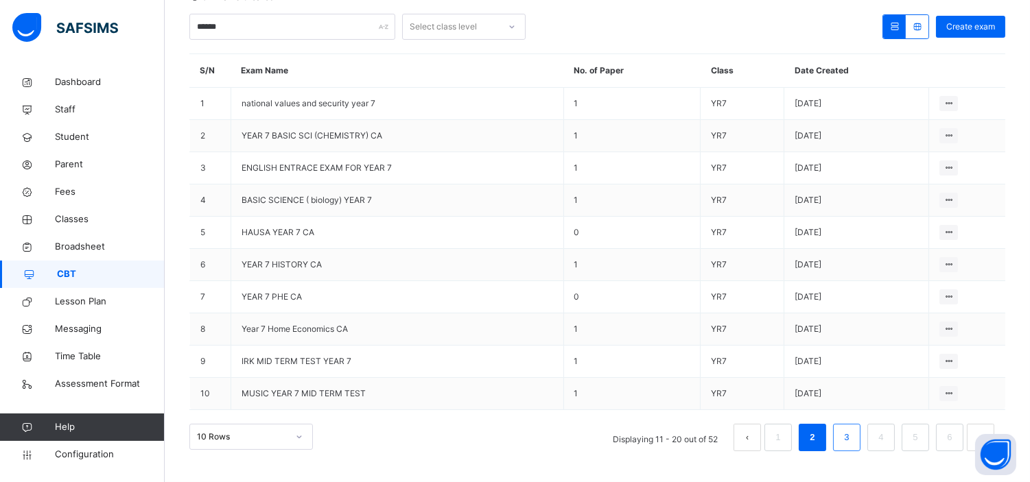
click at [853, 437] on link "3" at bounding box center [846, 438] width 13 height 18
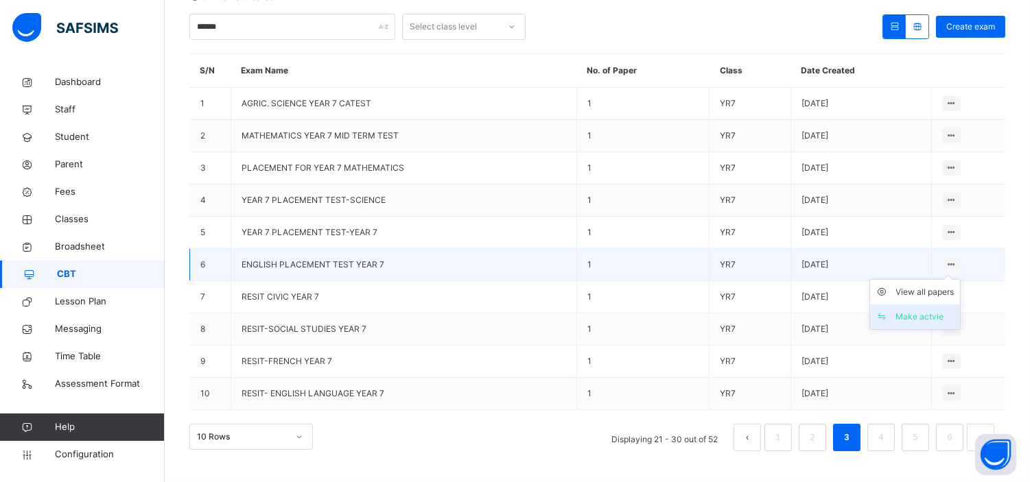
click at [936, 316] on div "Make actvie" at bounding box center [925, 317] width 58 height 14
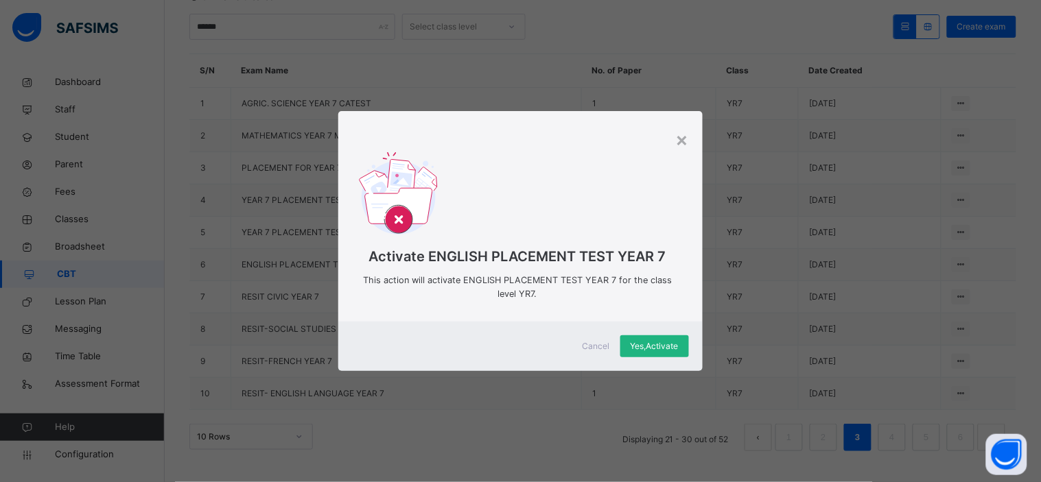
click at [666, 343] on span "Yes, Activate" at bounding box center [655, 346] width 48 height 12
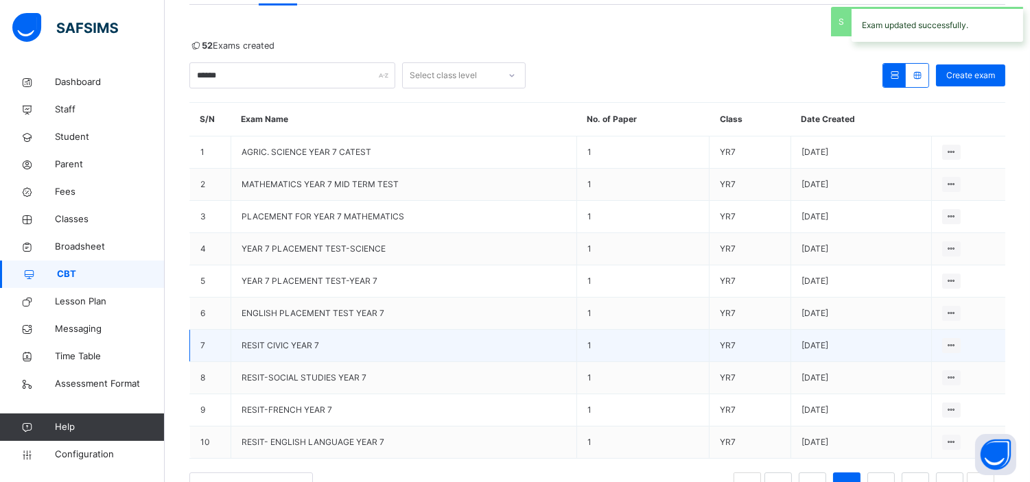
scroll to position [0, 0]
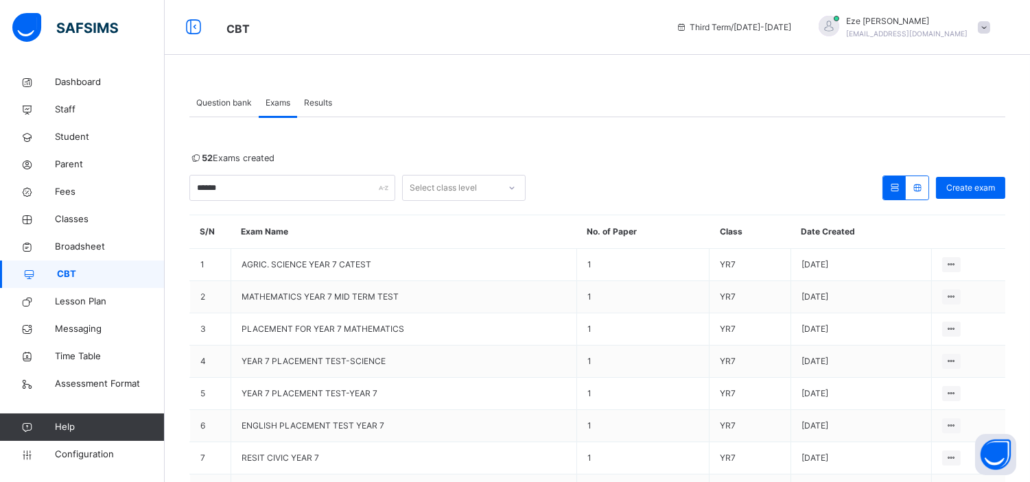
click at [316, 99] on span "Results" at bounding box center [318, 103] width 28 height 12
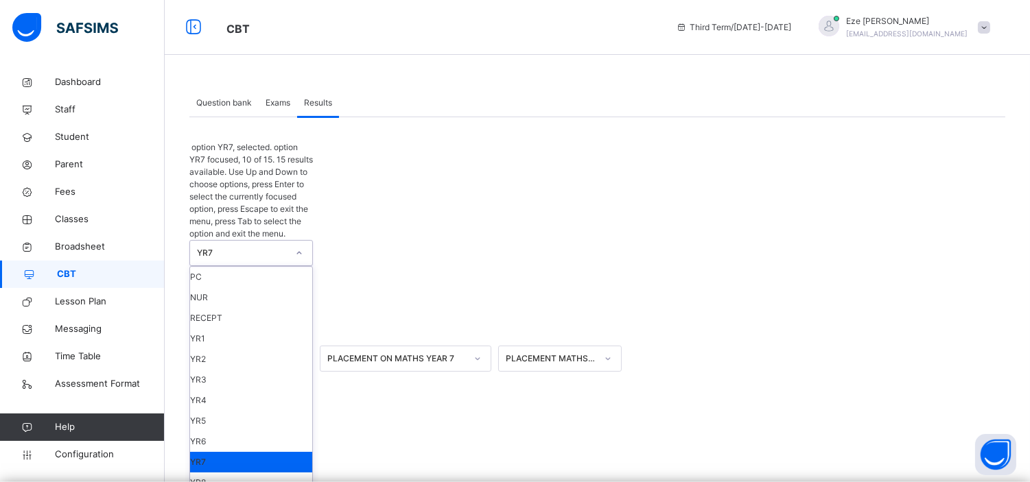
click at [302, 246] on icon at bounding box center [299, 253] width 8 height 14
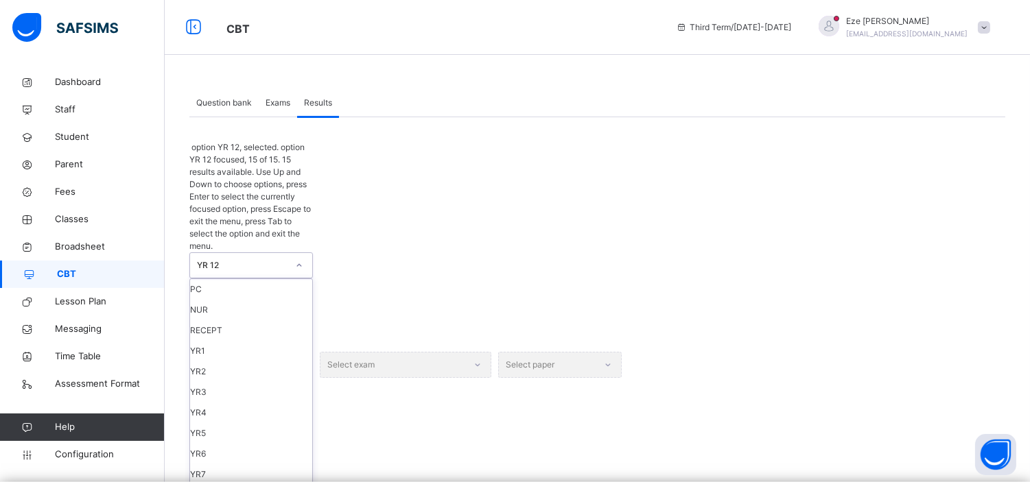
click at [296, 259] on icon at bounding box center [299, 266] width 8 height 14
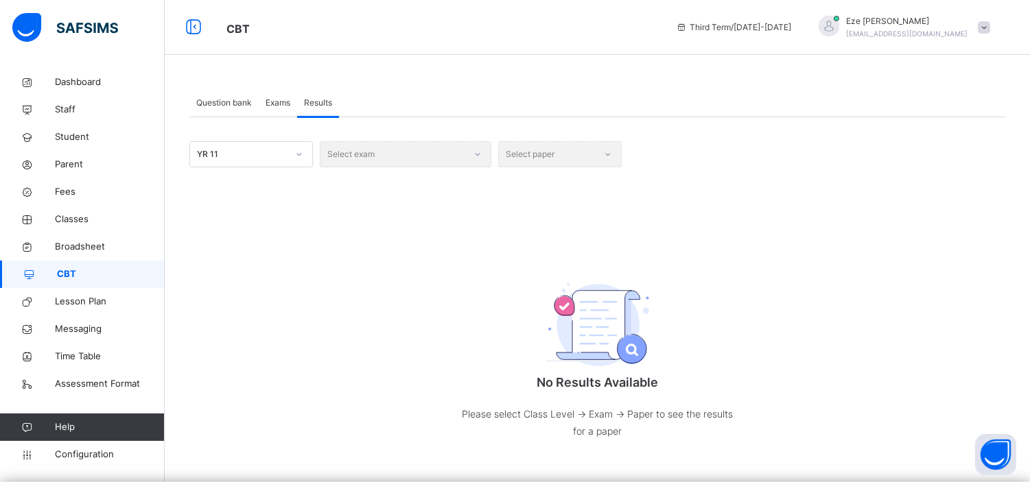
click at [460, 152] on div "Select exam" at bounding box center [406, 154] width 172 height 26
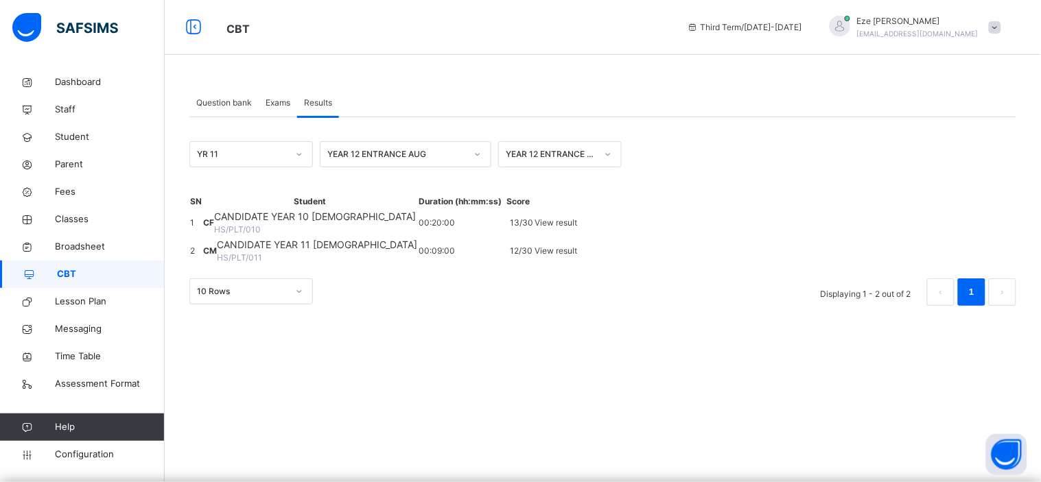
click at [273, 98] on span "Exams" at bounding box center [278, 103] width 25 height 12
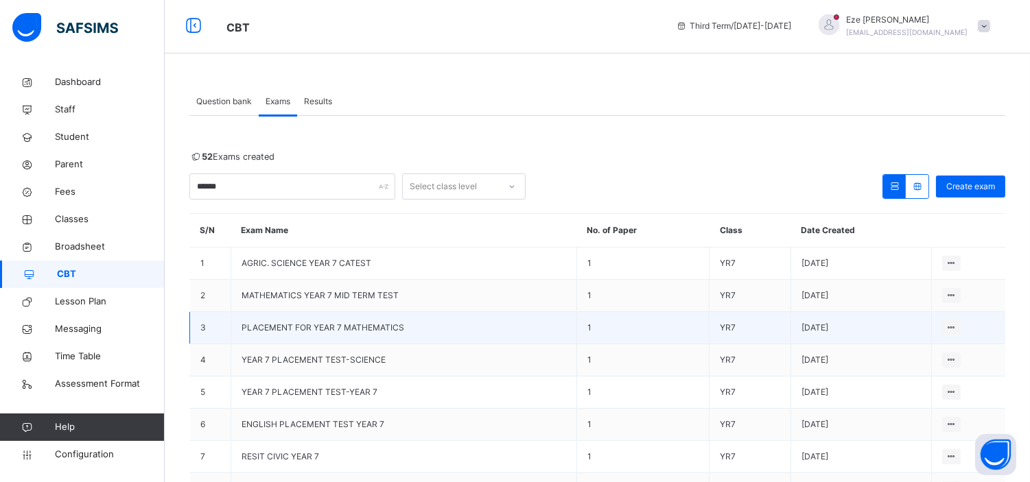
scroll to position [1, 0]
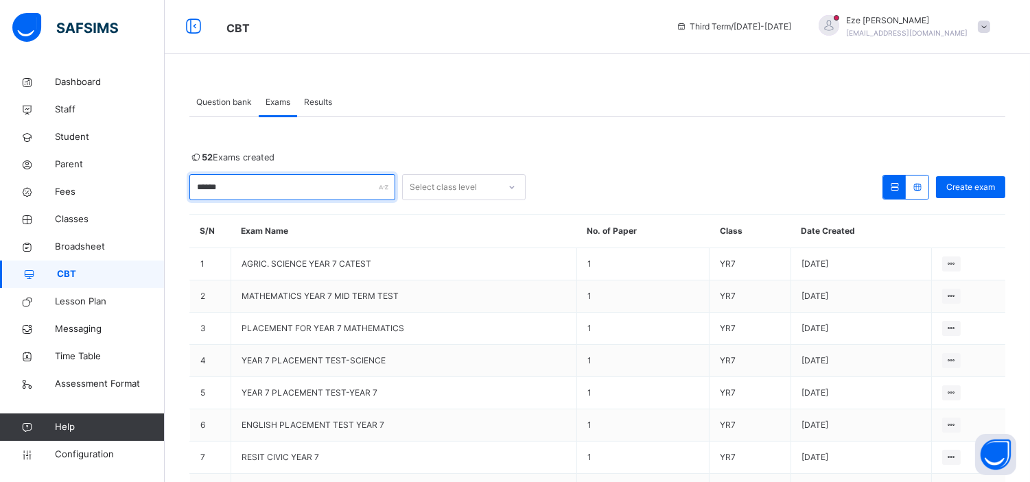
click at [369, 186] on input "******" at bounding box center [292, 187] width 206 height 26
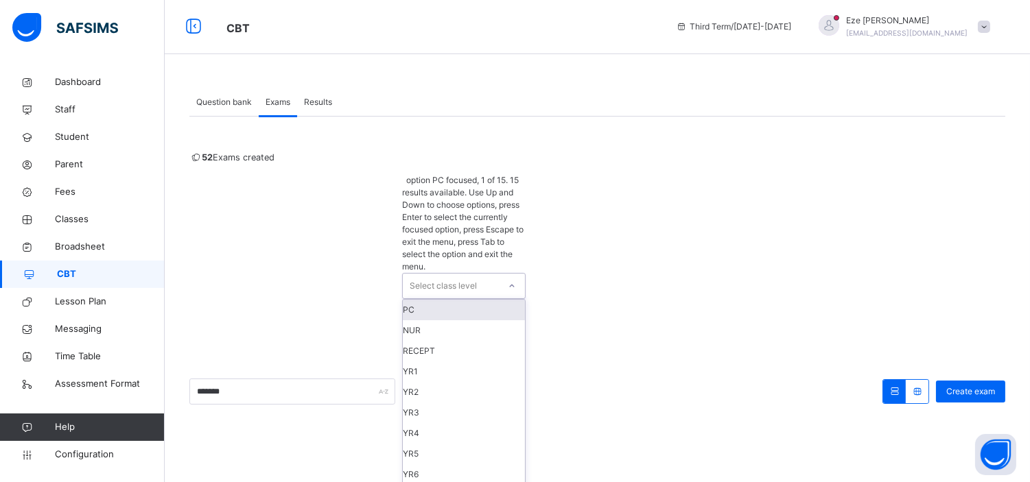
click at [502, 275] on div at bounding box center [511, 286] width 23 height 22
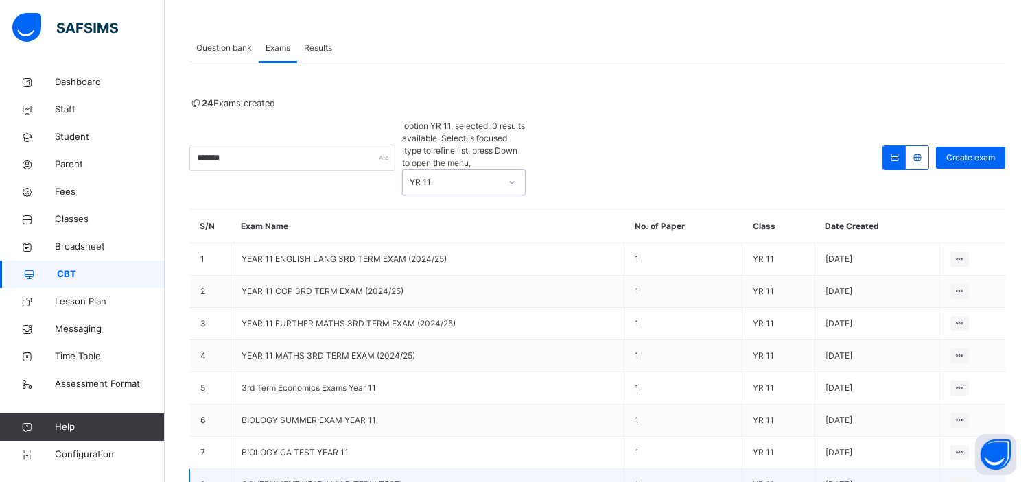
scroll to position [54, 0]
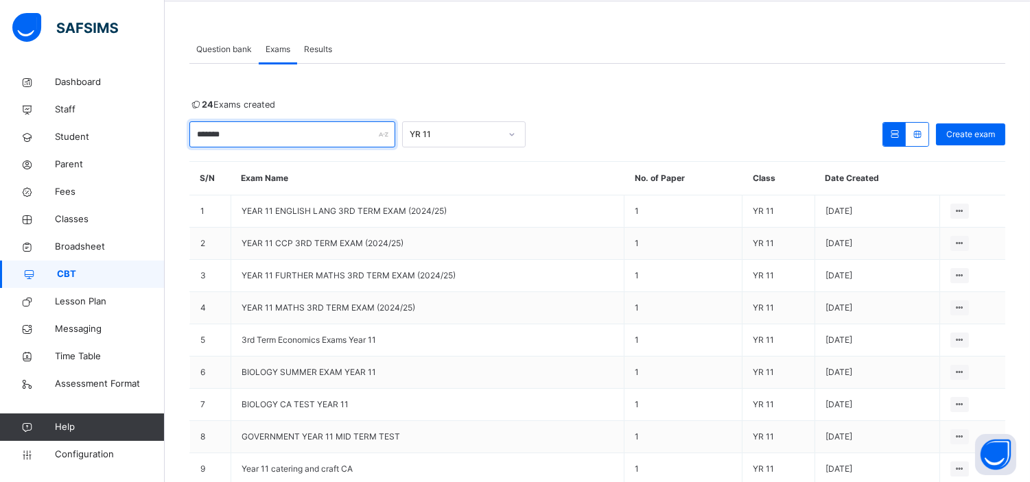
click at [318, 131] on input "*******" at bounding box center [292, 134] width 206 height 26
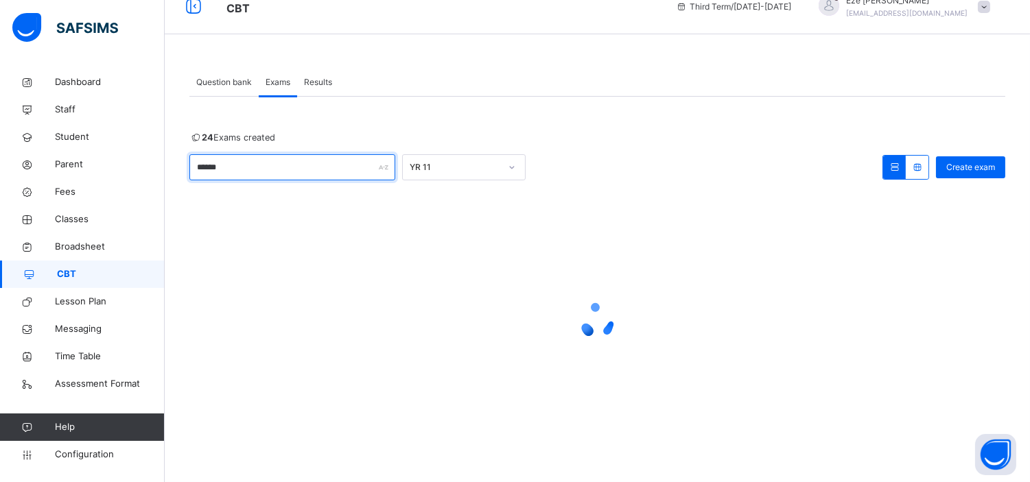
scroll to position [21, 0]
type input "*"
click at [275, 84] on span "Exams" at bounding box center [278, 82] width 25 height 12
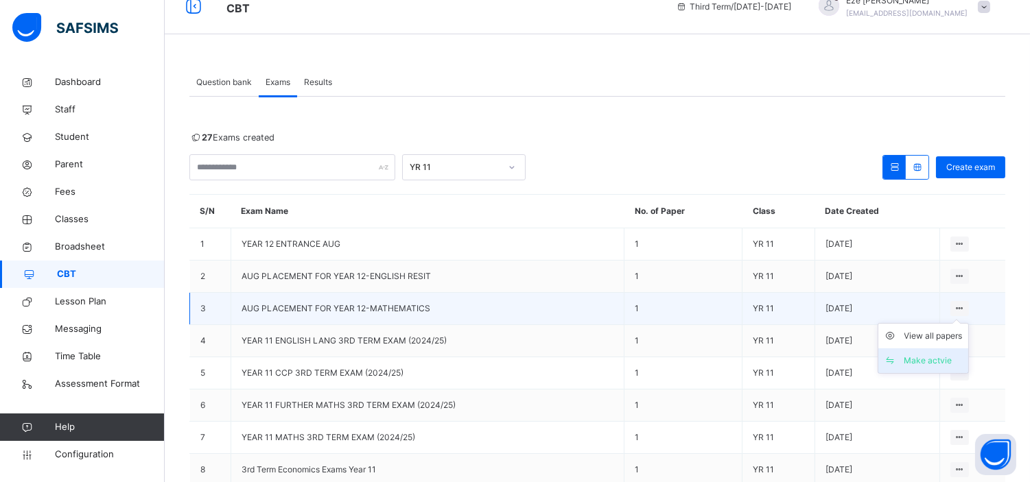
click at [951, 362] on div "Make actvie" at bounding box center [934, 361] width 58 height 14
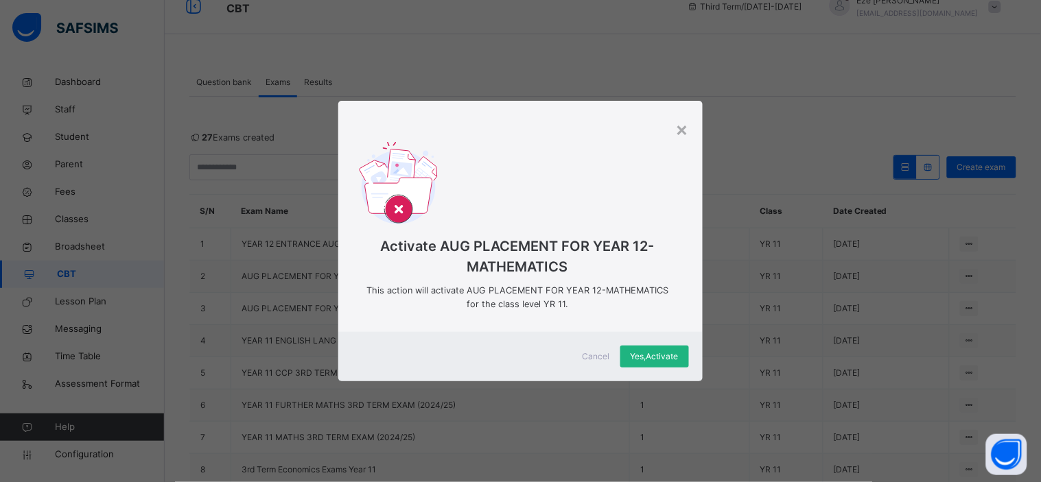
click at [643, 352] on span "Yes, Activate" at bounding box center [655, 357] width 48 height 12
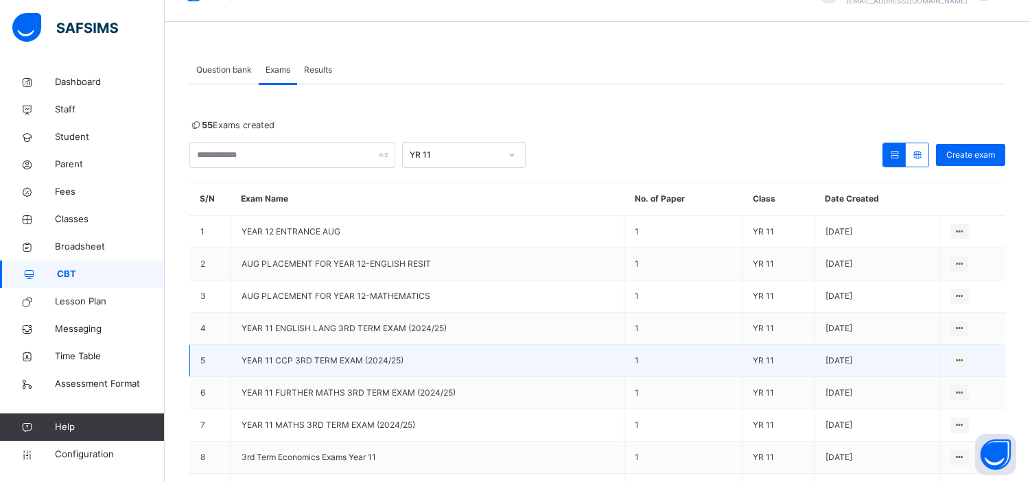
scroll to position [0, 0]
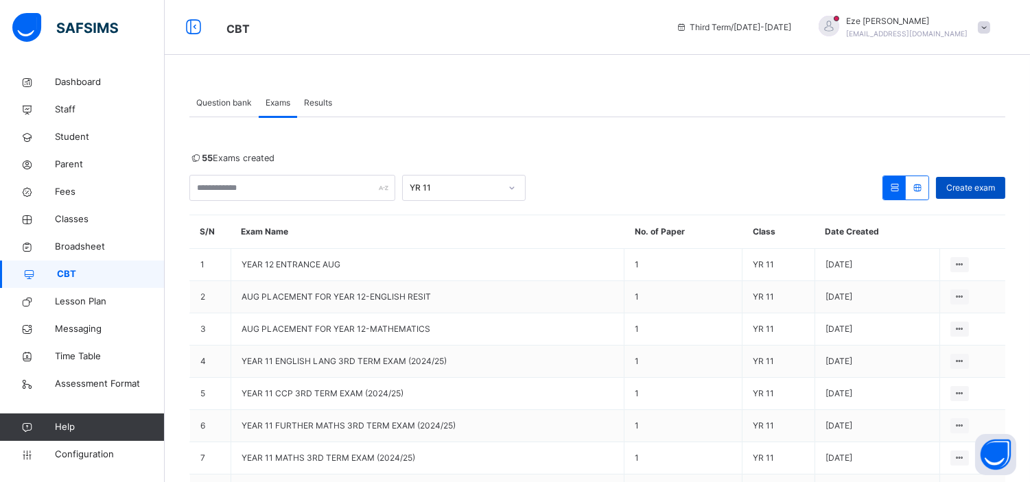
click at [972, 182] on span "Create exam" at bounding box center [970, 188] width 49 height 12
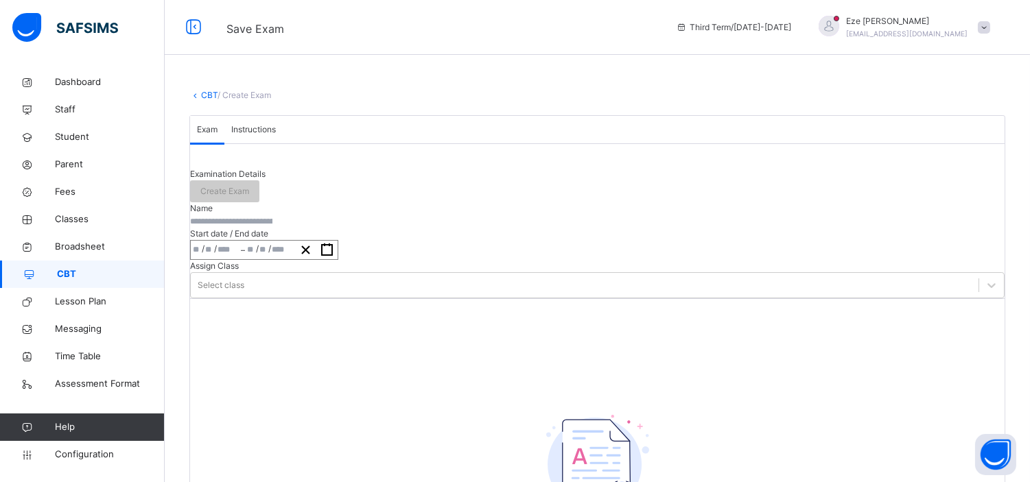
click at [272, 228] on input "text" at bounding box center [231, 222] width 82 height 12
type input "*"
type input "**********"
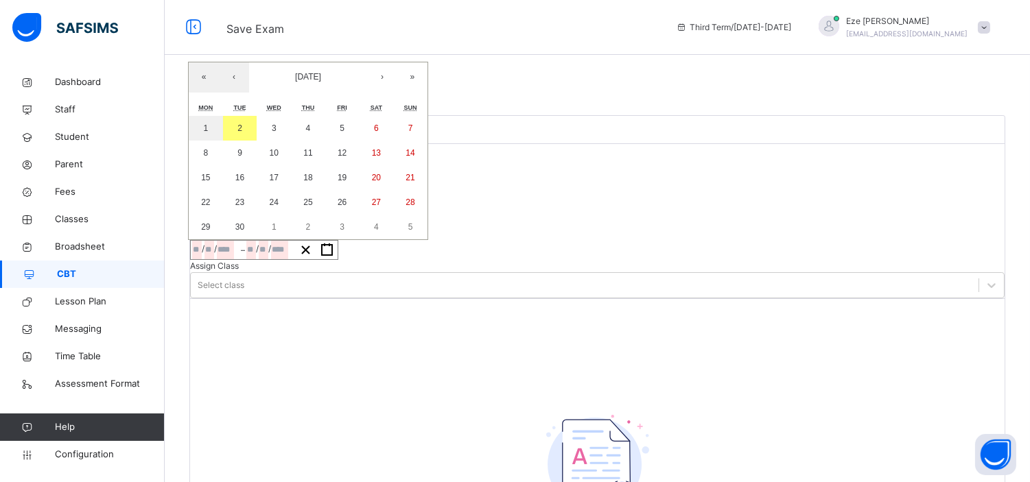
click at [214, 259] on input "number" at bounding box center [210, 250] width 10 height 19
click at [257, 141] on button "2" at bounding box center [240, 128] width 34 height 25
type input "**********"
type input "*"
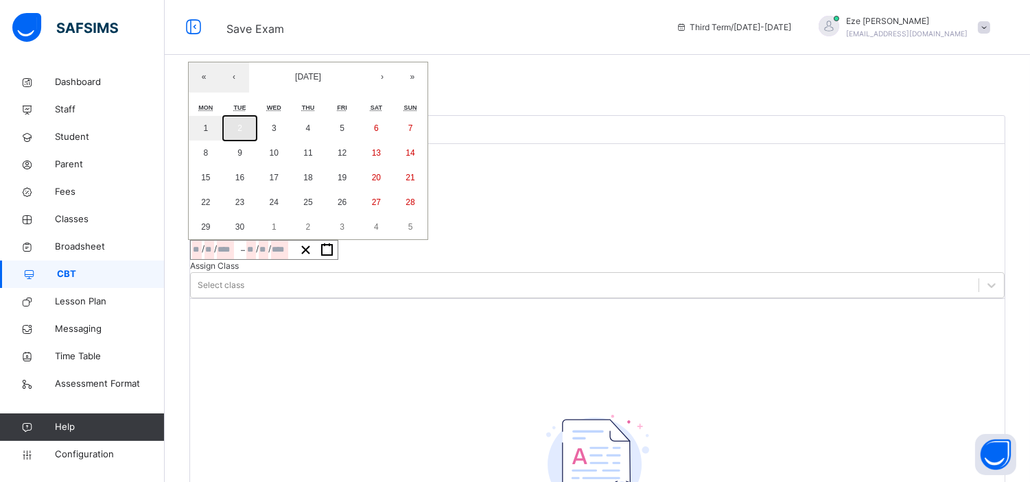
type input "*"
type input "****"
type input "**********"
type input "*"
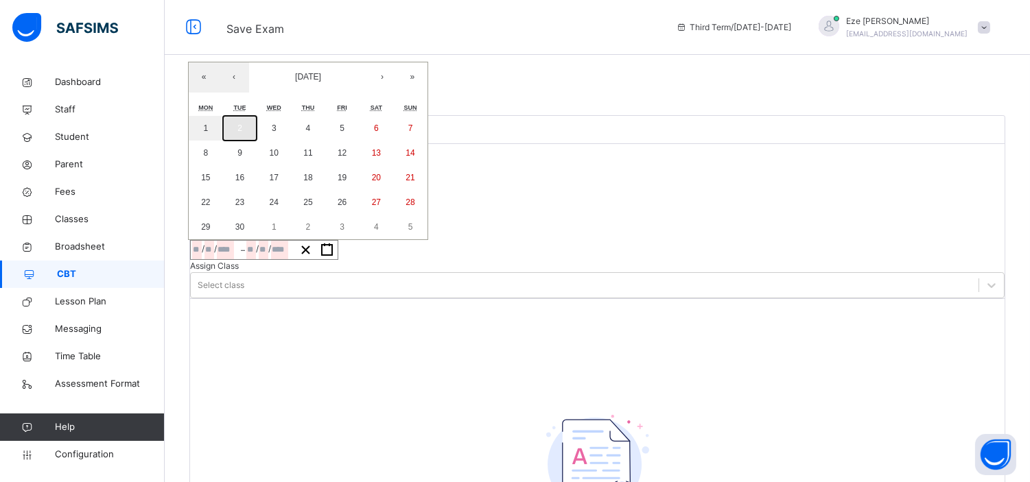
type input "****"
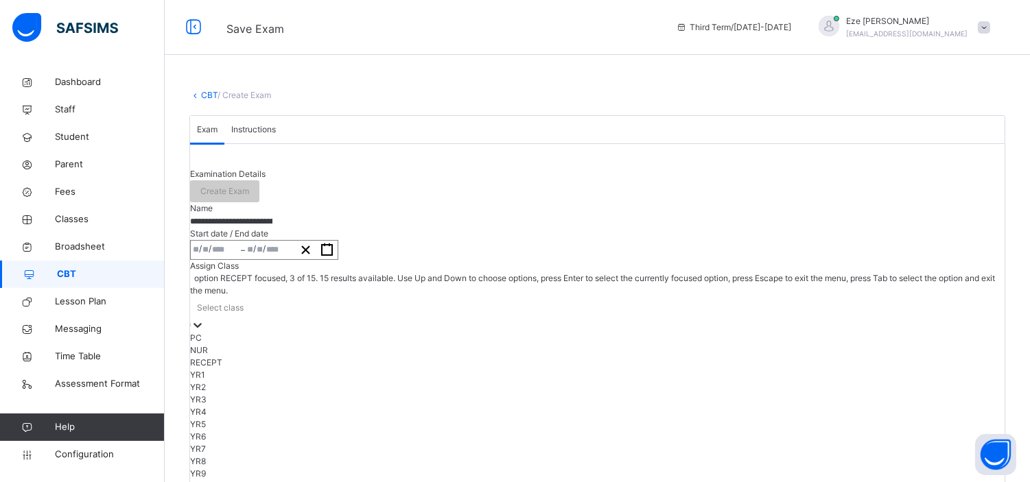
click at [531, 342] on div "option RECEPT focused, 3 of 15. 15 results available. Use Up and Down to choose…" at bounding box center [597, 394] width 815 height 245
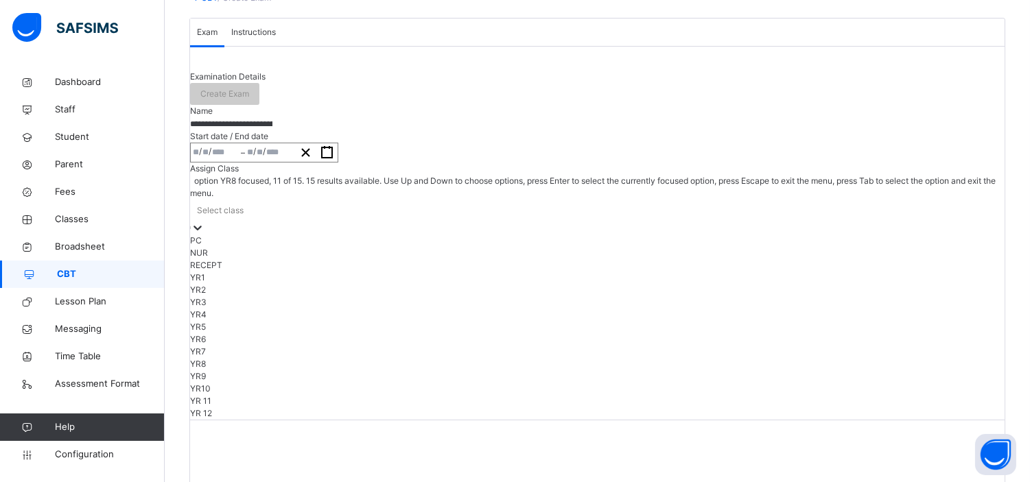
scroll to position [143, 0]
click at [522, 408] on div "YR 11" at bounding box center [597, 401] width 815 height 12
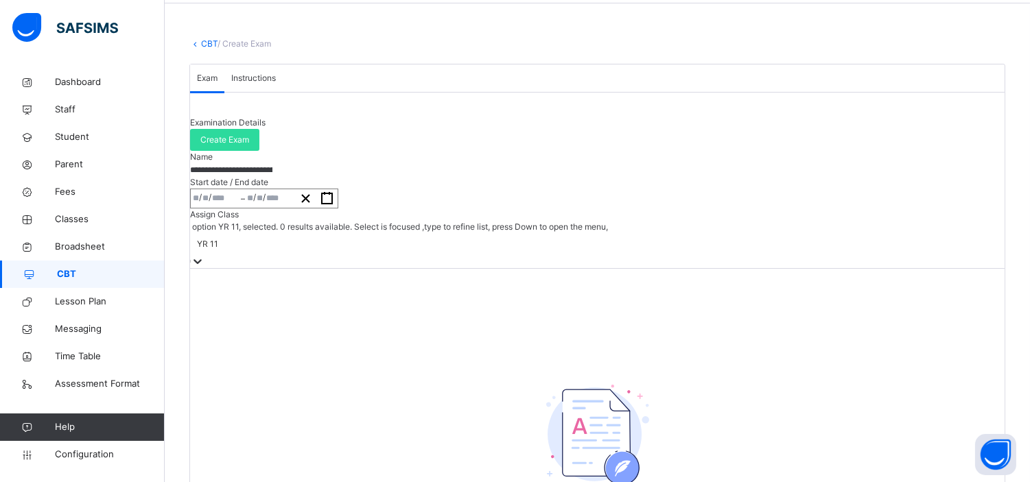
scroll to position [0, 0]
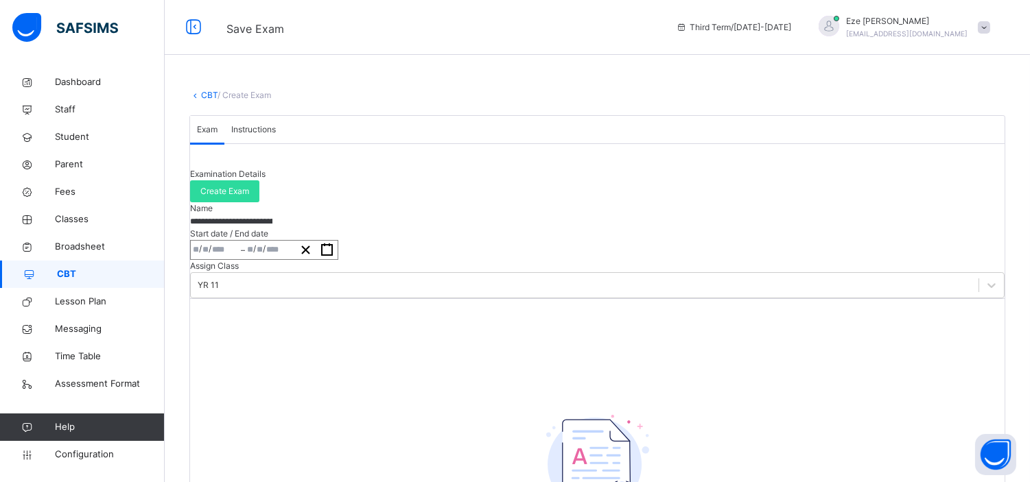
click at [276, 136] on span "Instructions" at bounding box center [253, 130] width 45 height 12
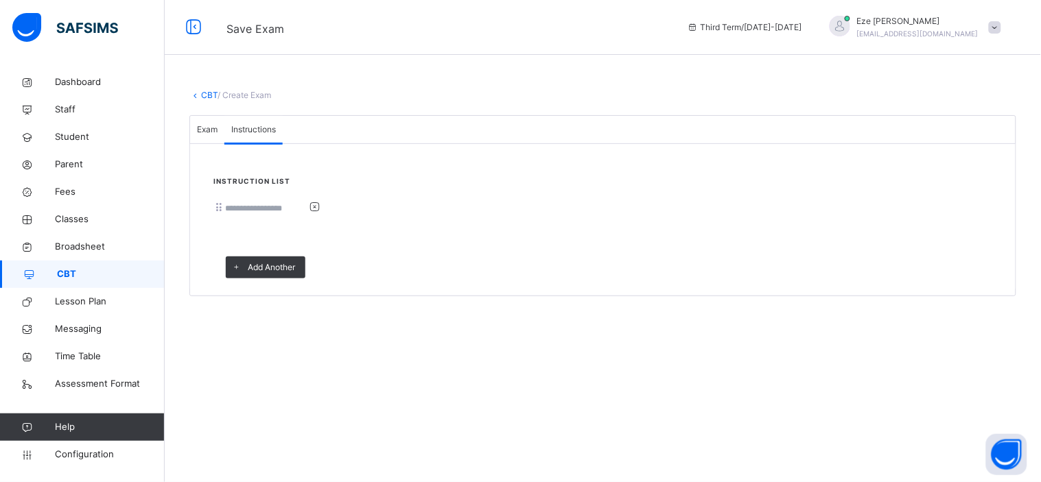
click at [307, 215] on input at bounding box center [266, 208] width 82 height 12
click at [307, 215] on input "*" at bounding box center [266, 208] width 82 height 12
type input "**********"
click at [218, 136] on span "Exam" at bounding box center [207, 130] width 21 height 12
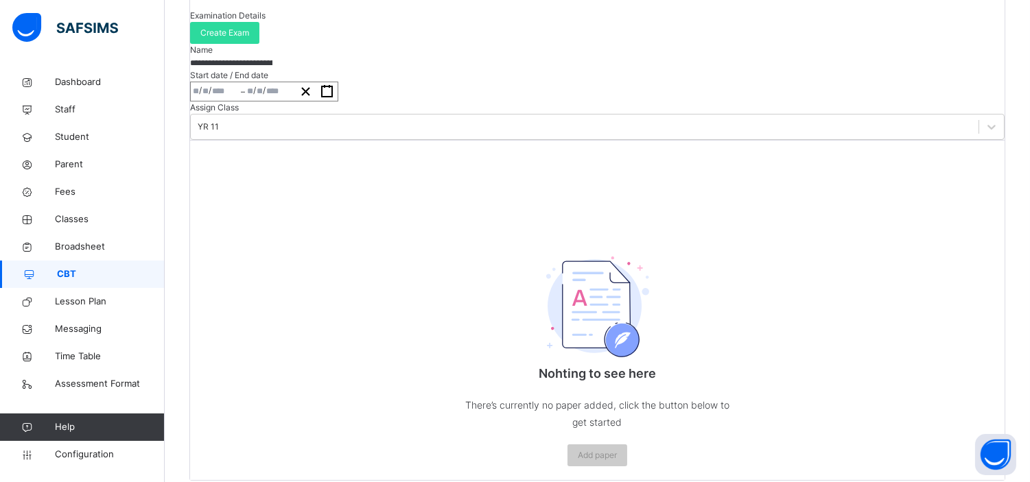
scroll to position [143, 0]
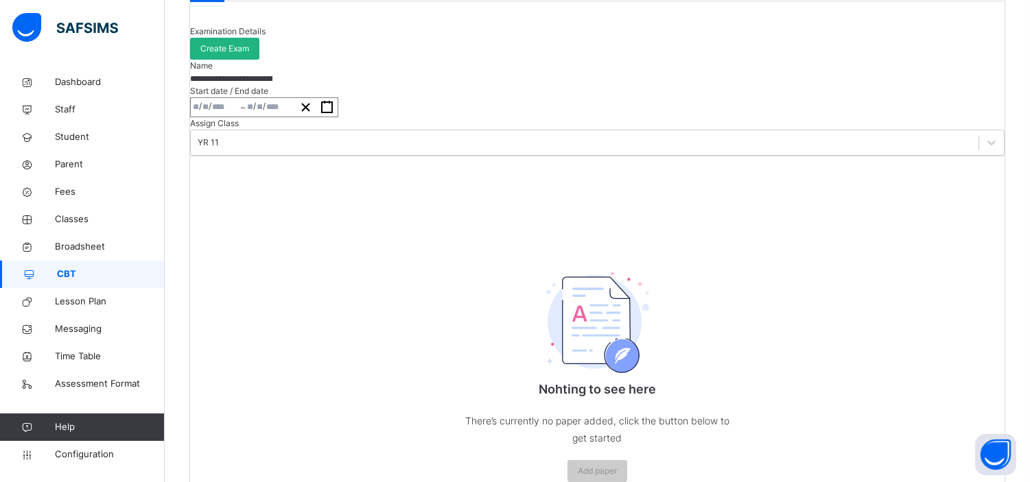
click at [249, 55] on span "Create Exam" at bounding box center [224, 49] width 49 height 12
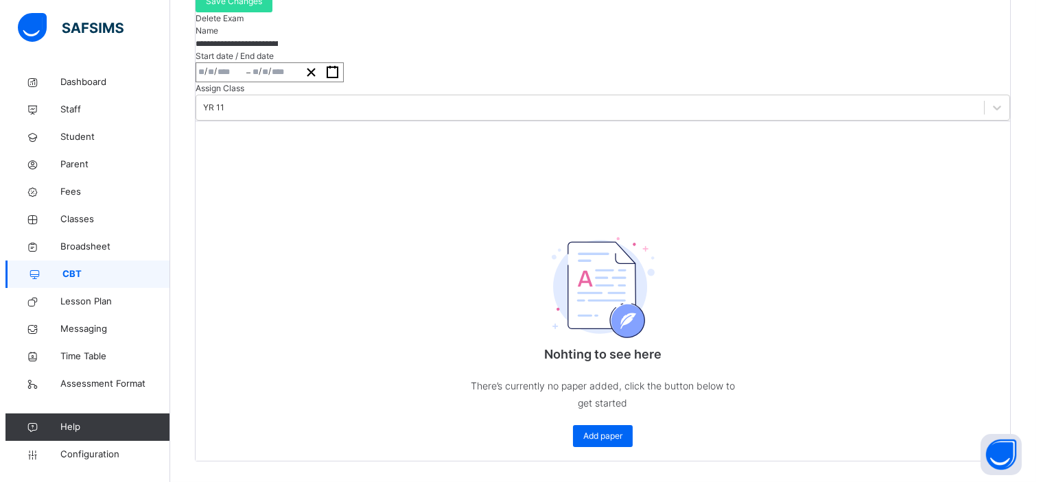
scroll to position [252, 0]
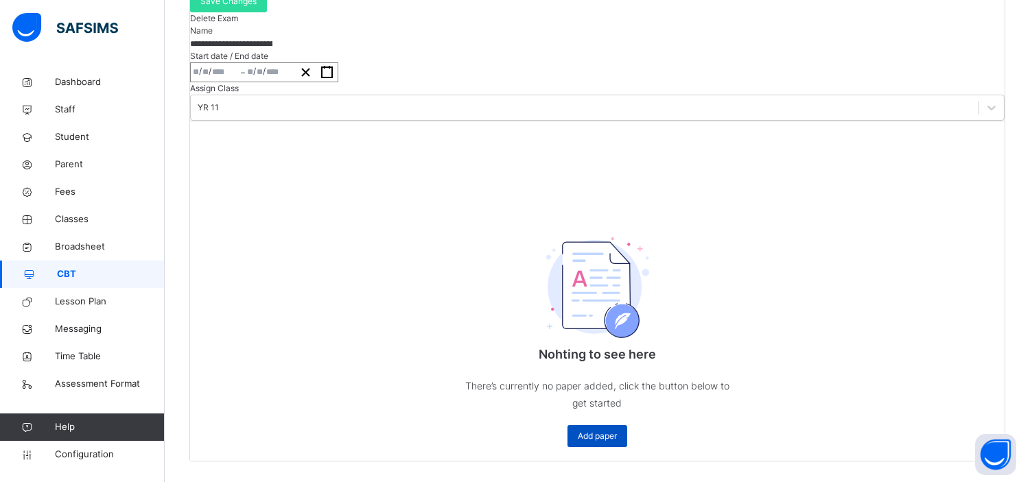
click at [608, 443] on span "Add paper" at bounding box center [597, 436] width 39 height 12
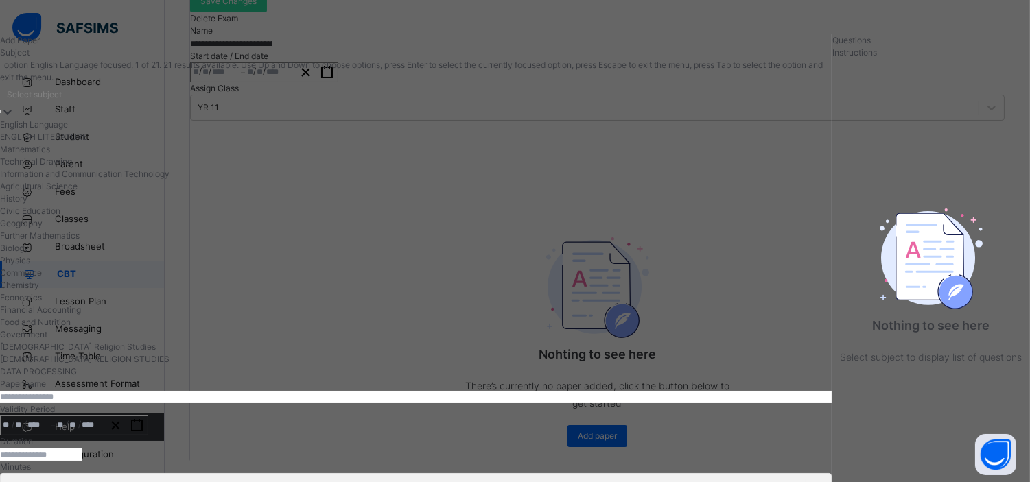
click at [188, 105] on div "Select subject" at bounding box center [416, 94] width 832 height 21
click at [110, 156] on div "Mathematics" at bounding box center [414, 149] width 829 height 12
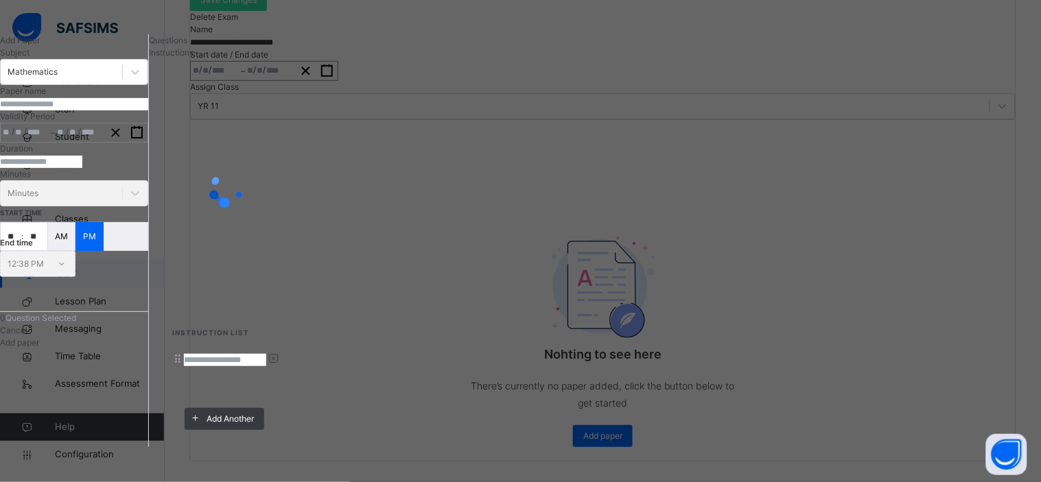
click at [143, 110] on input "text" at bounding box center [74, 104] width 148 height 12
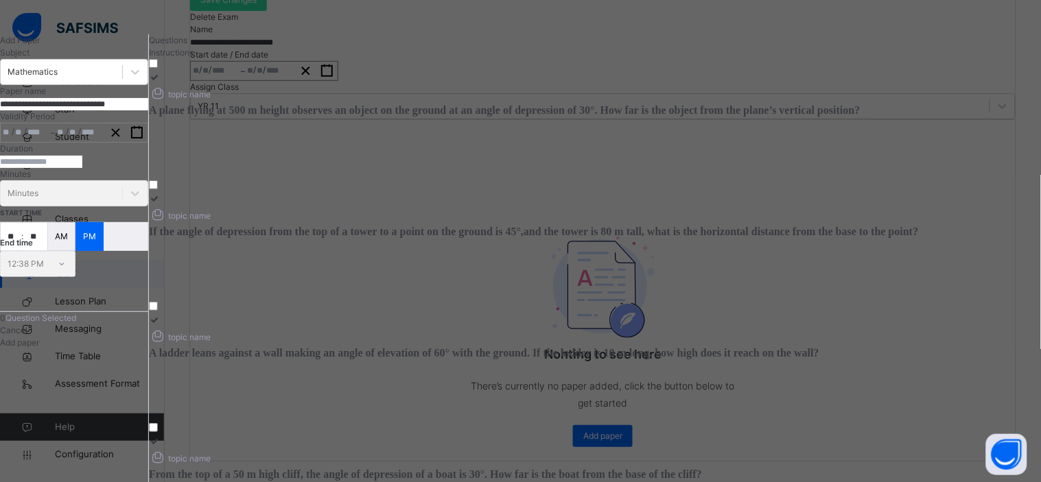
type input "**********"
click at [86, 143] on div "/ / – / /" at bounding box center [74, 133] width 148 height 20
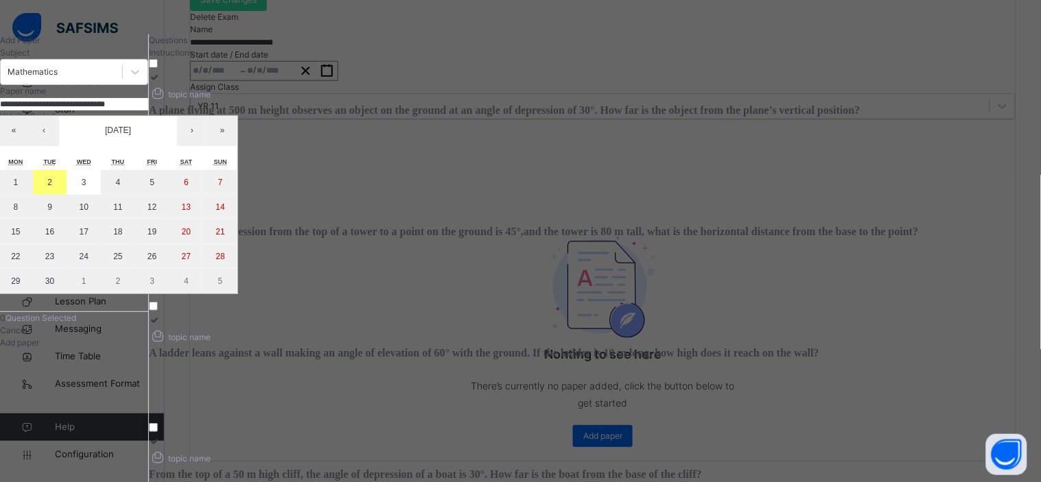
click at [86, 216] on div "« ‹ [DATE] › » Mon Tue Wed Thu Fri Sat Sun 1 2 3 4 5 6 7 8 9 10 11 12 13 14 15 …" at bounding box center [118, 204] width 240 height 179
click at [101, 195] on button "3" at bounding box center [84, 182] width 34 height 25
type input "**********"
type input "*"
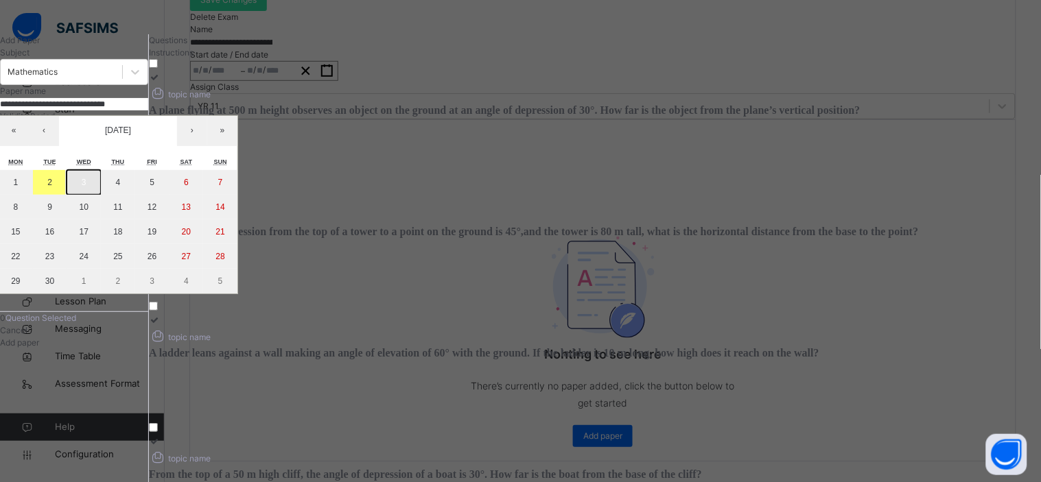
type input "*"
type input "****"
type input "**********"
type input "*"
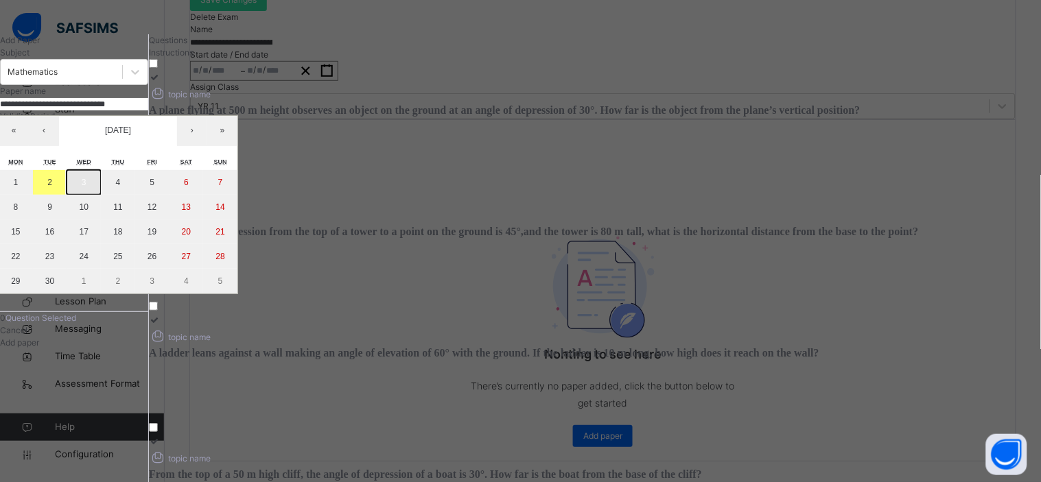
type input "****"
type input "**"
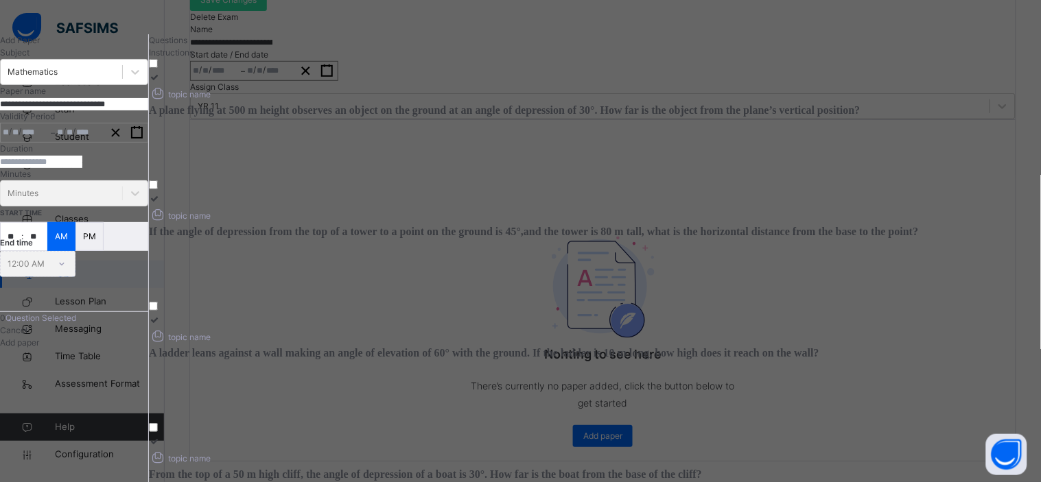
click at [82, 168] on input "number" at bounding box center [41, 162] width 82 height 12
type input "**"
click at [96, 243] on p "PM" at bounding box center [89, 237] width 13 height 12
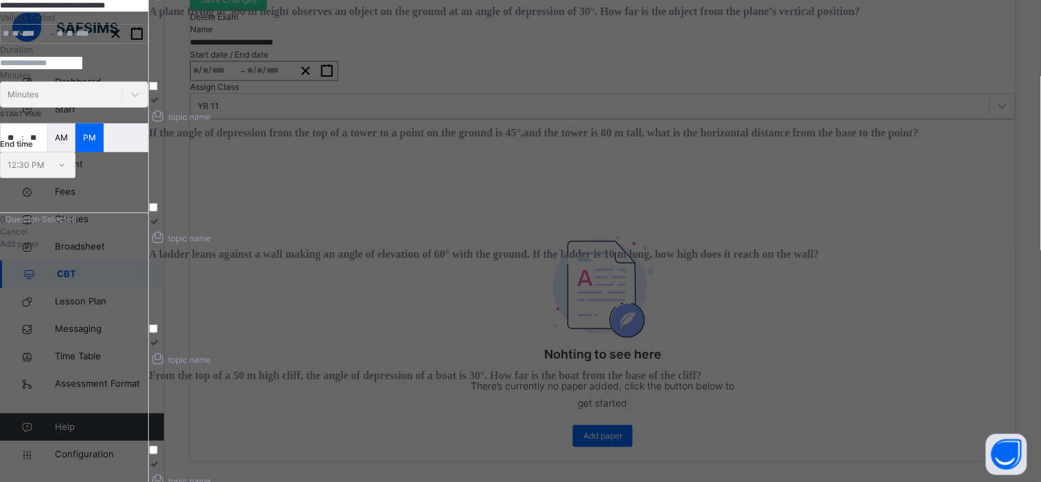
scroll to position [80, 0]
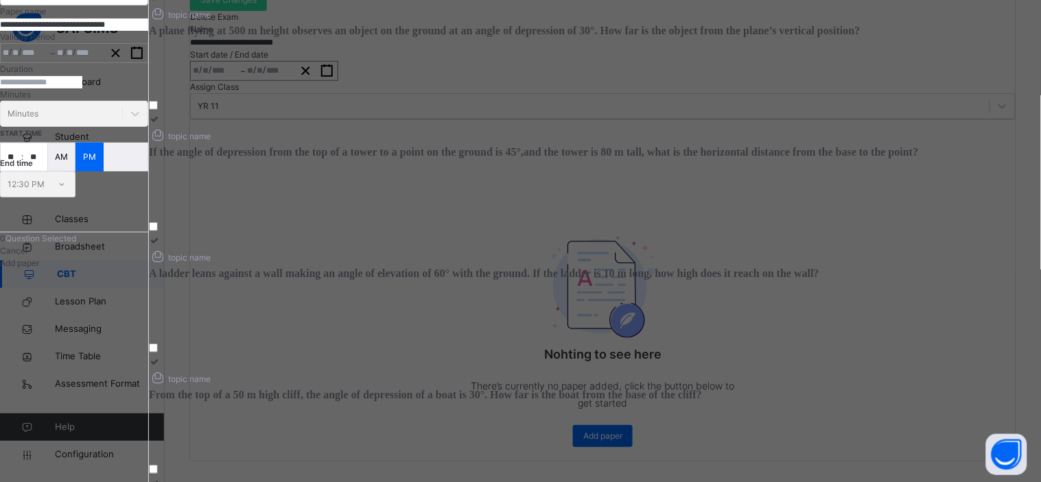
click at [161, 246] on icon at bounding box center [155, 240] width 12 height 10
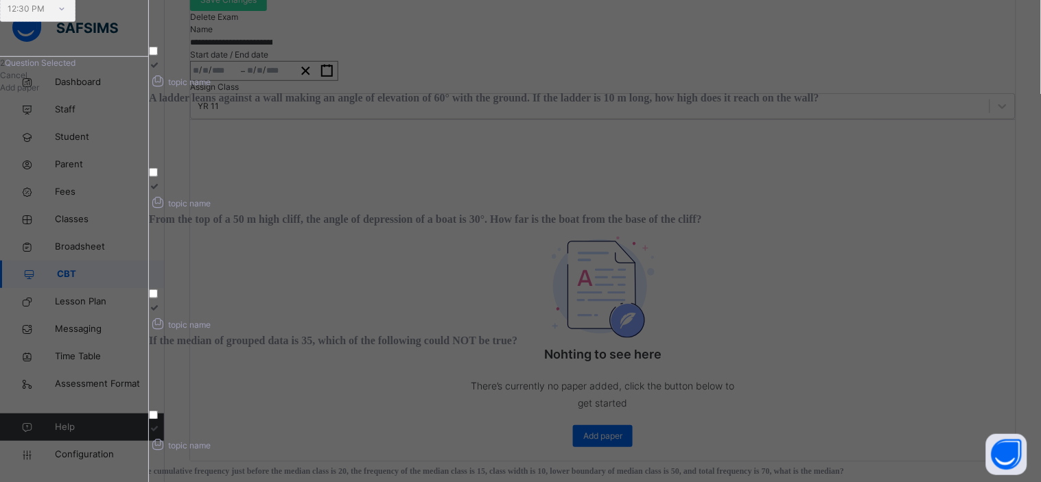
scroll to position [256, 0]
click at [161, 302] on icon at bounding box center [155, 307] width 12 height 10
click at [161, 412] on icon at bounding box center [155, 417] width 12 height 10
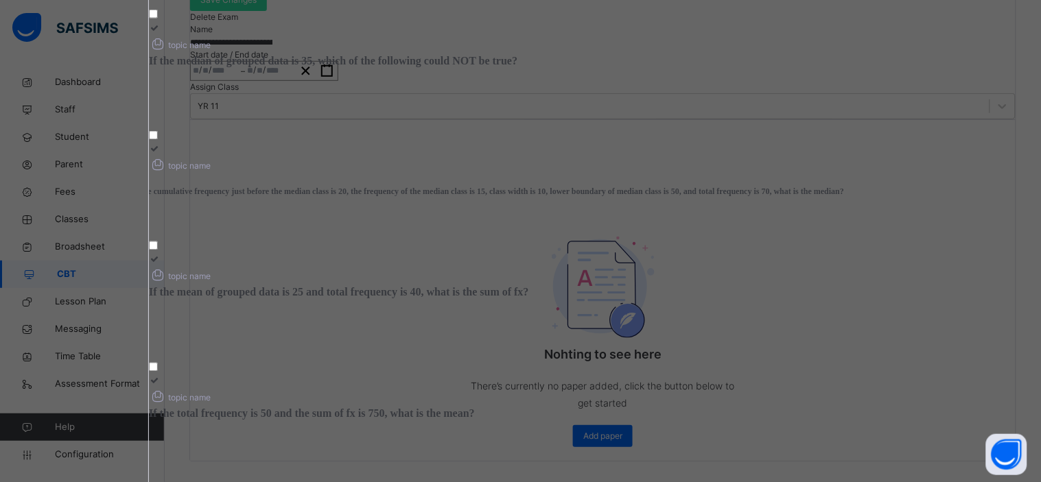
scroll to position [536, 0]
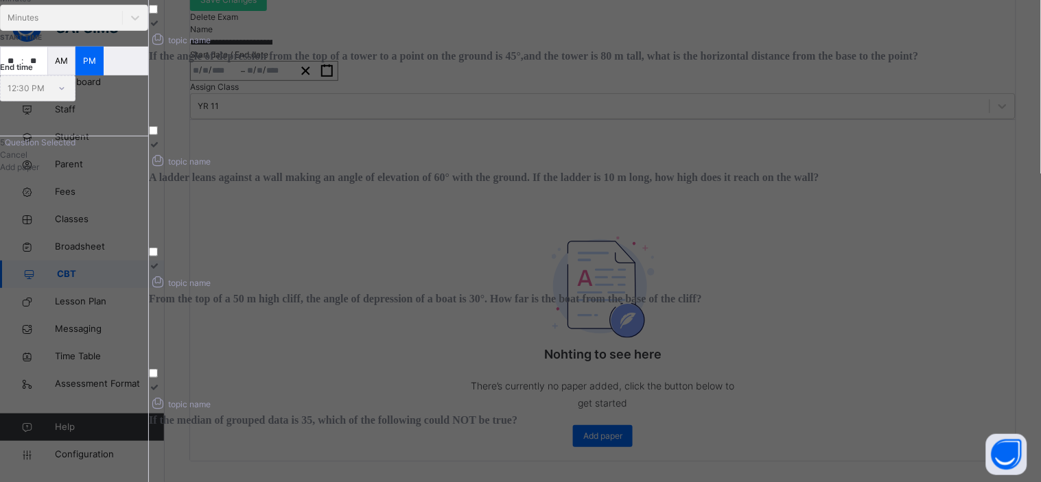
scroll to position [175, 0]
click at [667, 261] on div at bounding box center [534, 267] width 770 height 12
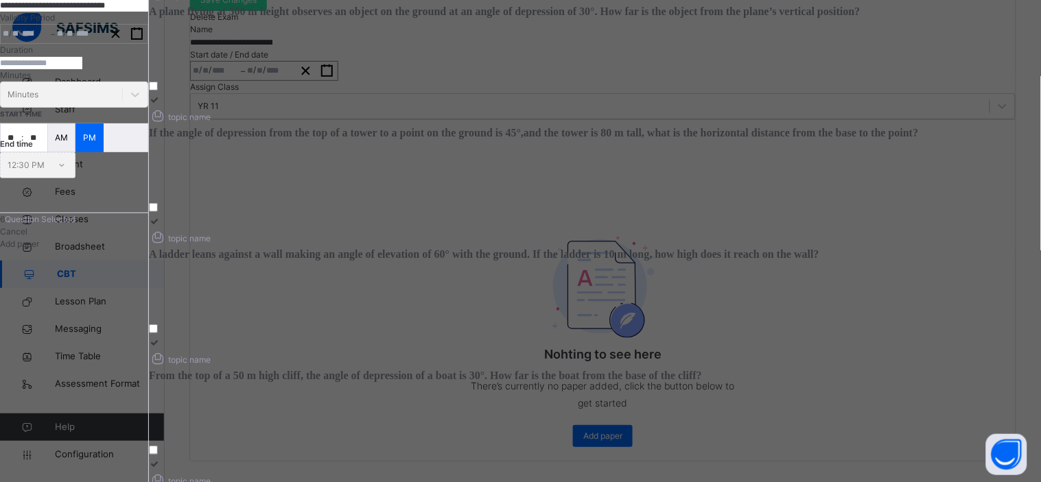
scroll to position [95, 0]
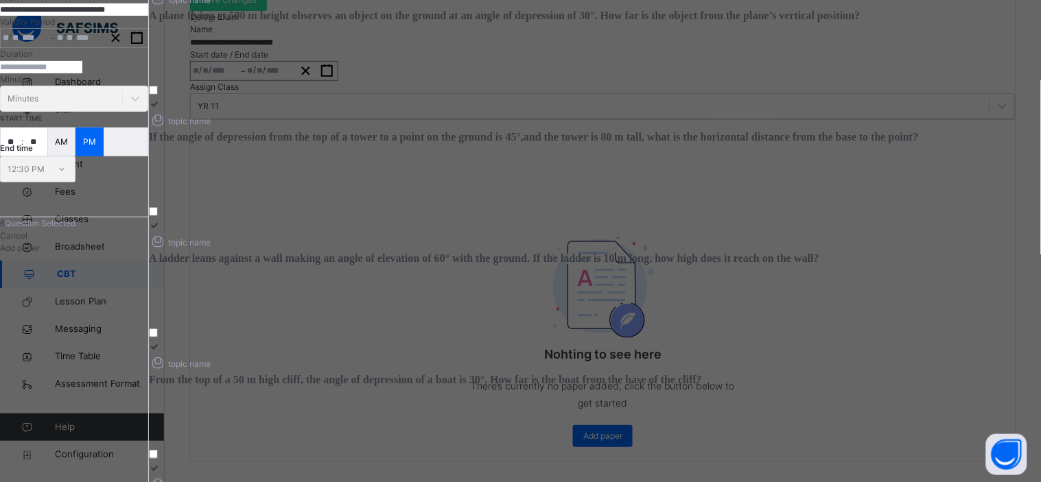
click at [161, 108] on icon at bounding box center [155, 104] width 12 height 10
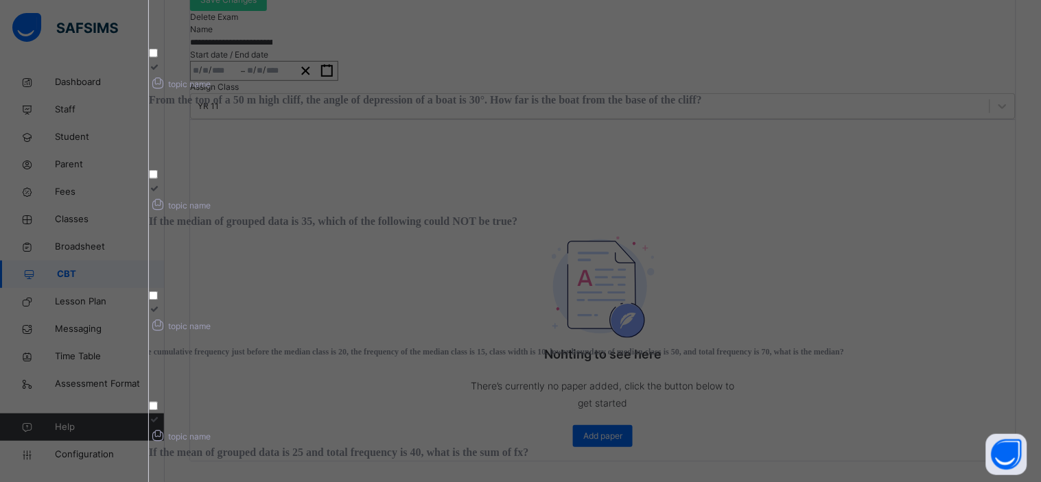
scroll to position [376, 0]
click at [161, 303] on icon at bounding box center [155, 308] width 12 height 10
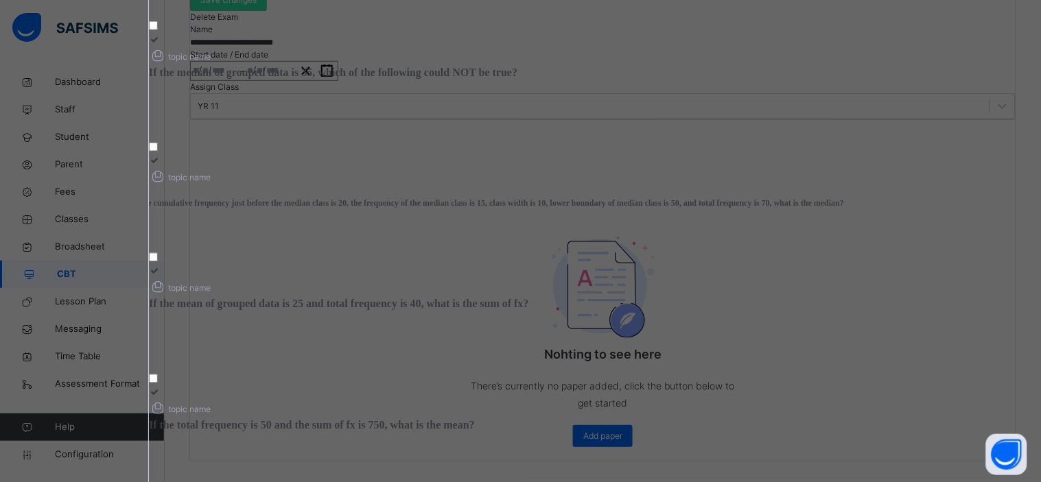
scroll to position [533, 0]
click at [161, 379] on icon at bounding box center [155, 384] width 12 height 10
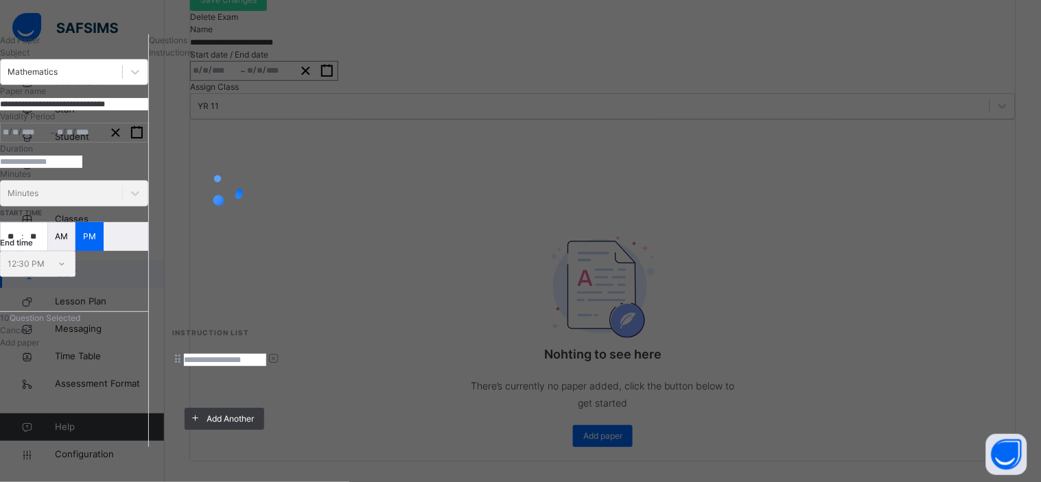
scroll to position [0, 0]
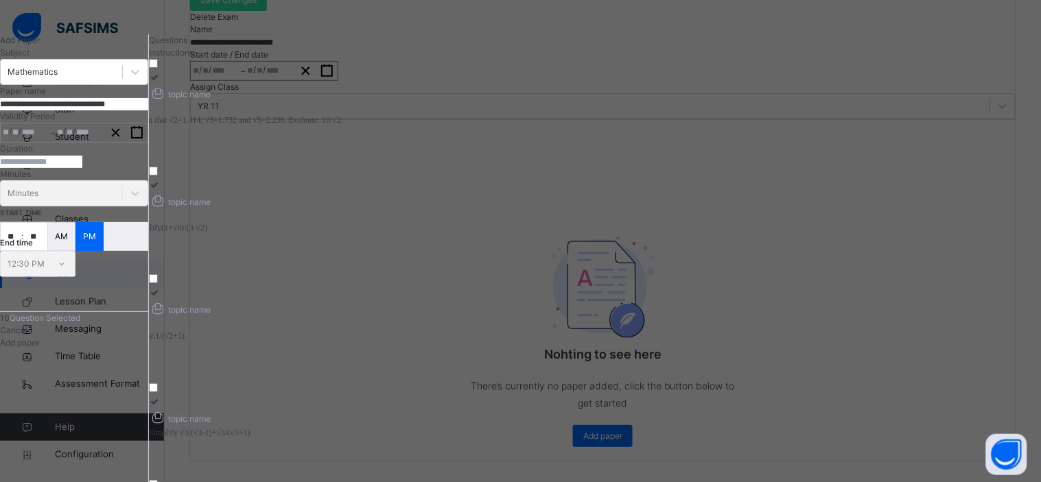
click at [155, 331] on span "Rationalise:" at bounding box center [135, 336] width 39 height 10
click at [161, 82] on icon at bounding box center [155, 77] width 12 height 10
click at [161, 180] on icon at bounding box center [155, 185] width 12 height 10
click at [161, 397] on icon at bounding box center [155, 402] width 12 height 10
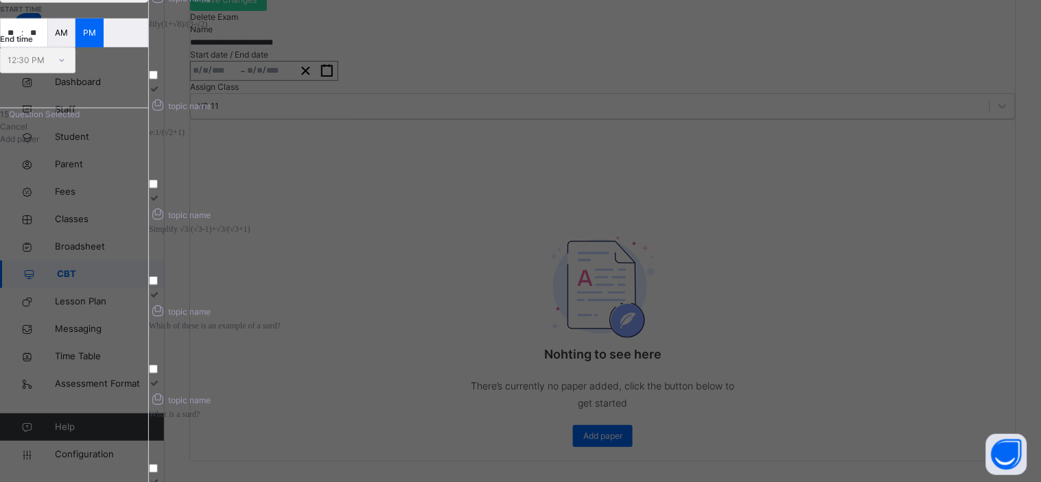
scroll to position [209, 0]
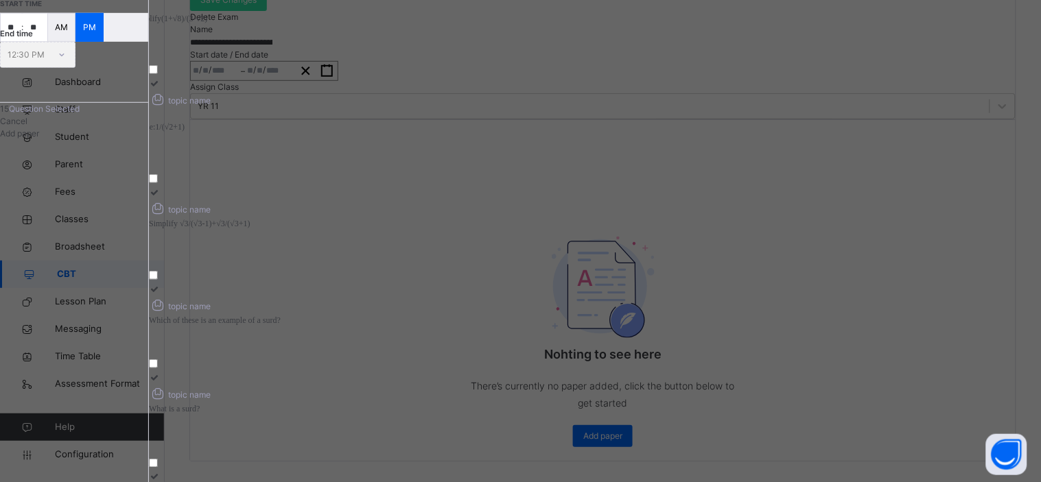
click at [161, 373] on icon at bounding box center [155, 378] width 12 height 10
click at [161, 472] on icon at bounding box center [155, 477] width 12 height 10
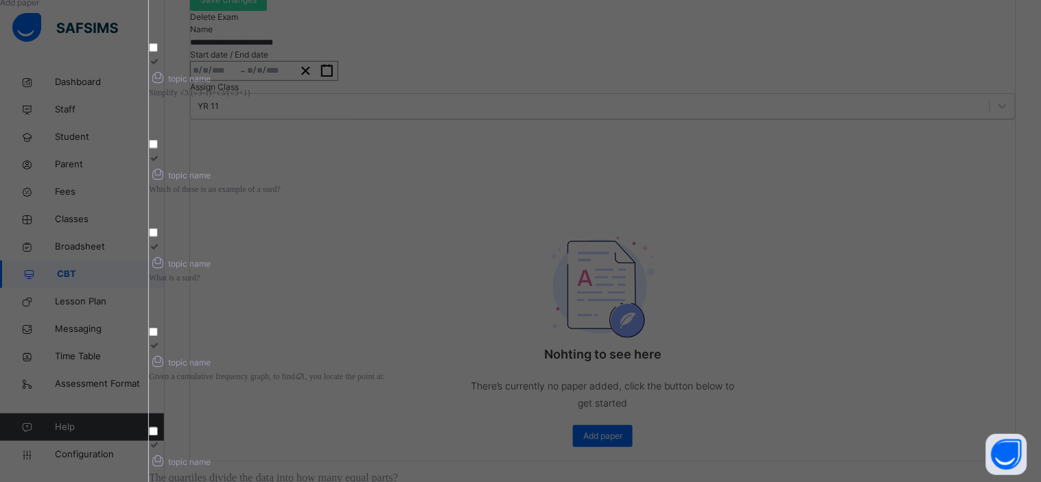
scroll to position [342, 0]
click at [161, 340] on icon at bounding box center [155, 345] width 12 height 10
click at [161, 439] on icon at bounding box center [155, 444] width 12 height 10
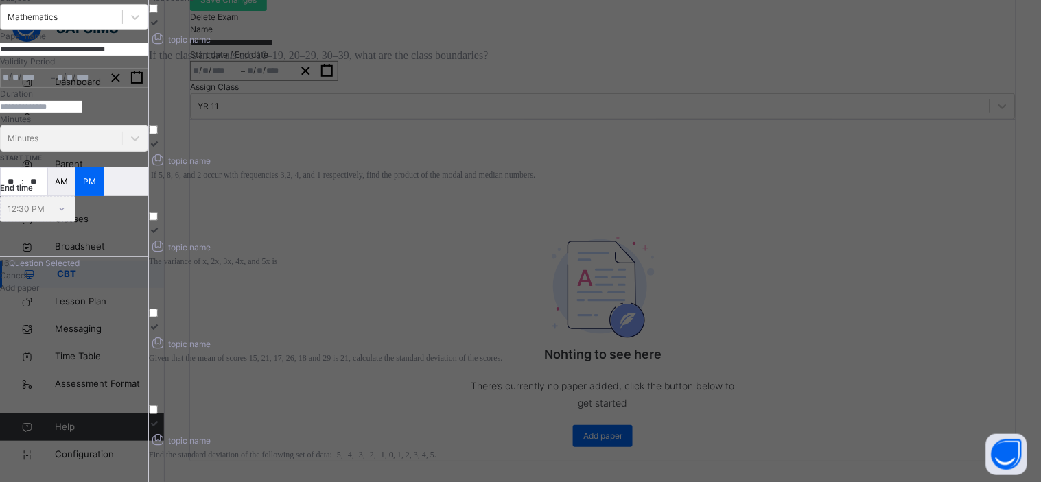
scroll to position [54, 0]
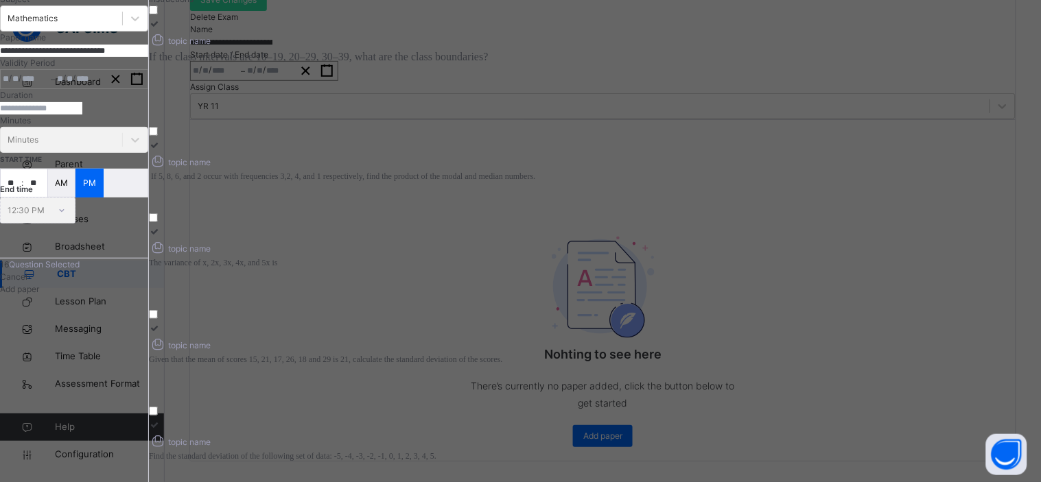
click at [161, 29] on icon at bounding box center [155, 24] width 12 height 10
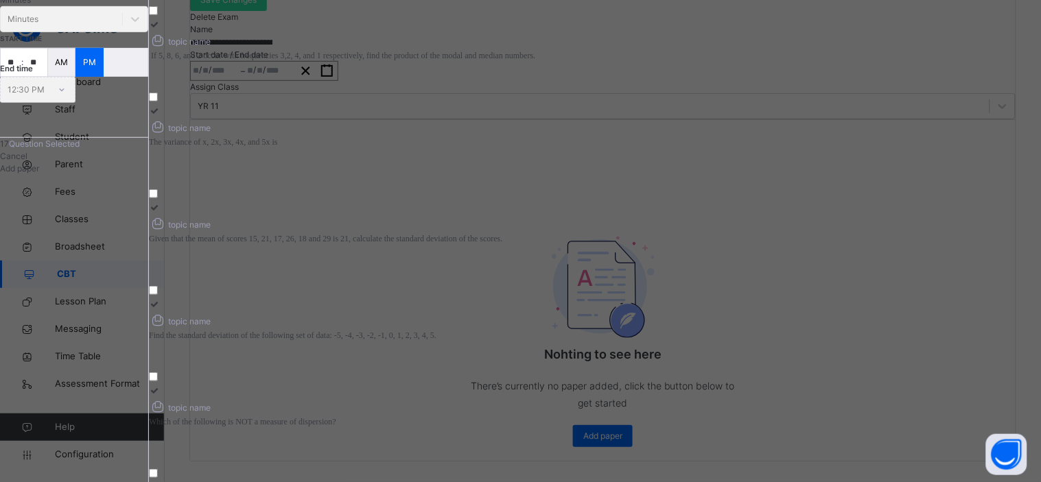
scroll to position [179, 0]
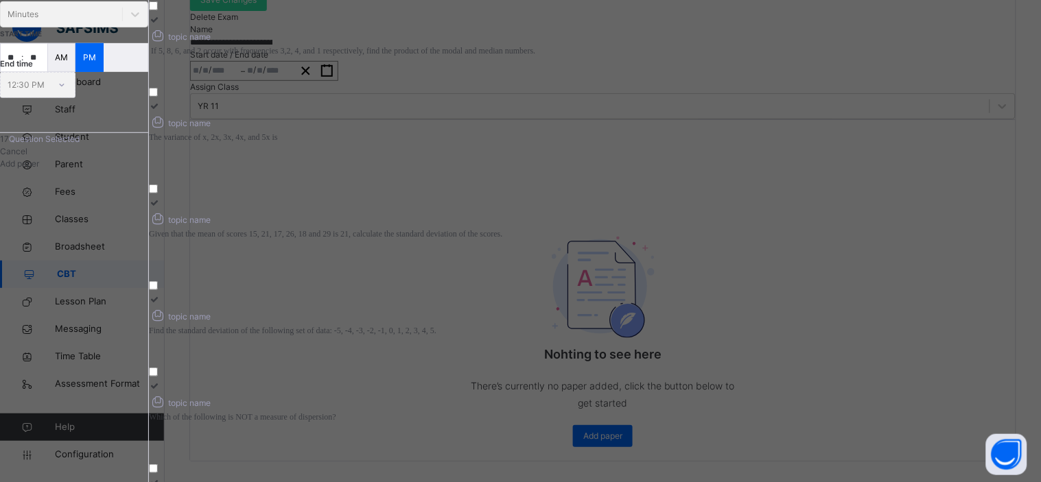
click at [161, 381] on icon at bounding box center [155, 386] width 12 height 10
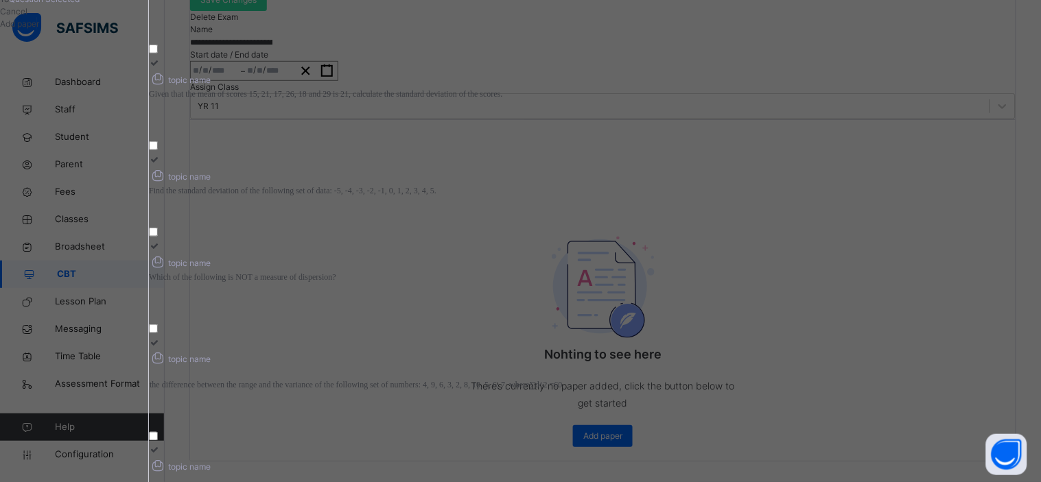
scroll to position [438, 0]
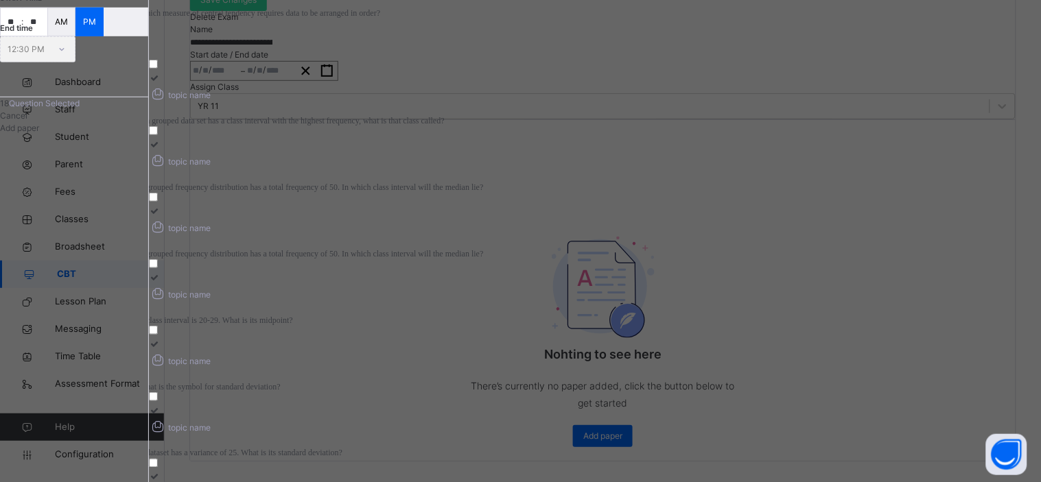
scroll to position [209, 0]
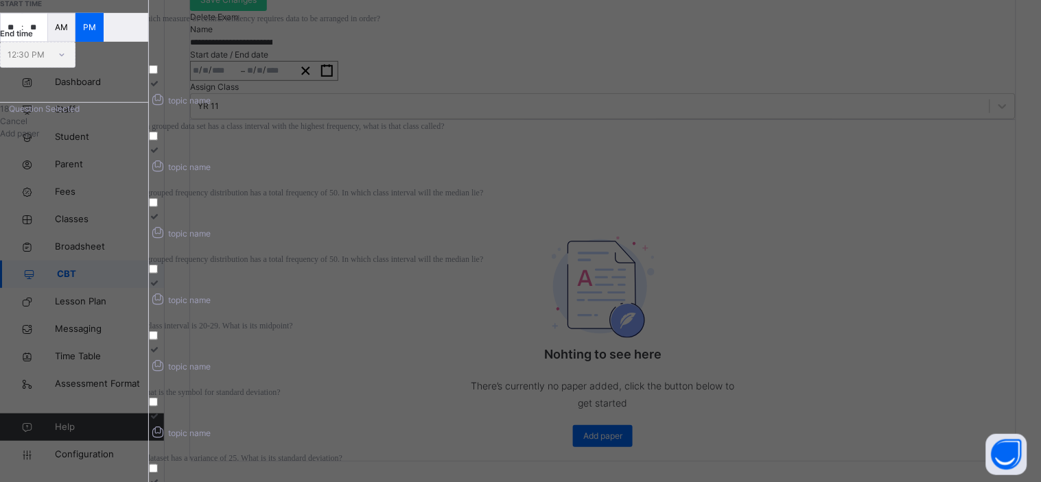
click at [161, 345] on icon at bounding box center [155, 350] width 12 height 10
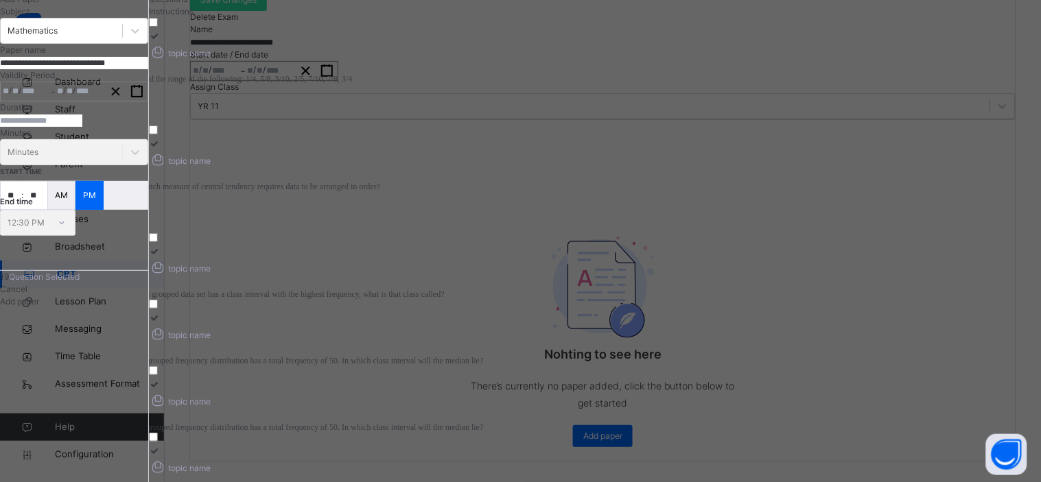
scroll to position [42, 0]
click at [161, 40] on icon at bounding box center [155, 35] width 12 height 10
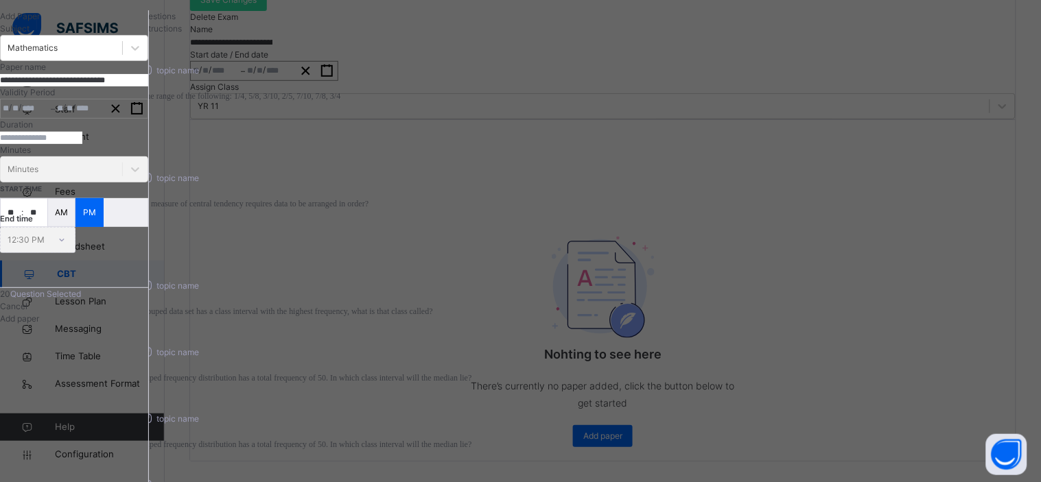
scroll to position [0, 0]
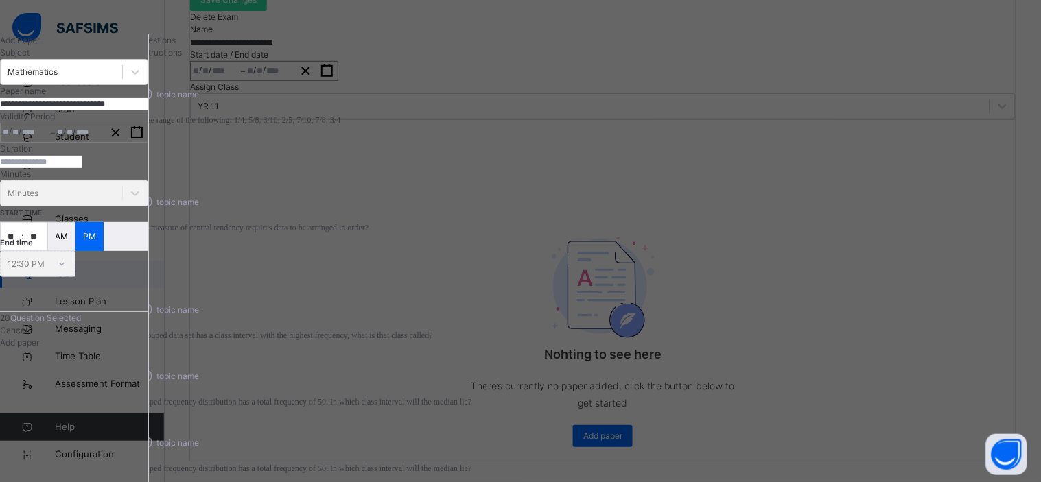
click at [182, 58] on span "Instructions" at bounding box center [159, 52] width 45 height 10
type input "**********"
click at [187, 45] on span "Questions" at bounding box center [168, 40] width 38 height 10
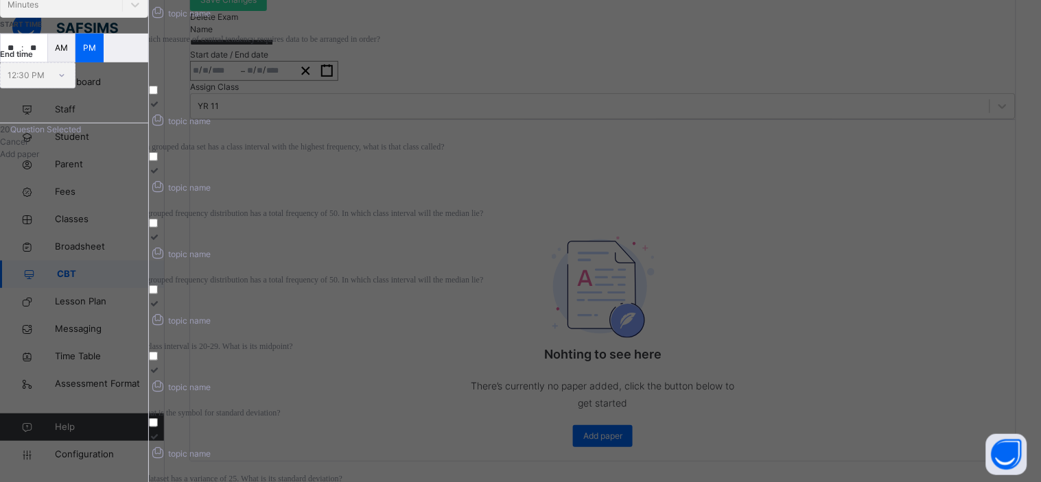
scroll to position [189, 0]
click at [39, 159] on span "Add paper" at bounding box center [19, 153] width 39 height 10
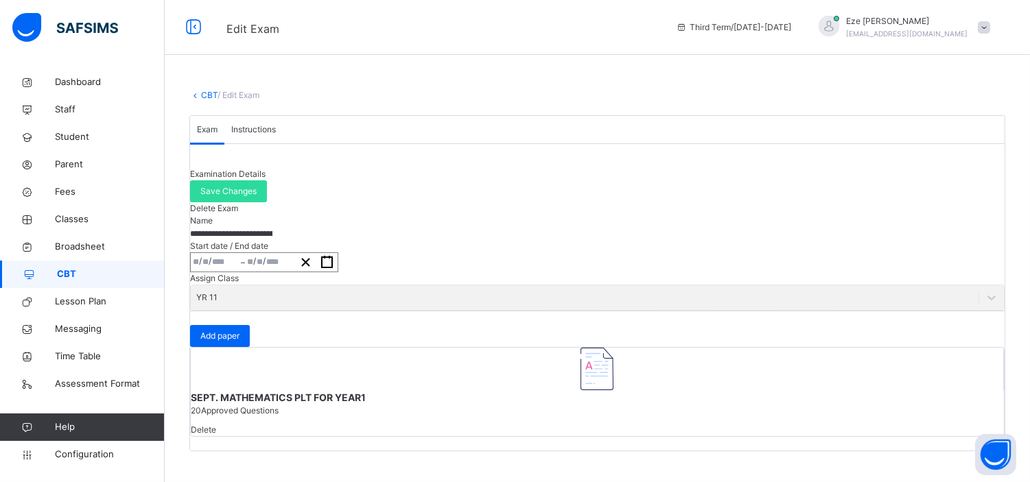
scroll to position [98, 0]
click at [257, 185] on span "Save Changes" at bounding box center [228, 191] width 56 height 12
click at [206, 90] on link "CBT" at bounding box center [209, 95] width 16 height 10
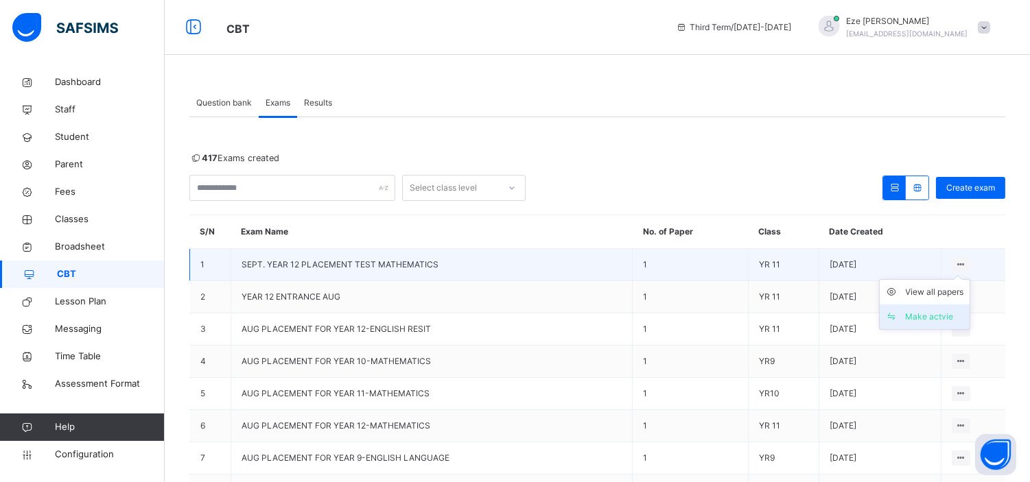
click at [942, 314] on div "Make actvie" at bounding box center [935, 317] width 58 height 14
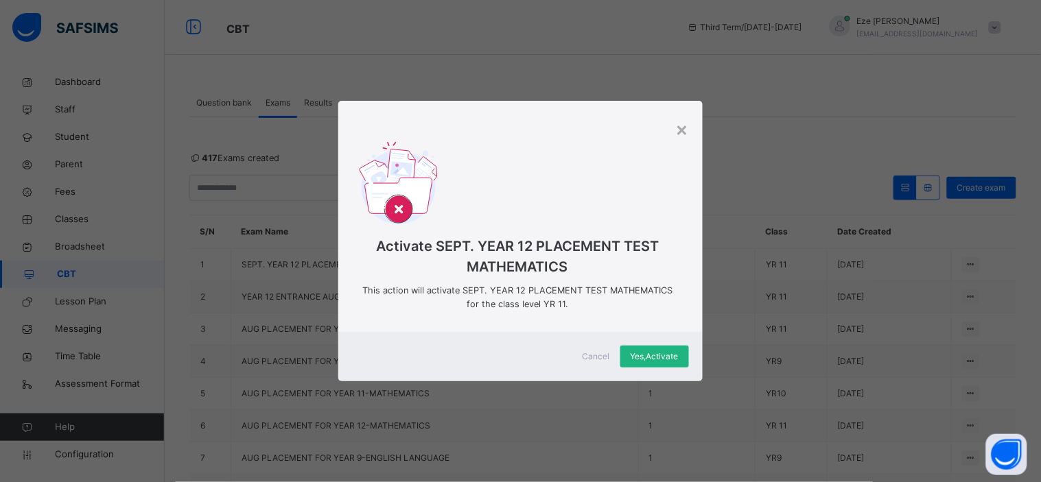
click at [655, 360] on span "Yes, Activate" at bounding box center [655, 357] width 48 height 12
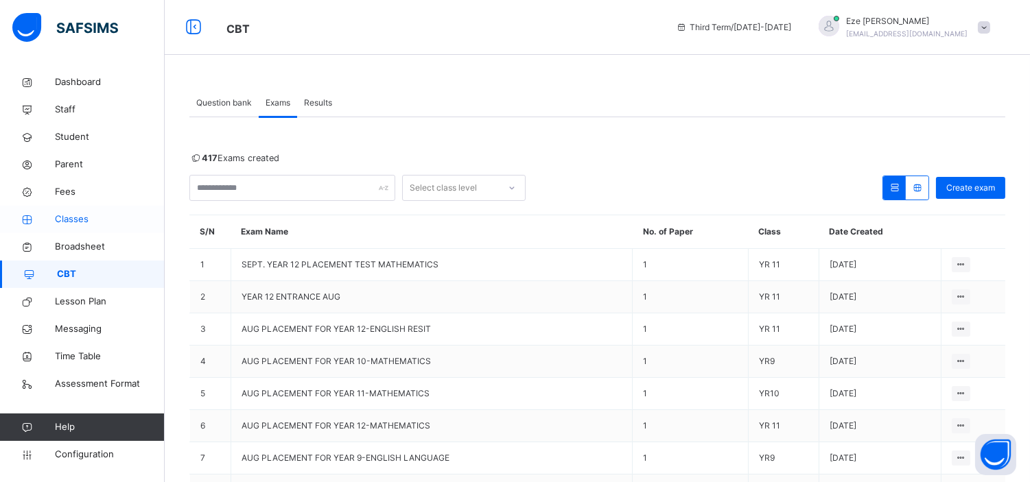
click at [77, 216] on span "Classes" at bounding box center [110, 220] width 110 height 14
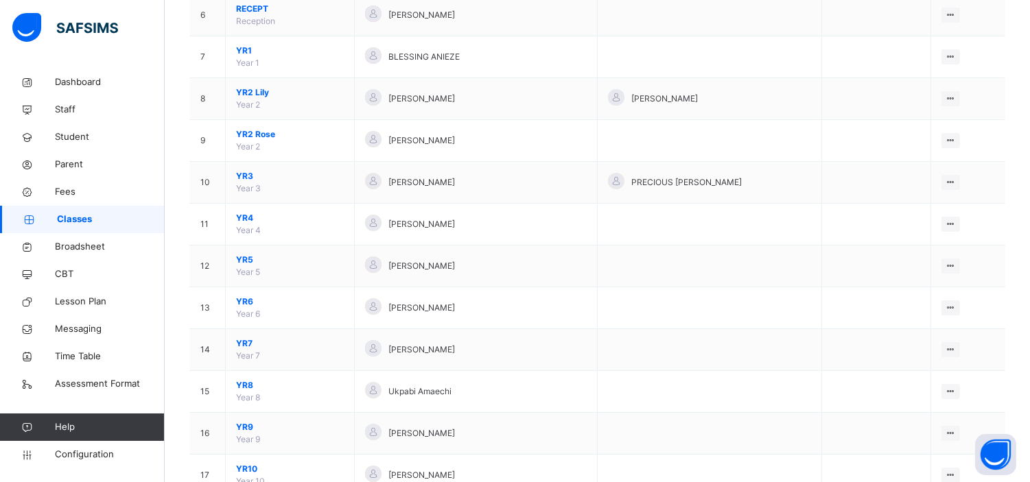
scroll to position [511, 0]
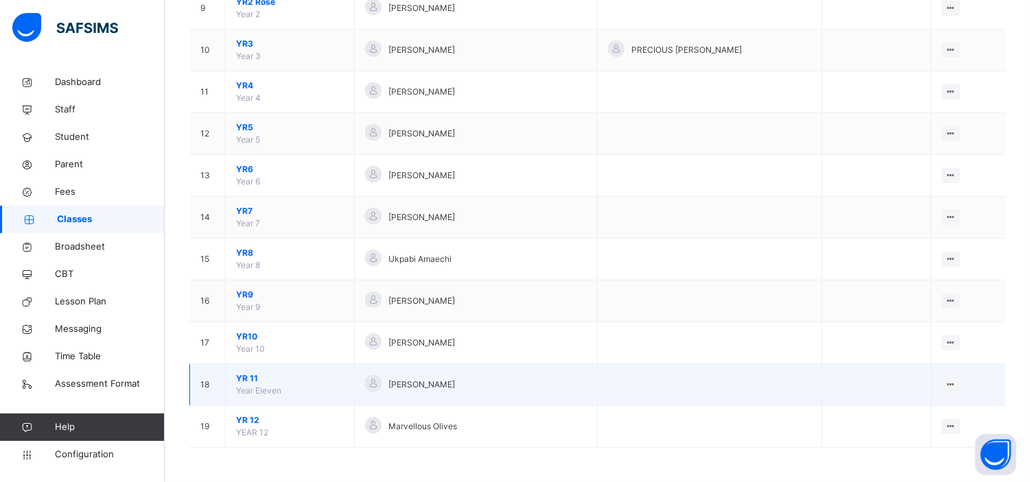
click at [243, 377] on span "YR 11" at bounding box center [290, 379] width 108 height 12
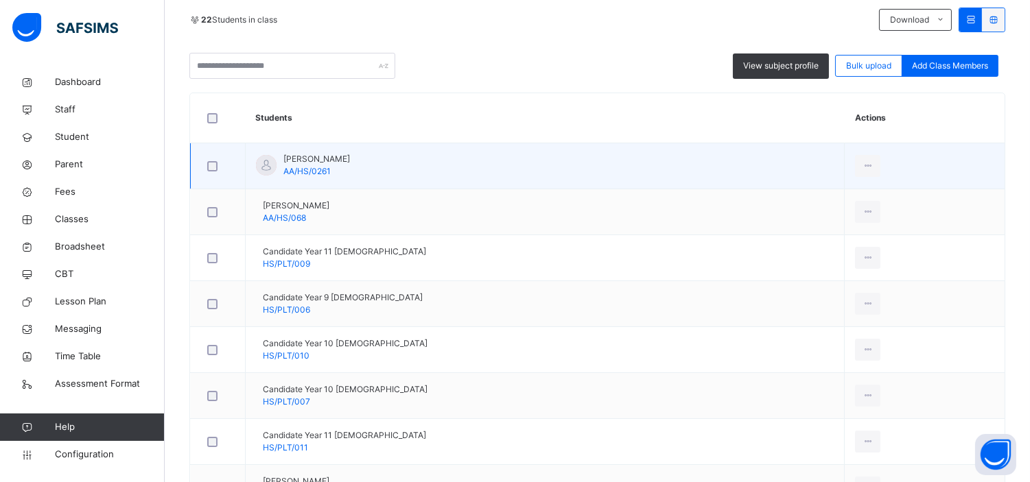
scroll to position [310, 0]
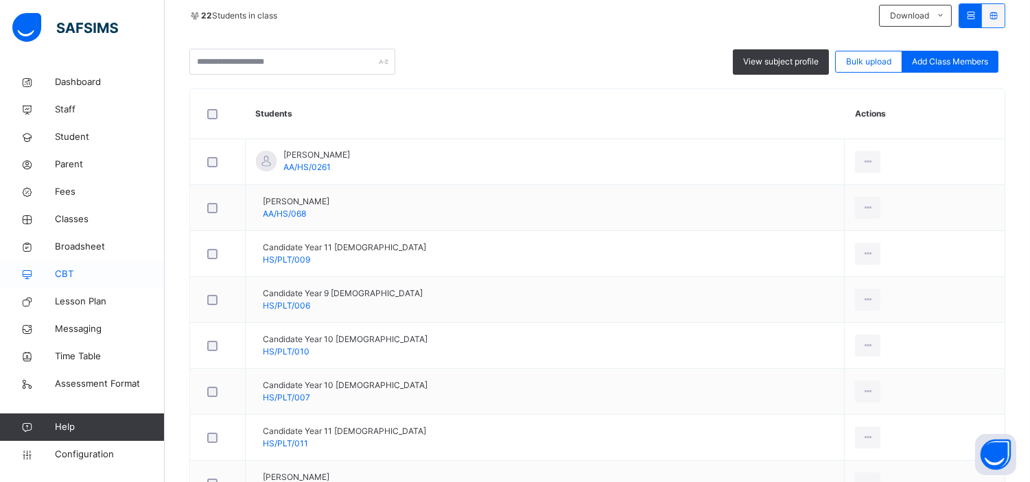
click at [58, 271] on span "CBT" at bounding box center [110, 275] width 110 height 14
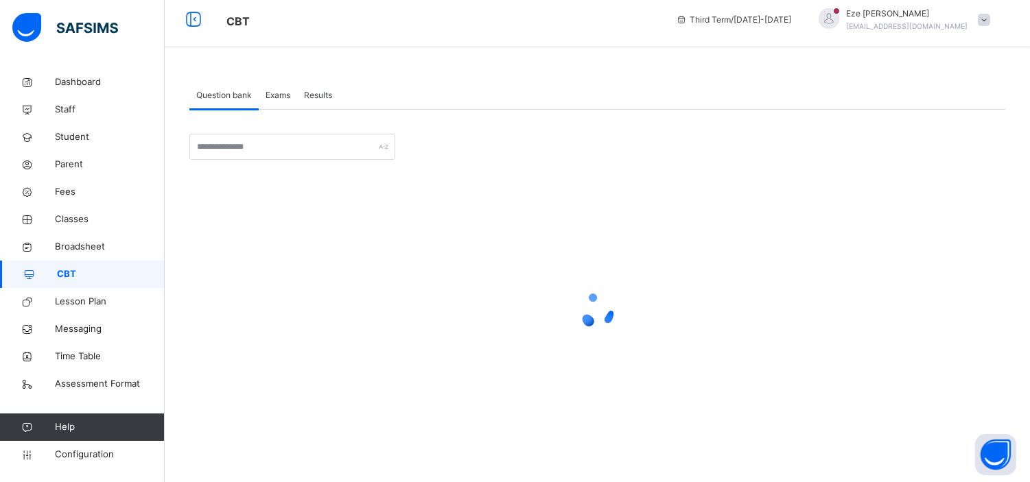
scroll to position [8, 0]
click at [324, 94] on span "Results" at bounding box center [318, 95] width 28 height 12
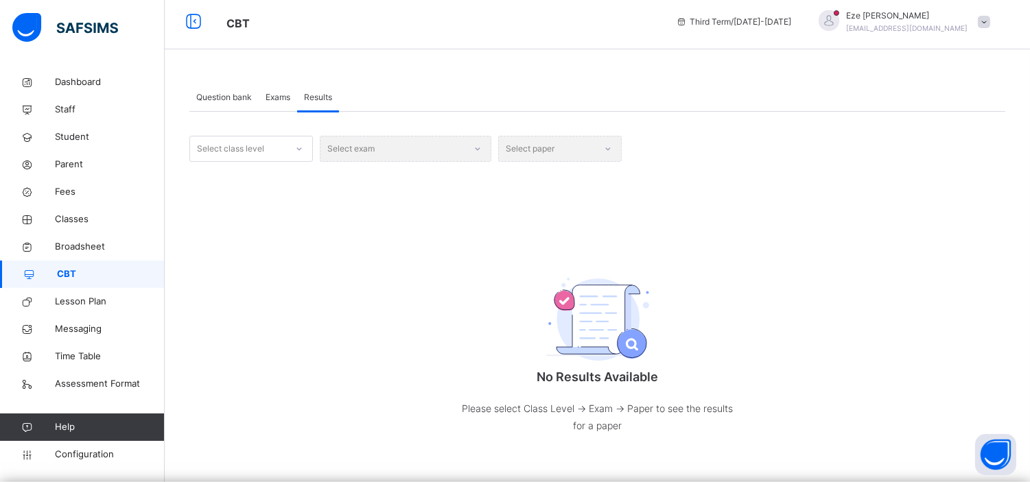
scroll to position [7, 0]
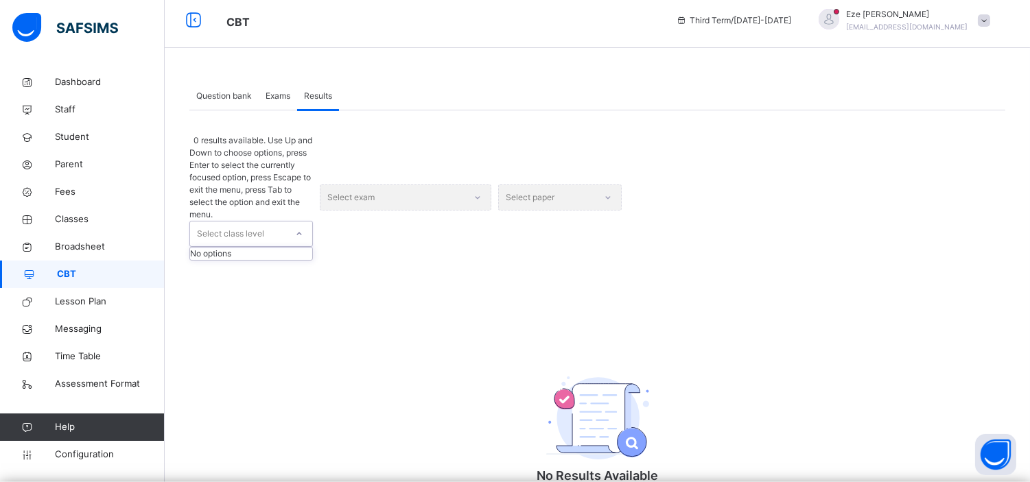
click at [295, 227] on icon at bounding box center [299, 234] width 8 height 14
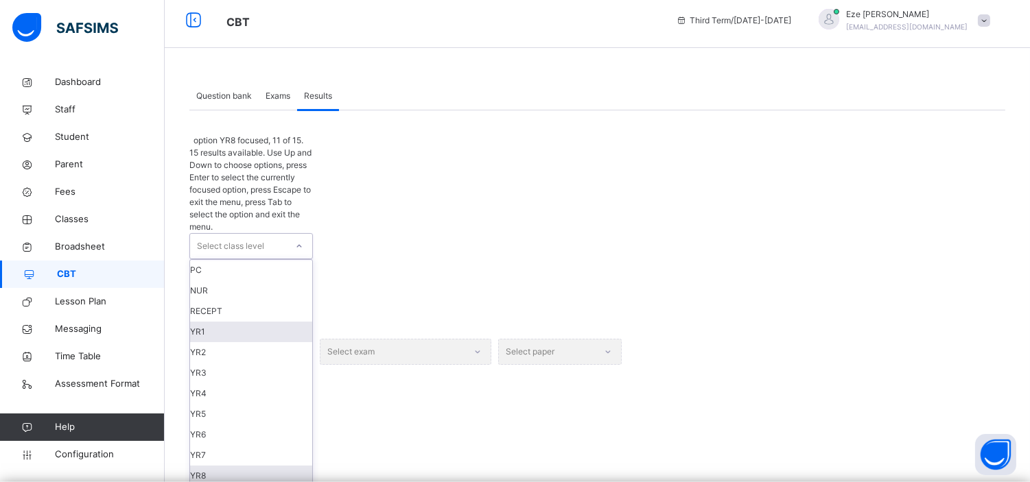
scroll to position [143, 0]
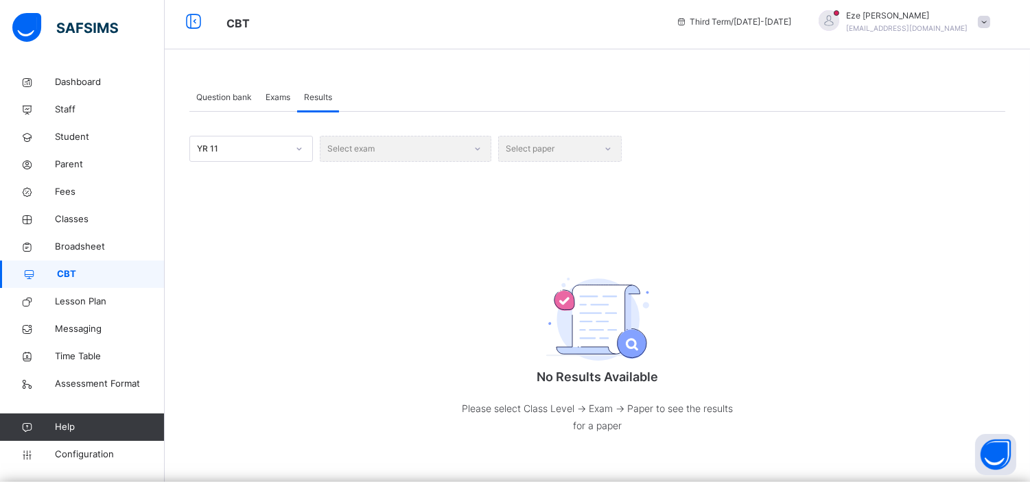
click at [444, 148] on div "Select exam" at bounding box center [406, 149] width 172 height 26
click at [472, 141] on div "Select exam" at bounding box center [406, 149] width 172 height 26
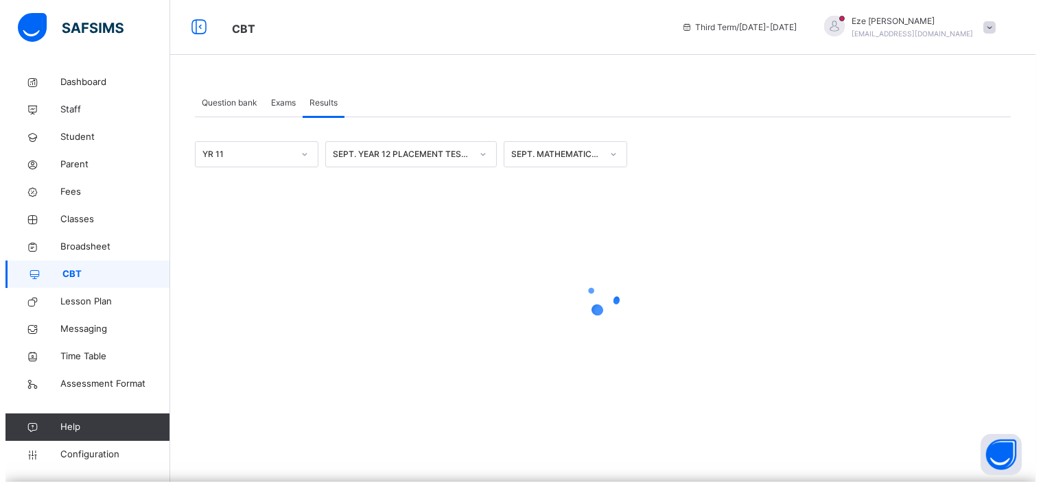
scroll to position [0, 0]
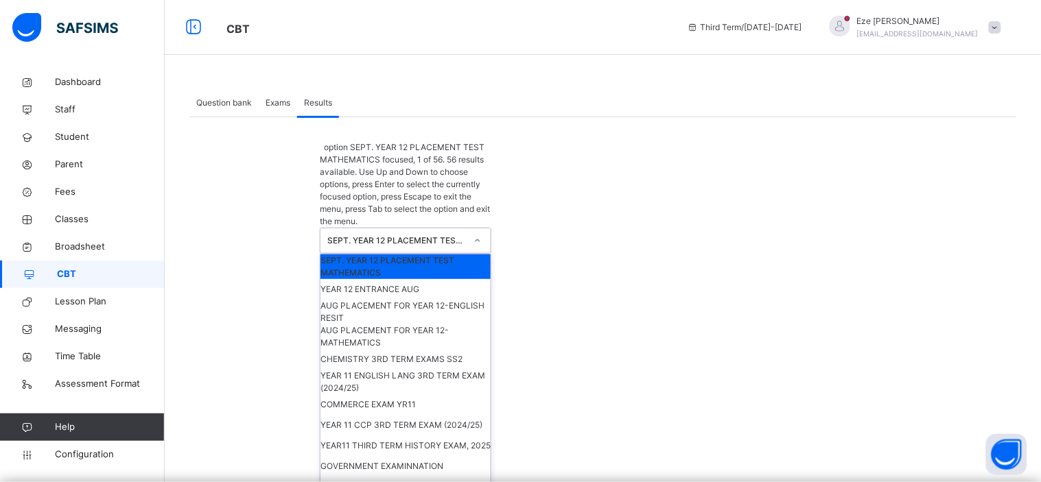
click at [474, 234] on icon at bounding box center [478, 241] width 8 height 14
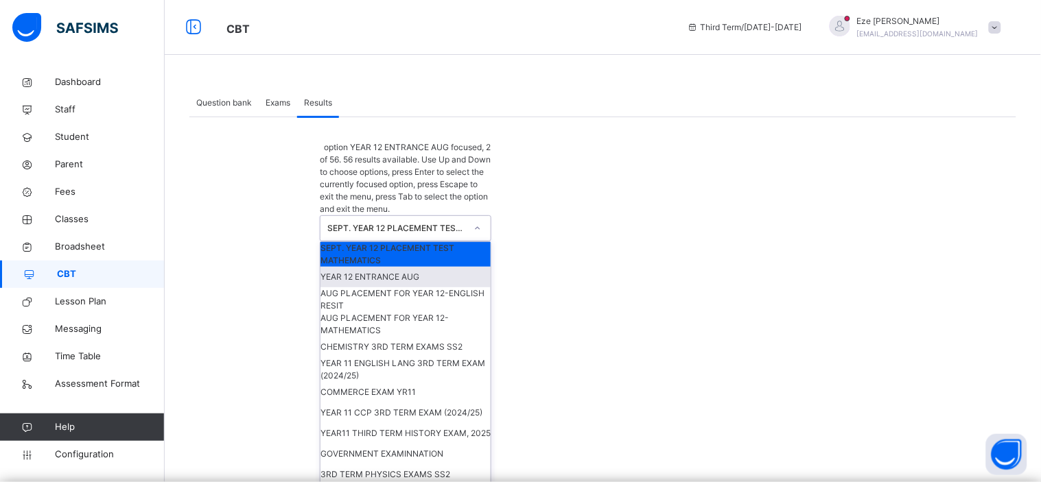
click at [454, 267] on div "YEAR 12 ENTRANCE AUG" at bounding box center [406, 277] width 170 height 21
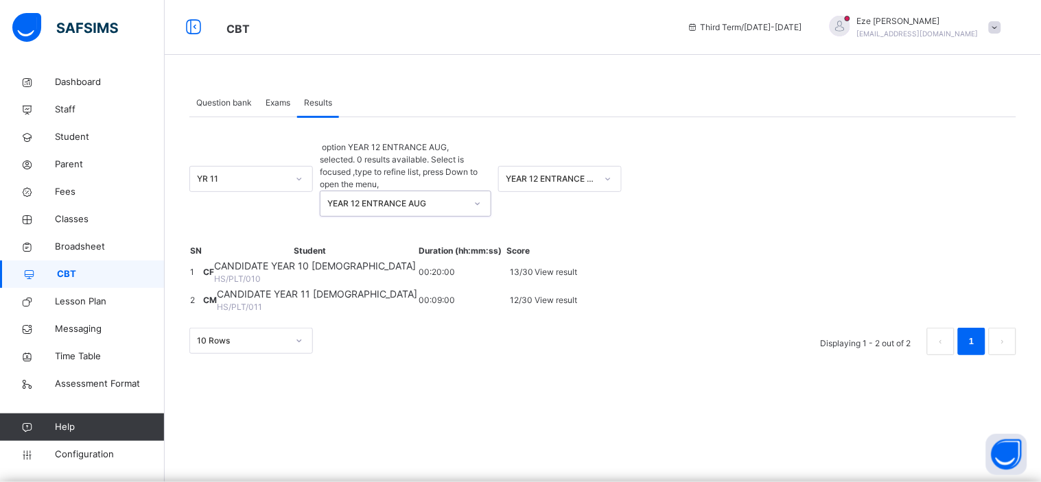
click at [478, 197] on icon at bounding box center [478, 204] width 8 height 14
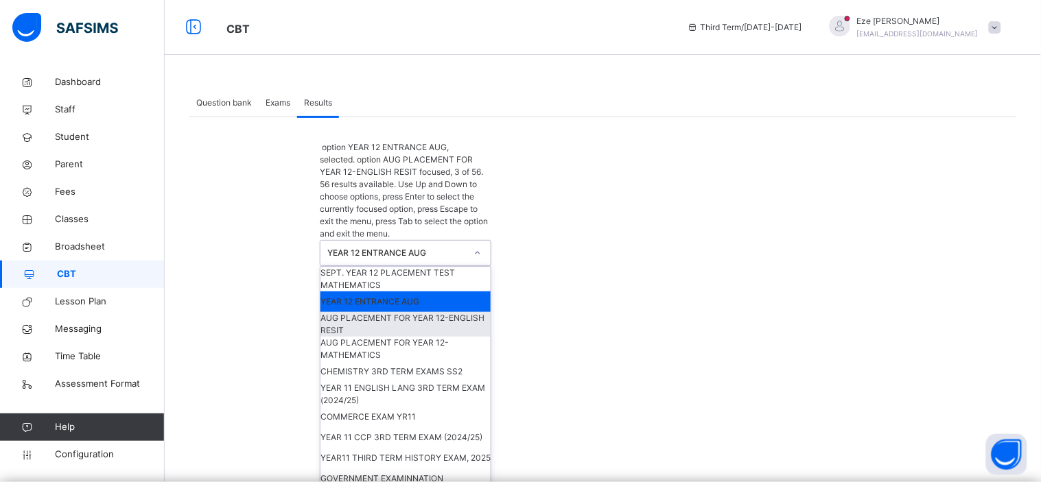
click at [435, 312] on div "AUG PLACEMENT FOR YEAR 12-ENGLISH RESIT" at bounding box center [406, 324] width 170 height 25
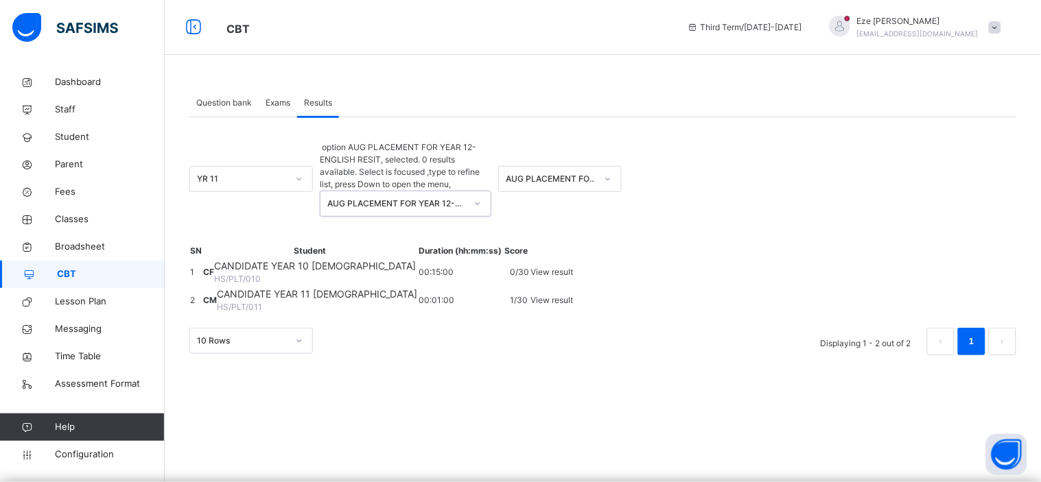
click at [574, 173] on div "AUG PLACEMENT FOR YEAR 12-ENGLISH" at bounding box center [551, 179] width 91 height 12
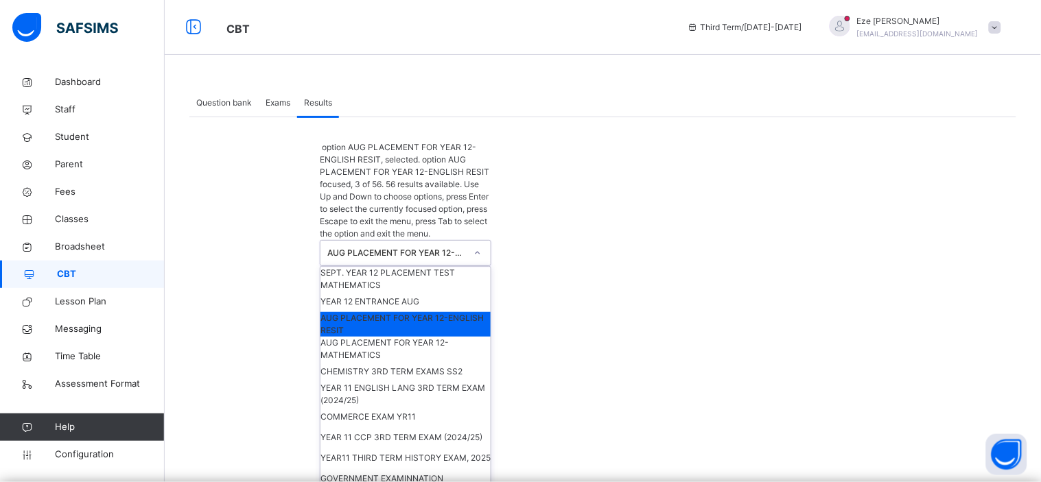
click at [424, 247] on div "AUG PLACEMENT FOR YEAR 12-ENGLISH RESIT" at bounding box center [396, 253] width 139 height 12
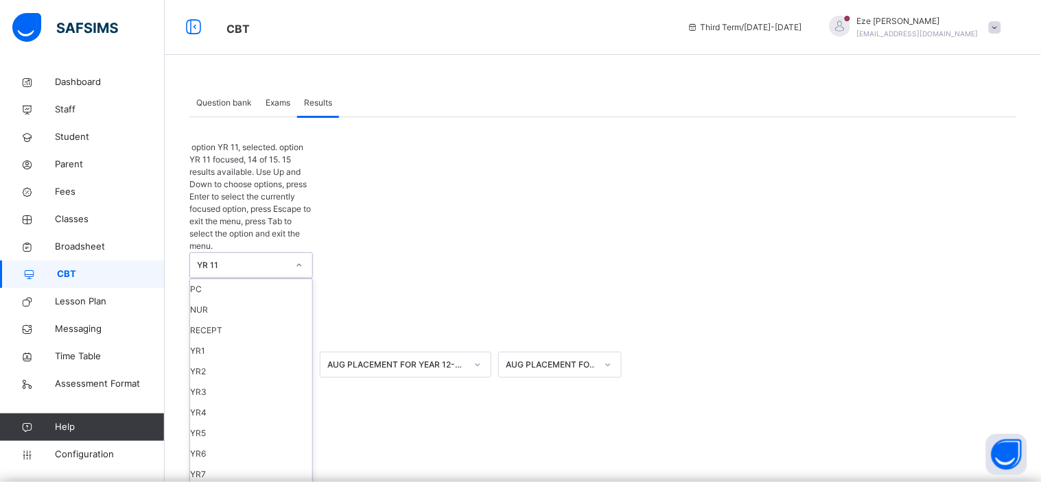
click at [303, 259] on icon at bounding box center [299, 266] width 8 height 14
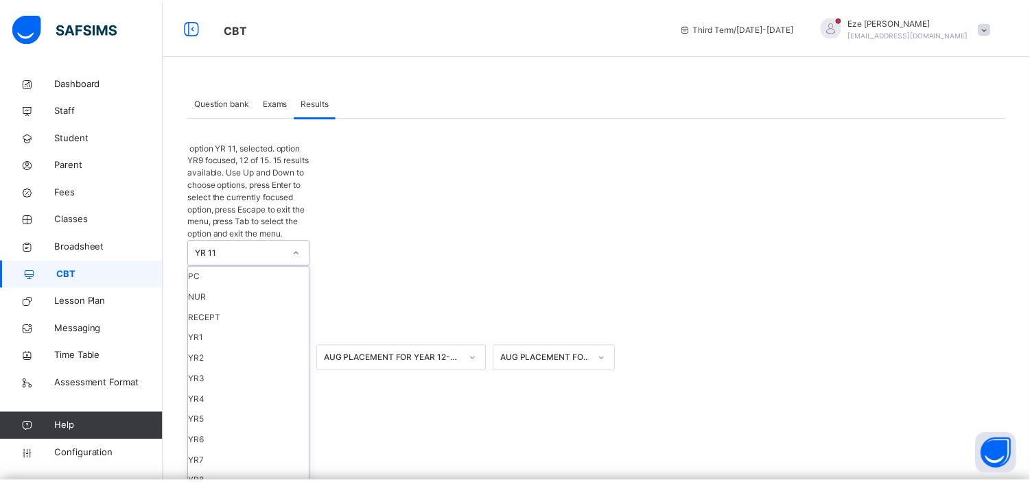
scroll to position [143, 0]
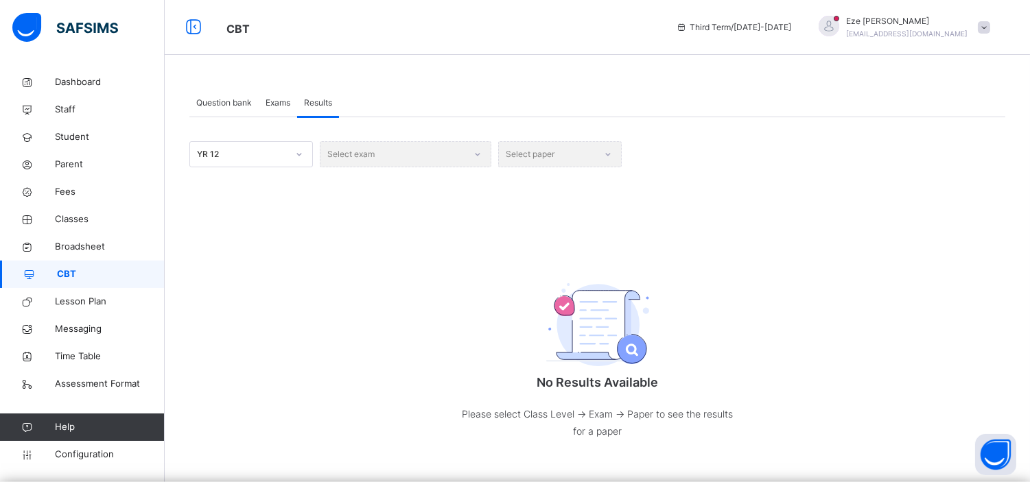
click at [410, 152] on div "Select exam" at bounding box center [406, 154] width 172 height 26
click at [469, 159] on div "Select exam" at bounding box center [406, 154] width 172 height 26
click at [477, 154] on div "Select exam" at bounding box center [406, 154] width 172 height 26
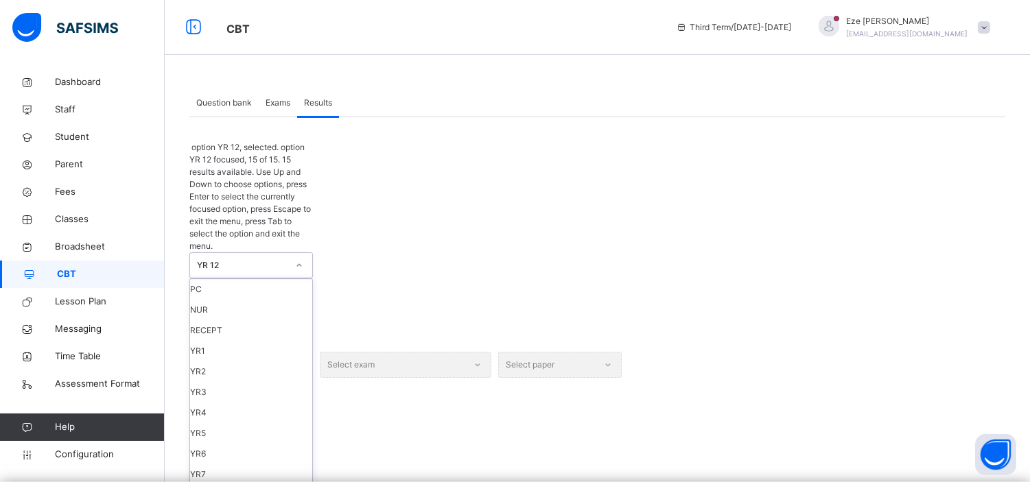
click at [300, 259] on icon at bounding box center [299, 266] width 8 height 14
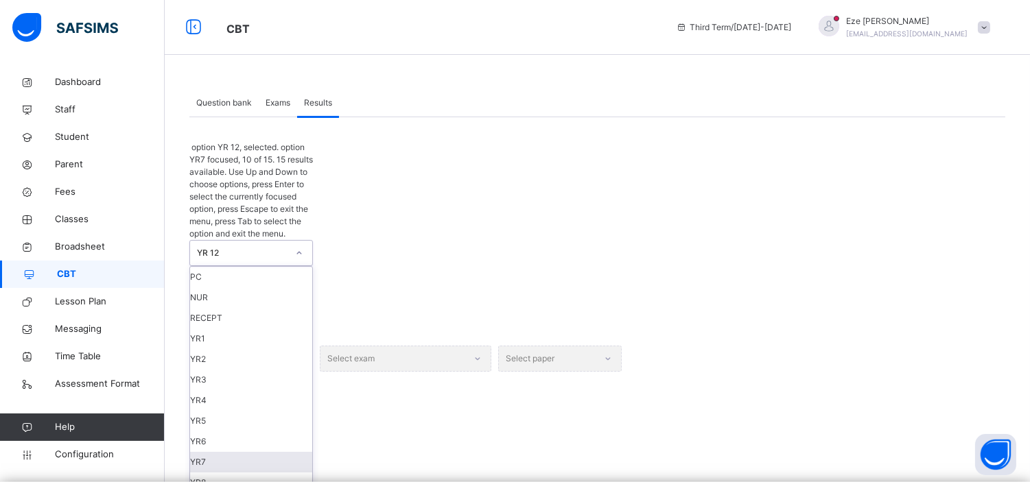
click at [218, 452] on div "YR7" at bounding box center [251, 462] width 122 height 21
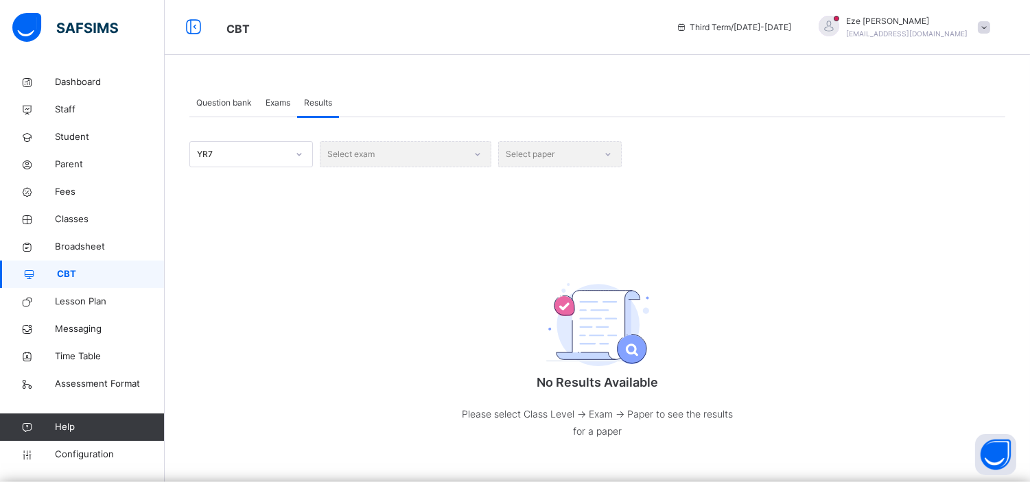
click at [465, 150] on div "Select exam" at bounding box center [406, 154] width 172 height 26
click at [476, 154] on div "Select exam" at bounding box center [406, 154] width 172 height 26
click at [478, 149] on div "Select exam" at bounding box center [406, 154] width 172 height 26
click at [480, 154] on div "Select exam" at bounding box center [406, 154] width 172 height 26
click at [480, 156] on div "Select exam" at bounding box center [406, 154] width 172 height 26
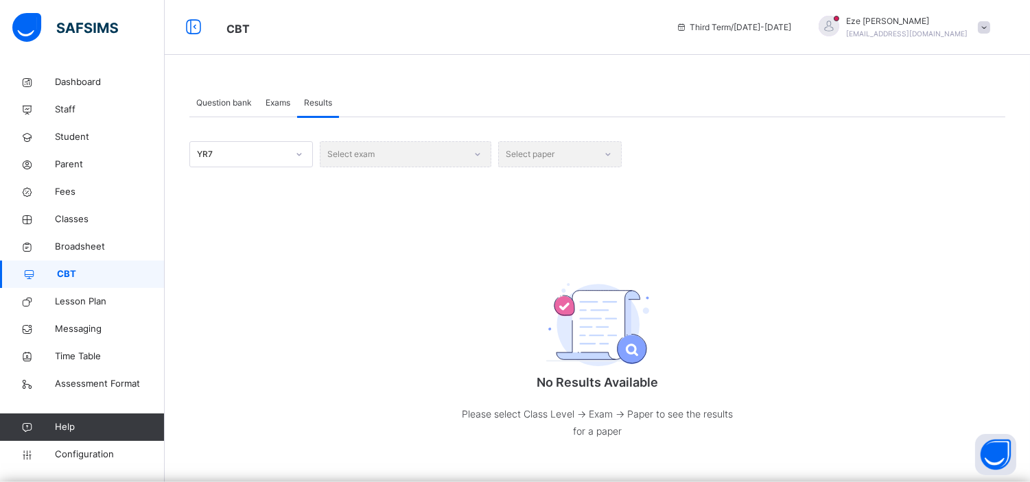
click at [618, 146] on div "Select paper" at bounding box center [560, 154] width 124 height 26
click at [454, 156] on div "Select exam" at bounding box center [406, 154] width 172 height 26
click at [474, 151] on div "Select exam" at bounding box center [406, 154] width 172 height 26
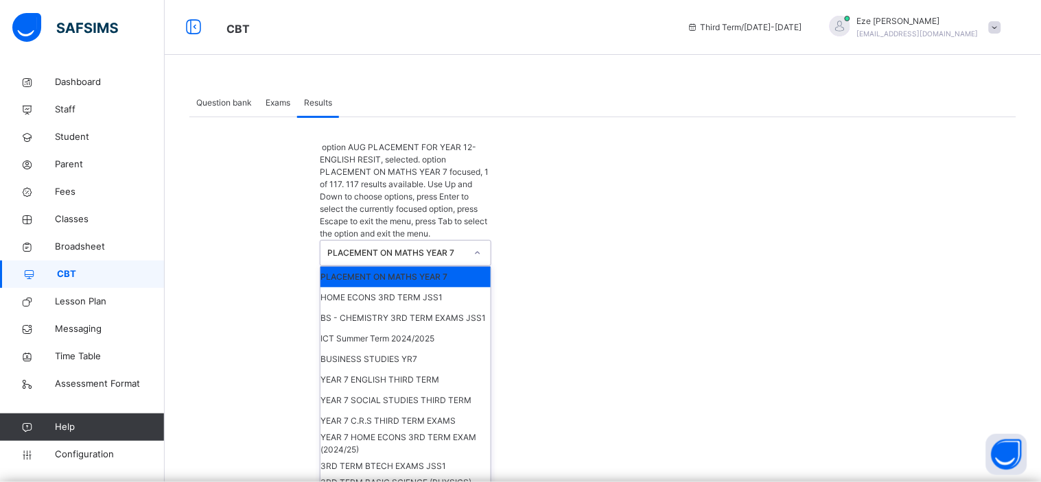
click at [477, 246] on icon at bounding box center [478, 253] width 8 height 14
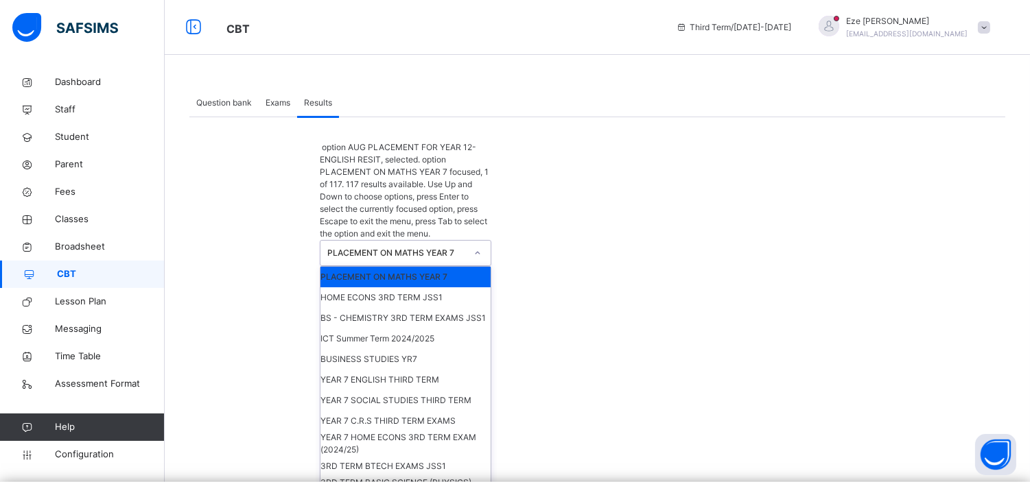
click at [449, 267] on div "PLACEMENT ON MATHS YEAR 7" at bounding box center [406, 277] width 170 height 21
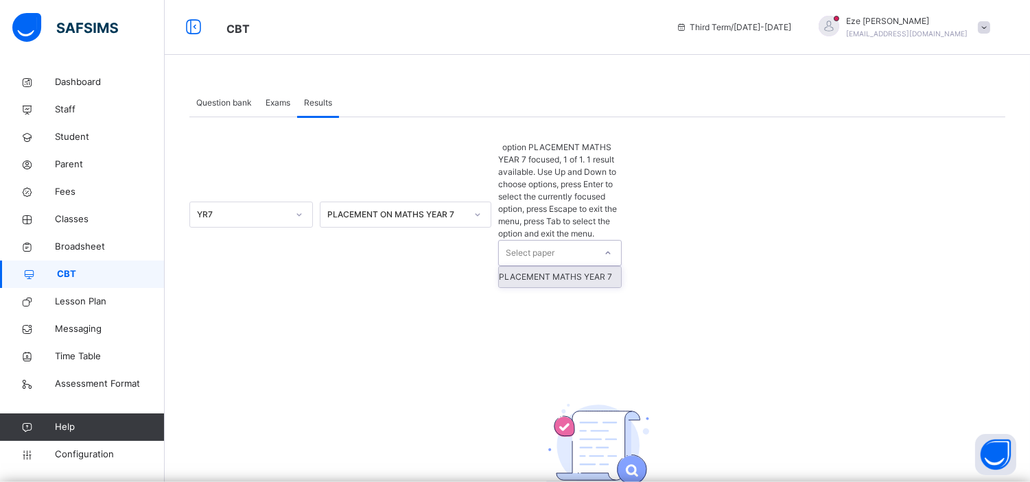
click at [615, 242] on div at bounding box center [607, 253] width 23 height 22
click at [570, 267] on div "PLACEMENT MATHS YEAR 7" at bounding box center [560, 277] width 122 height 21
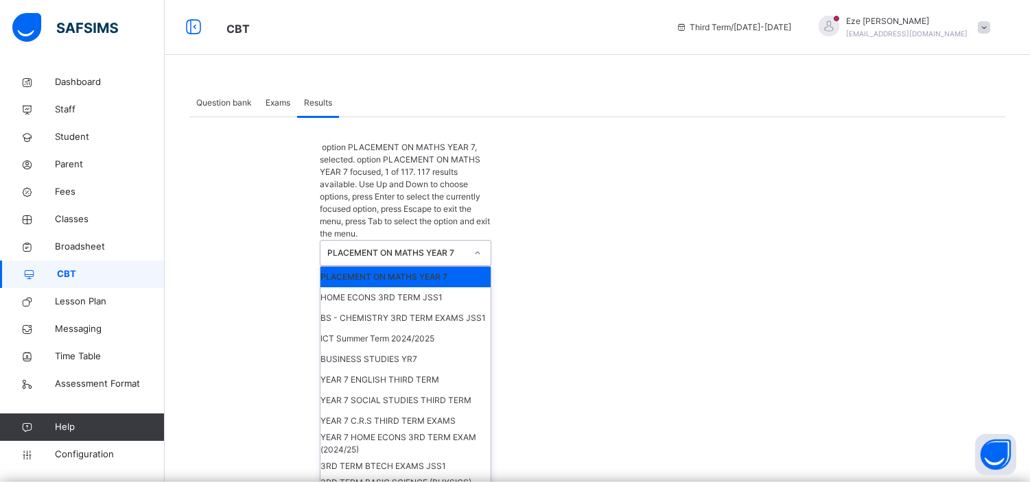
click at [478, 246] on icon at bounding box center [478, 253] width 8 height 14
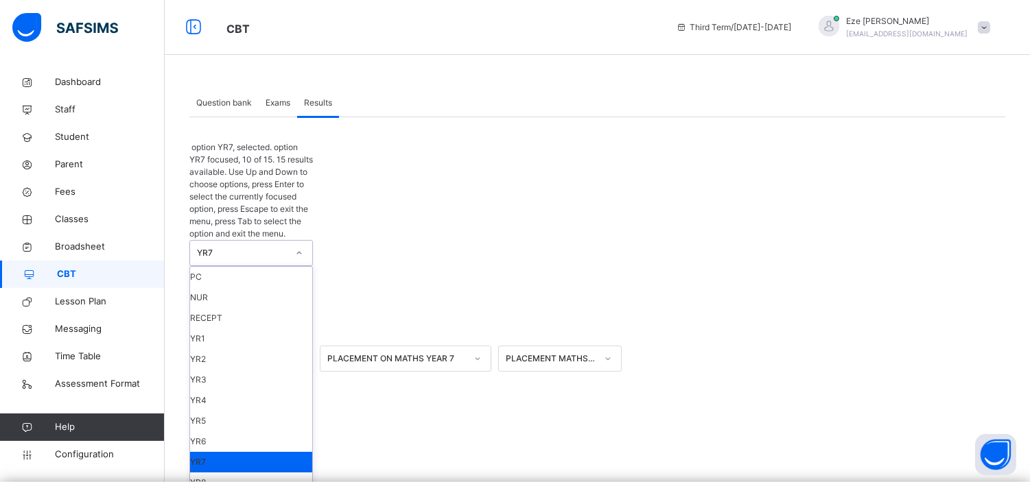
scroll to position [35, 0]
click at [296, 246] on icon at bounding box center [299, 253] width 8 height 14
click at [226, 432] on div "YR6" at bounding box center [251, 442] width 122 height 21
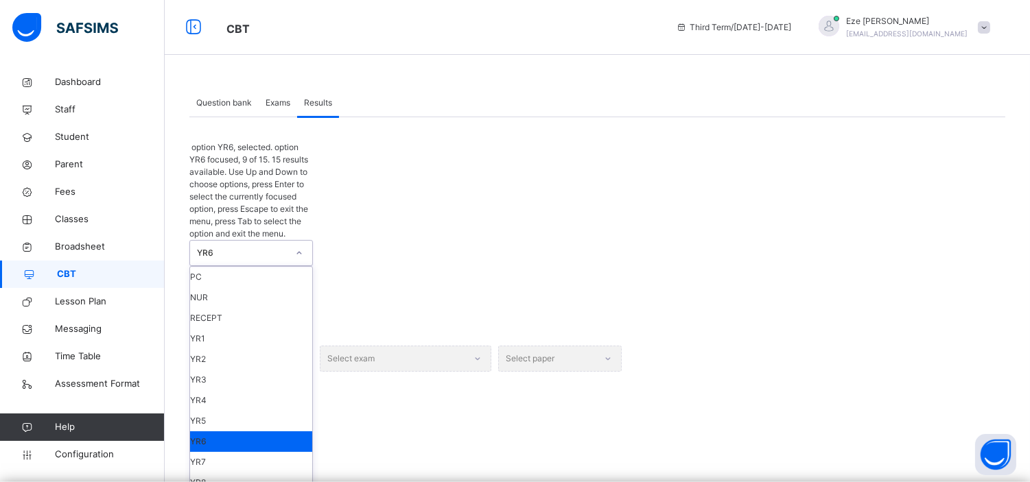
scroll to position [12, 0]
click at [296, 246] on icon at bounding box center [299, 253] width 8 height 14
click at [215, 452] on div "YR7" at bounding box center [251, 462] width 122 height 21
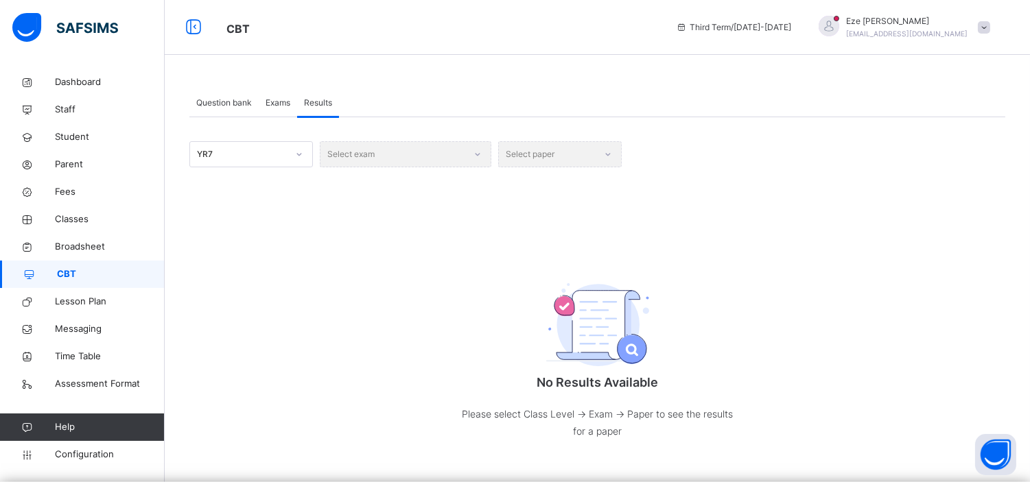
click at [405, 154] on div "Select exam" at bounding box center [406, 154] width 172 height 26
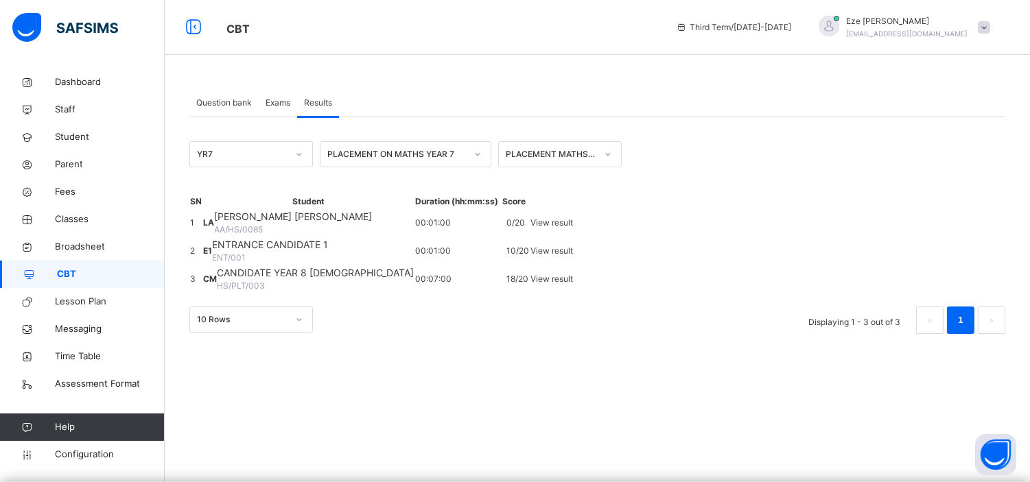
click at [482, 154] on div at bounding box center [477, 154] width 23 height 22
click at [509, 115] on div "Question bank Exams Results" at bounding box center [597, 103] width 816 height 28
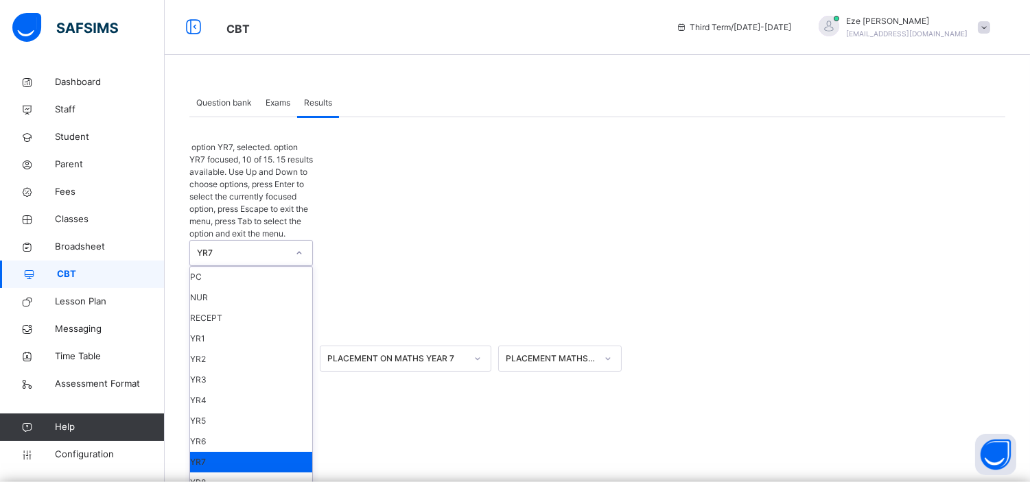
click at [305, 242] on div at bounding box center [299, 253] width 23 height 22
click at [228, 473] on div "YR8" at bounding box center [251, 483] width 122 height 21
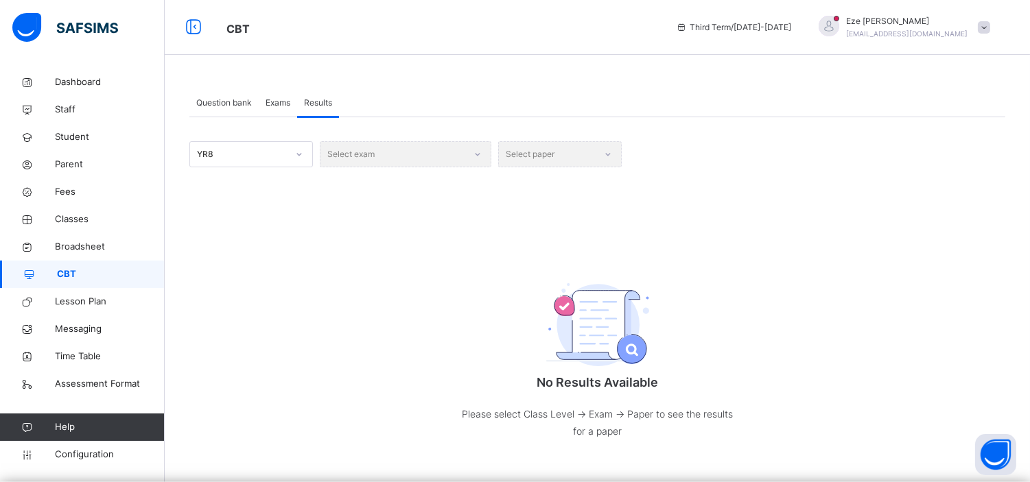
click at [453, 165] on div "Select exam" at bounding box center [406, 154] width 172 height 26
click at [469, 154] on div "Select exam" at bounding box center [406, 154] width 172 height 26
click at [458, 149] on div "Select exam" at bounding box center [406, 154] width 172 height 26
click at [585, 158] on div "Select paper" at bounding box center [560, 154] width 124 height 26
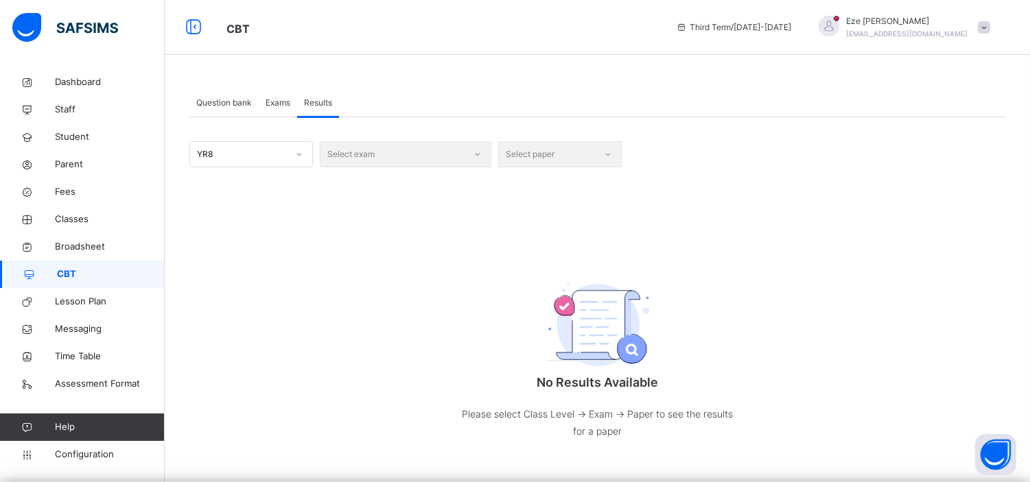
click at [481, 153] on div "Select exam" at bounding box center [406, 154] width 172 height 26
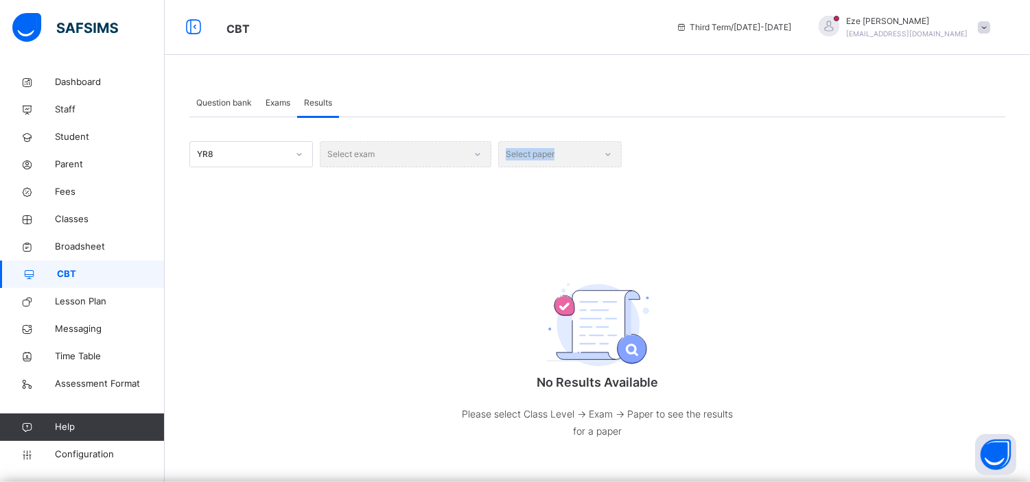
click at [481, 153] on div "Select exam" at bounding box center [406, 154] width 172 height 26
click at [574, 161] on div "Select paper" at bounding box center [560, 154] width 124 height 26
click at [980, 30] on div "[PERSON_NAME] [EMAIL_ADDRESS][DOMAIN_NAME]" at bounding box center [901, 27] width 192 height 25
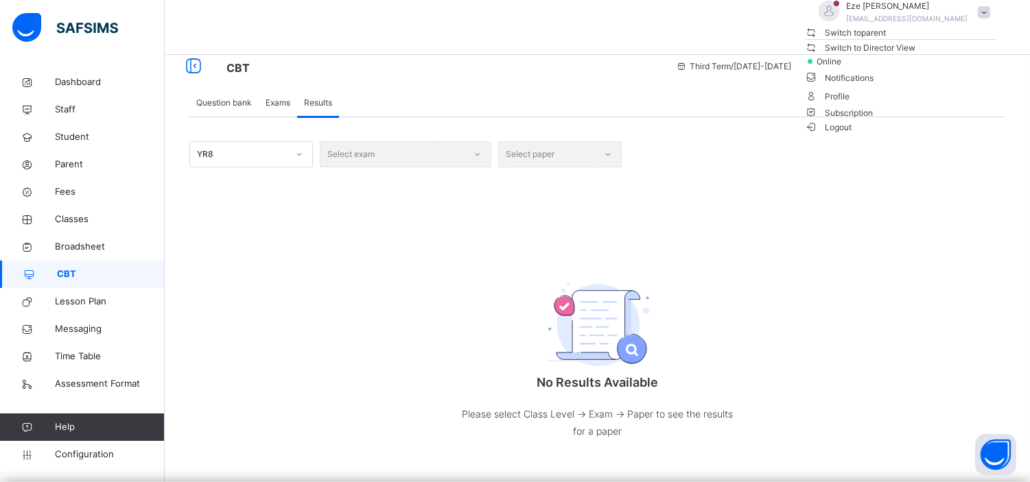
click at [852, 135] on span "Logout" at bounding box center [828, 127] width 47 height 14
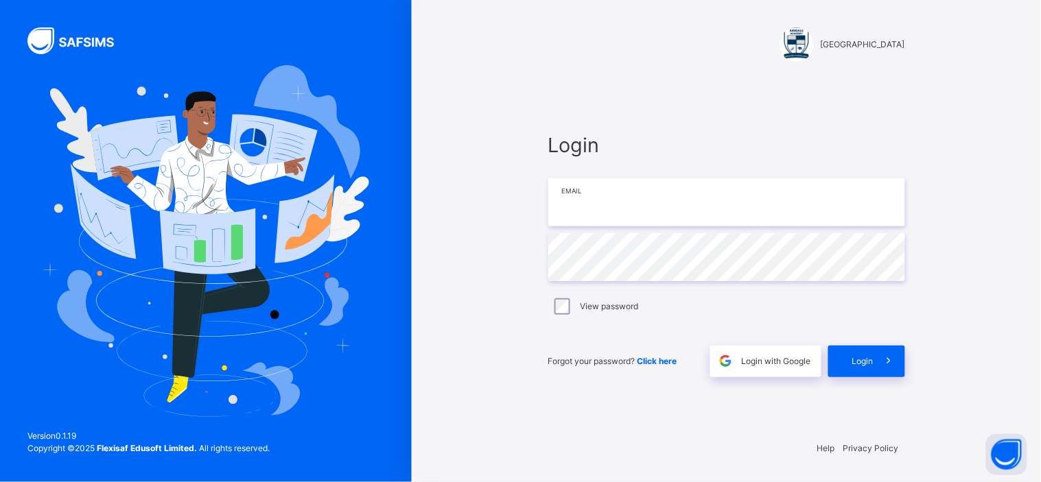
type input "**********"
click at [883, 358] on icon at bounding box center [889, 361] width 14 height 16
click at [869, 359] on div "Login" at bounding box center [866, 362] width 77 height 32
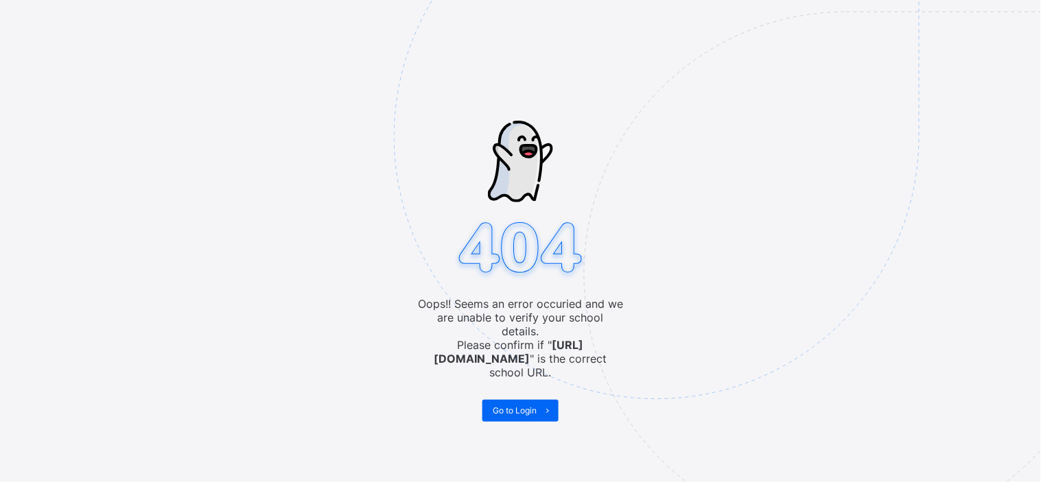
click at [515, 399] on img at bounding box center [752, 206] width 716 height 664
click at [526, 406] on span "Go to Login" at bounding box center [515, 411] width 44 height 10
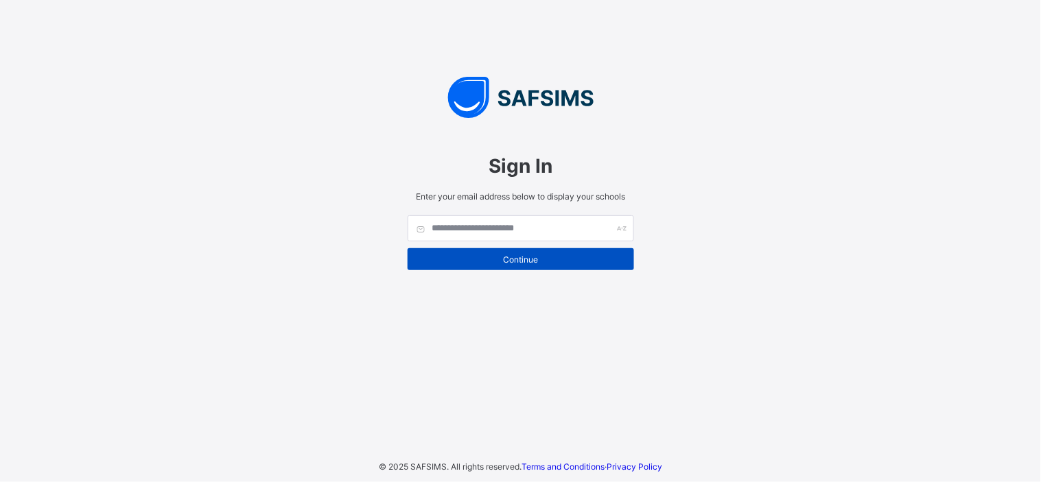
click at [498, 252] on div "Continue" at bounding box center [521, 259] width 226 height 22
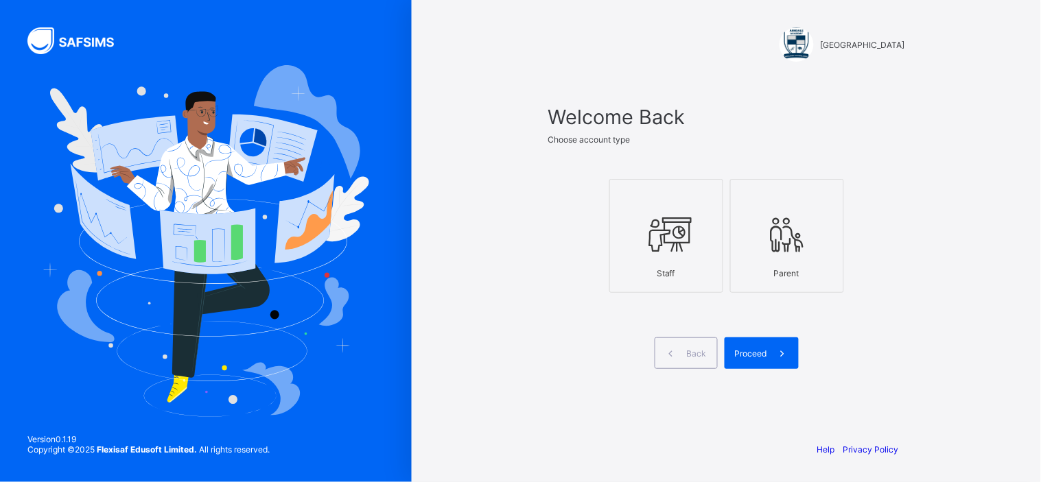
click at [629, 248] on div at bounding box center [666, 234] width 99 height 54
click at [767, 353] on span at bounding box center [783, 354] width 32 height 32
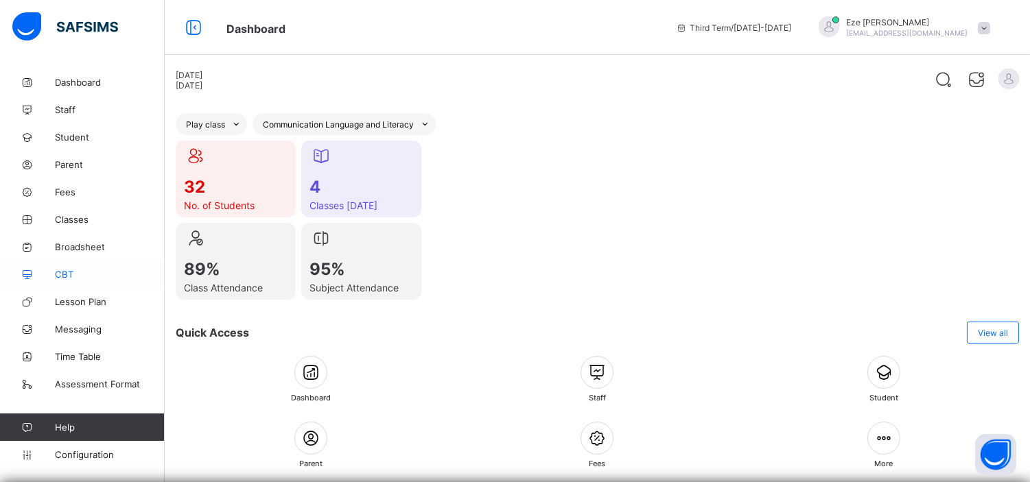
click at [60, 275] on span "CBT" at bounding box center [110, 274] width 110 height 11
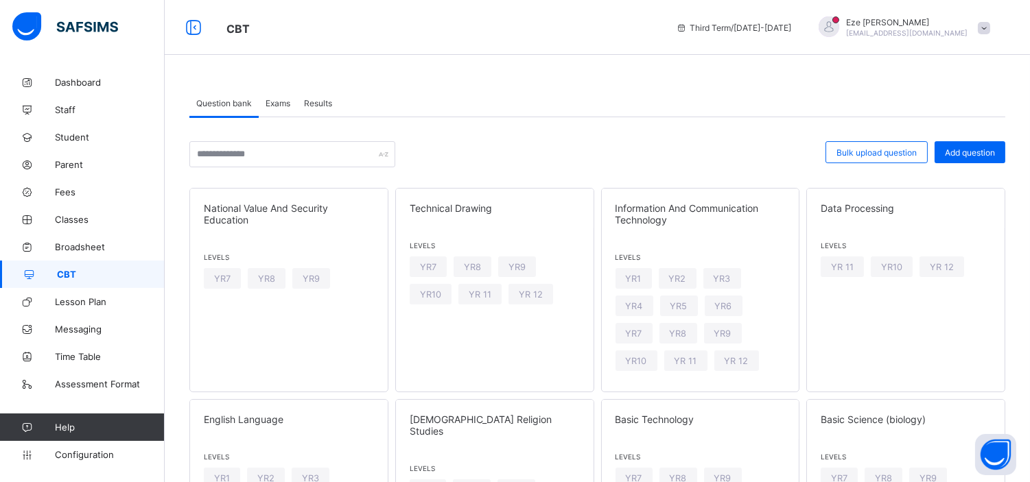
click at [313, 97] on div "Results" at bounding box center [318, 102] width 42 height 27
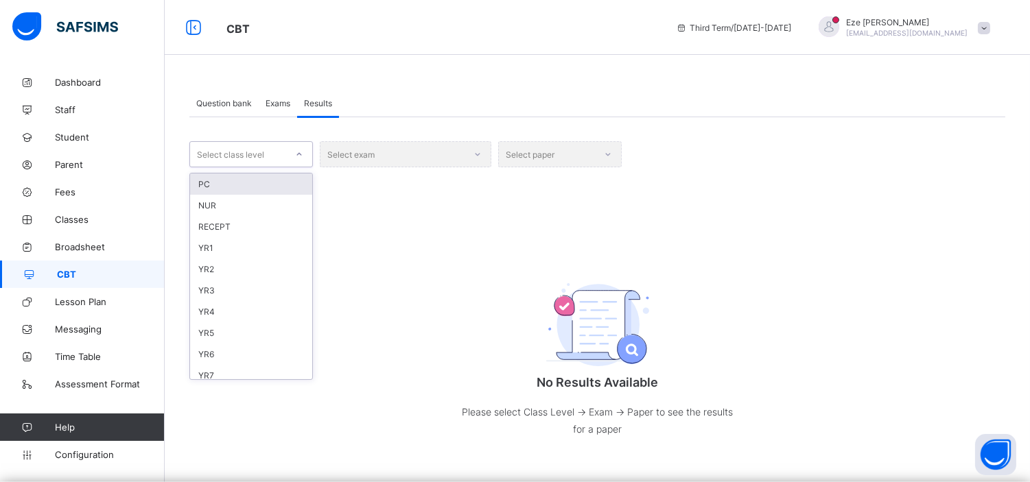
click at [292, 152] on div at bounding box center [299, 154] width 23 height 22
click at [290, 154] on div at bounding box center [299, 154] width 23 height 22
click at [215, 266] on div "YR7" at bounding box center [251, 268] width 122 height 21
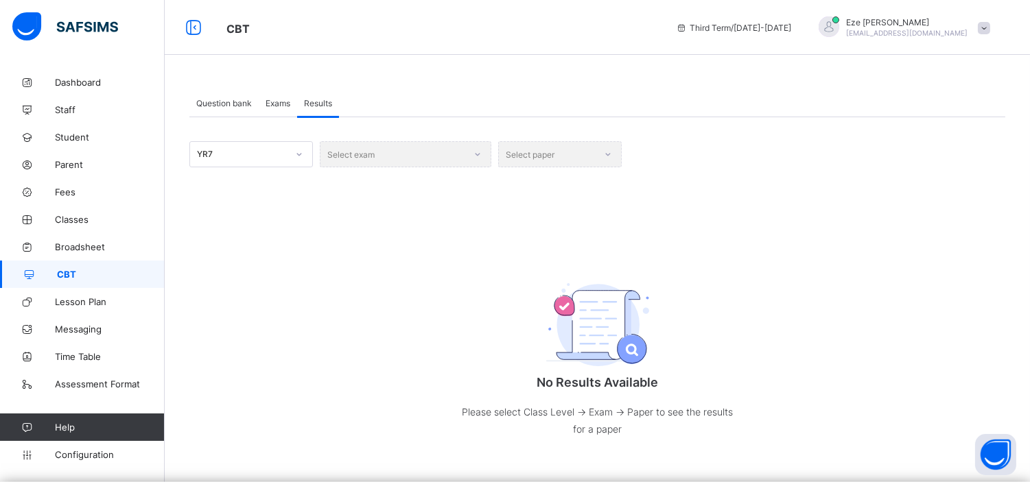
click at [472, 153] on div "Select exam" at bounding box center [406, 154] width 172 height 26
click at [474, 153] on div "Select exam" at bounding box center [406, 154] width 172 height 26
click at [477, 153] on div "Select exam" at bounding box center [406, 154] width 172 height 26
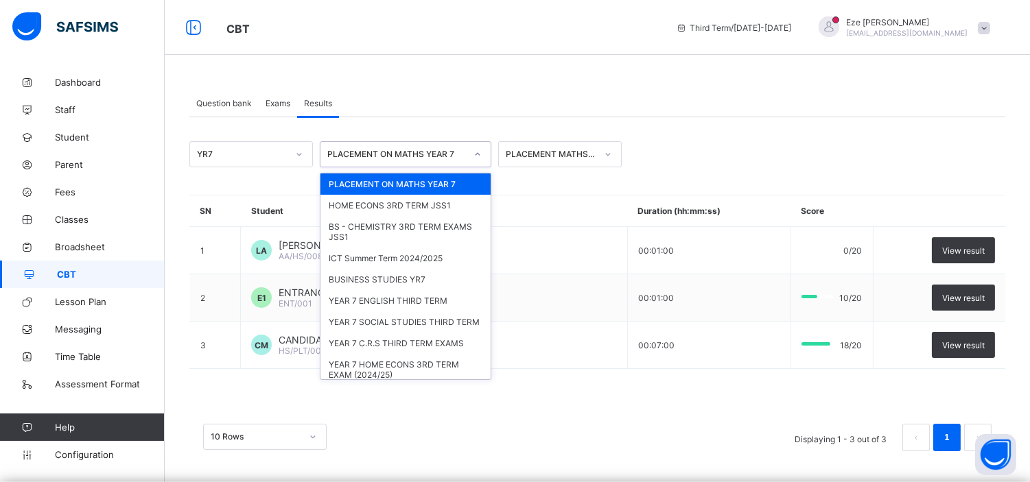
click at [451, 150] on div "PLACEMENT ON MATHS YEAR 7" at bounding box center [396, 155] width 139 height 10
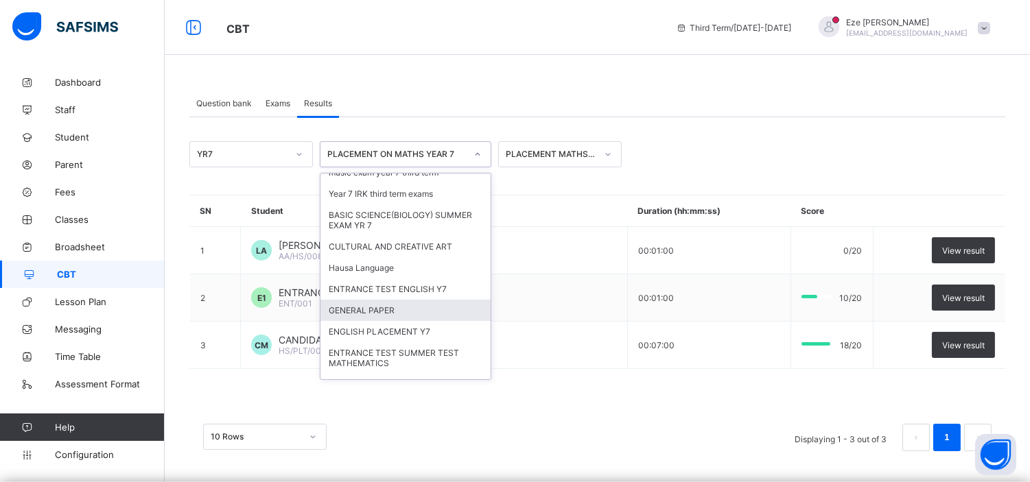
scroll to position [458, 0]
click at [410, 283] on div "ENTRANCE TEST ENGLISH Y7" at bounding box center [406, 287] width 170 height 21
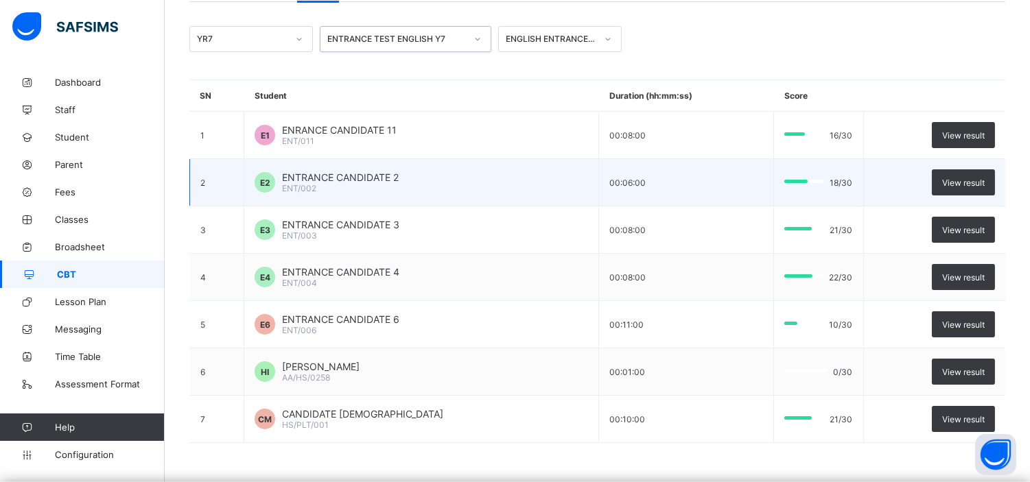
scroll to position [0, 0]
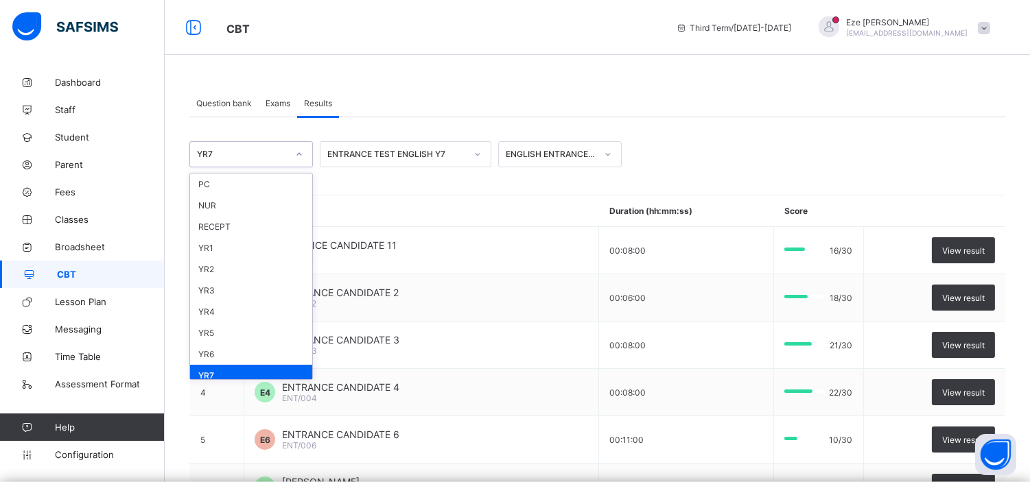
click at [298, 155] on icon at bounding box center [299, 155] width 8 height 14
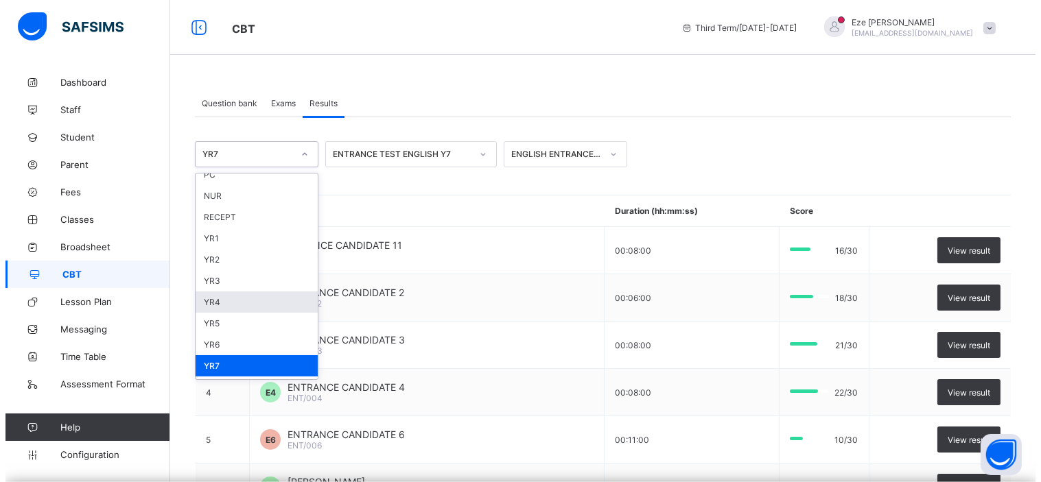
scroll to position [107, 0]
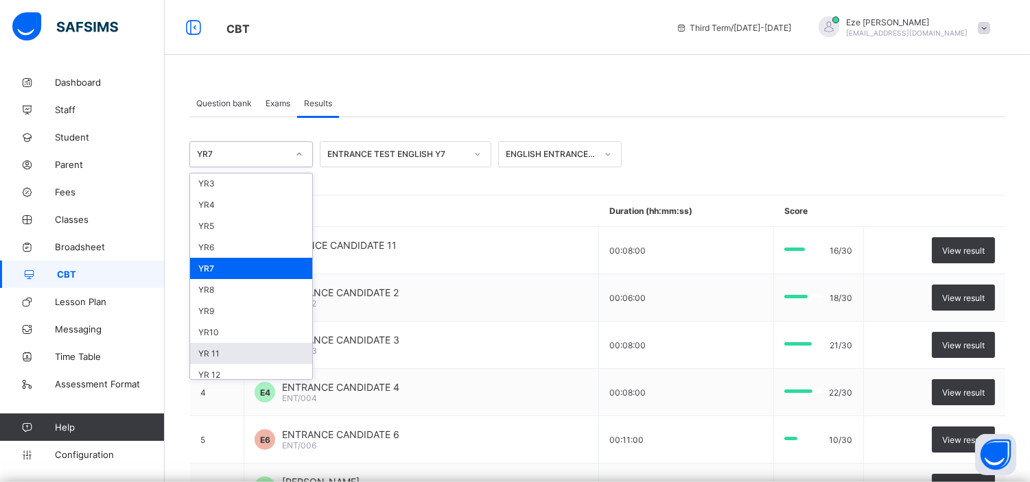
click at [213, 343] on div "YR 11" at bounding box center [251, 353] width 122 height 21
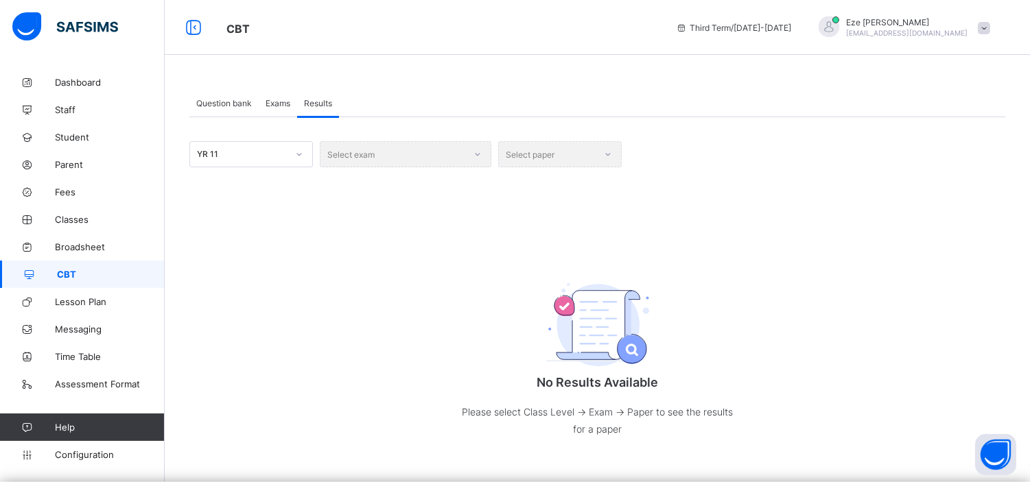
click at [449, 150] on div "Select exam" at bounding box center [406, 154] width 172 height 26
click at [478, 152] on div "Select exam" at bounding box center [406, 154] width 172 height 26
